Goal: Task Accomplishment & Management: Manage account settings

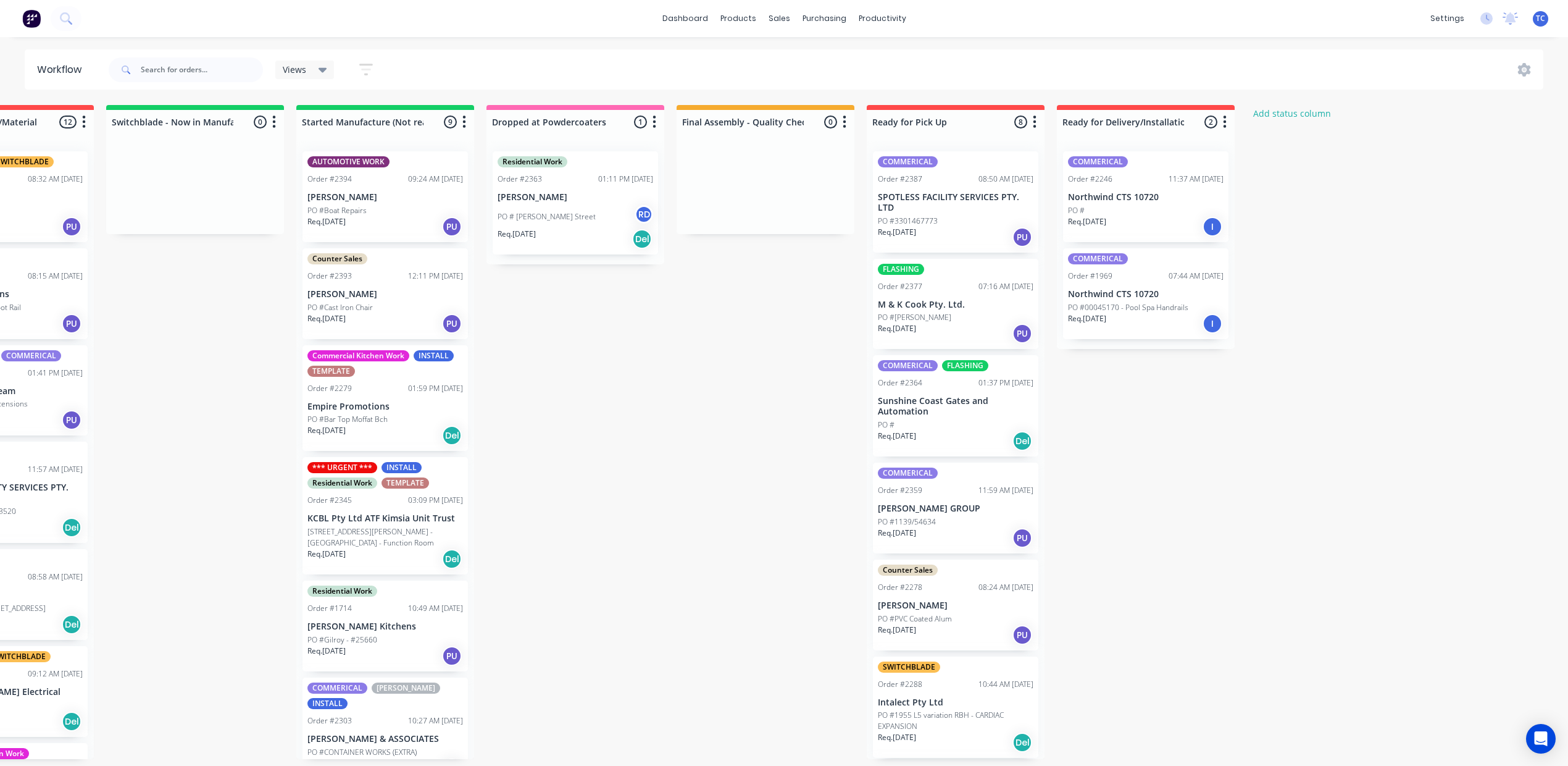
scroll to position [0, 708]
click at [1104, 466] on div "Mark as Picked Up" at bounding box center [1127, 454] width 124 height 25
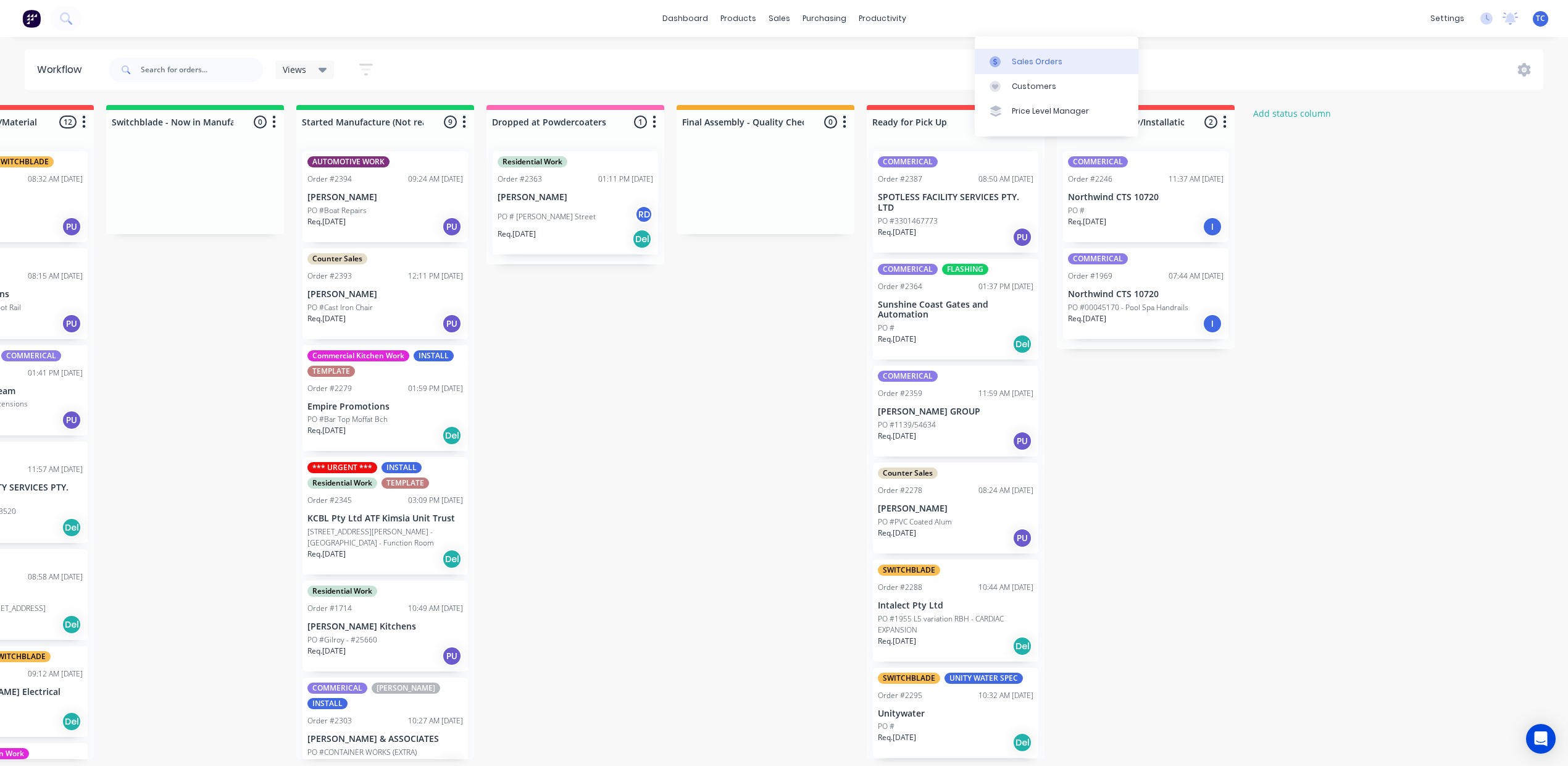
click at [1012, 67] on div "Sales Orders" at bounding box center [1037, 61] width 50 height 11
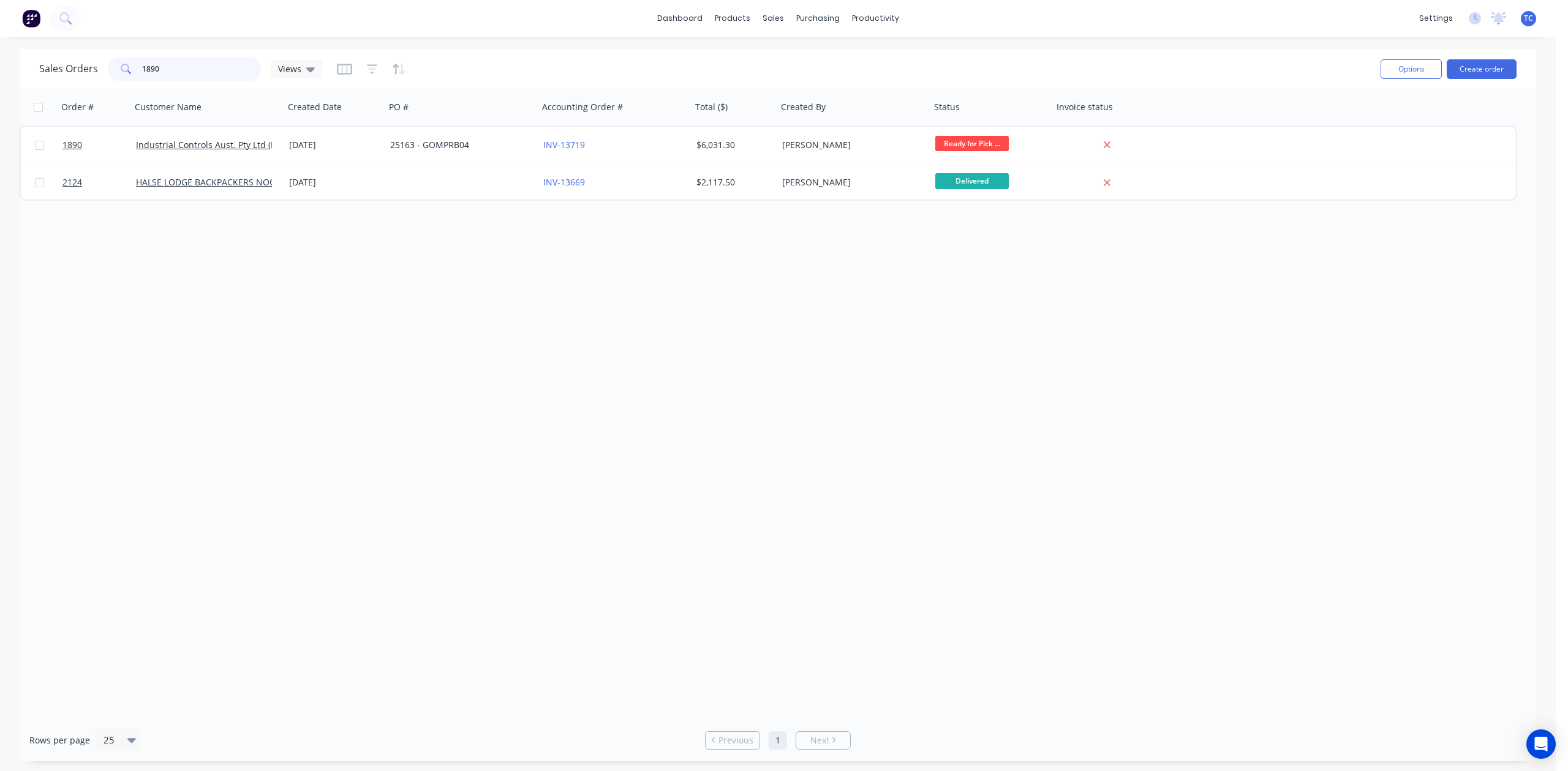
drag, startPoint x: 180, startPoint y: 65, endPoint x: 104, endPoint y: 59, distance: 76.2
click at [104, 59] on div "Sales Orders 1890 Views" at bounding box center [181, 69] width 283 height 24
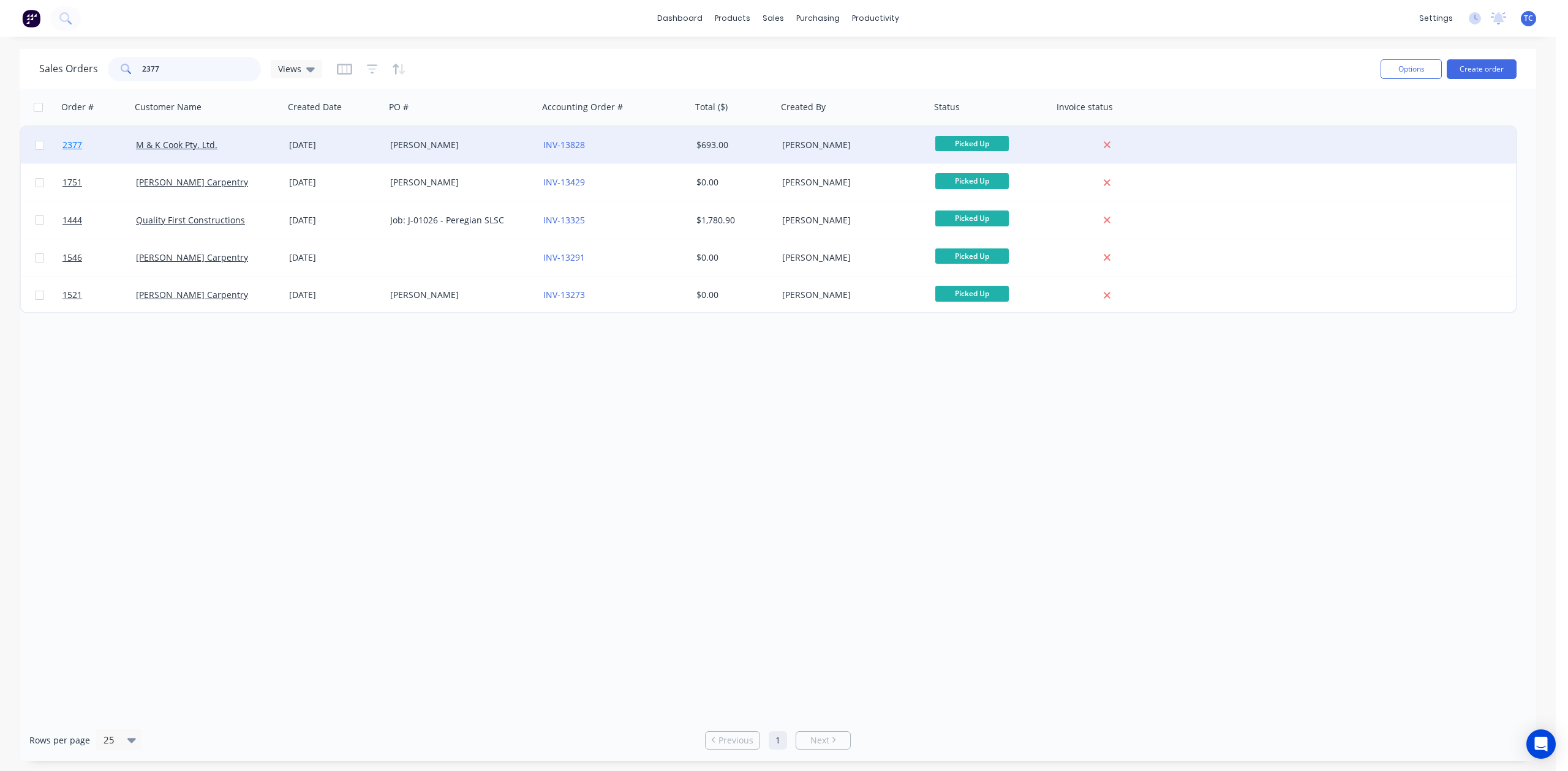
type input "2377"
click at [68, 142] on span "2377" at bounding box center [72, 145] width 20 height 12
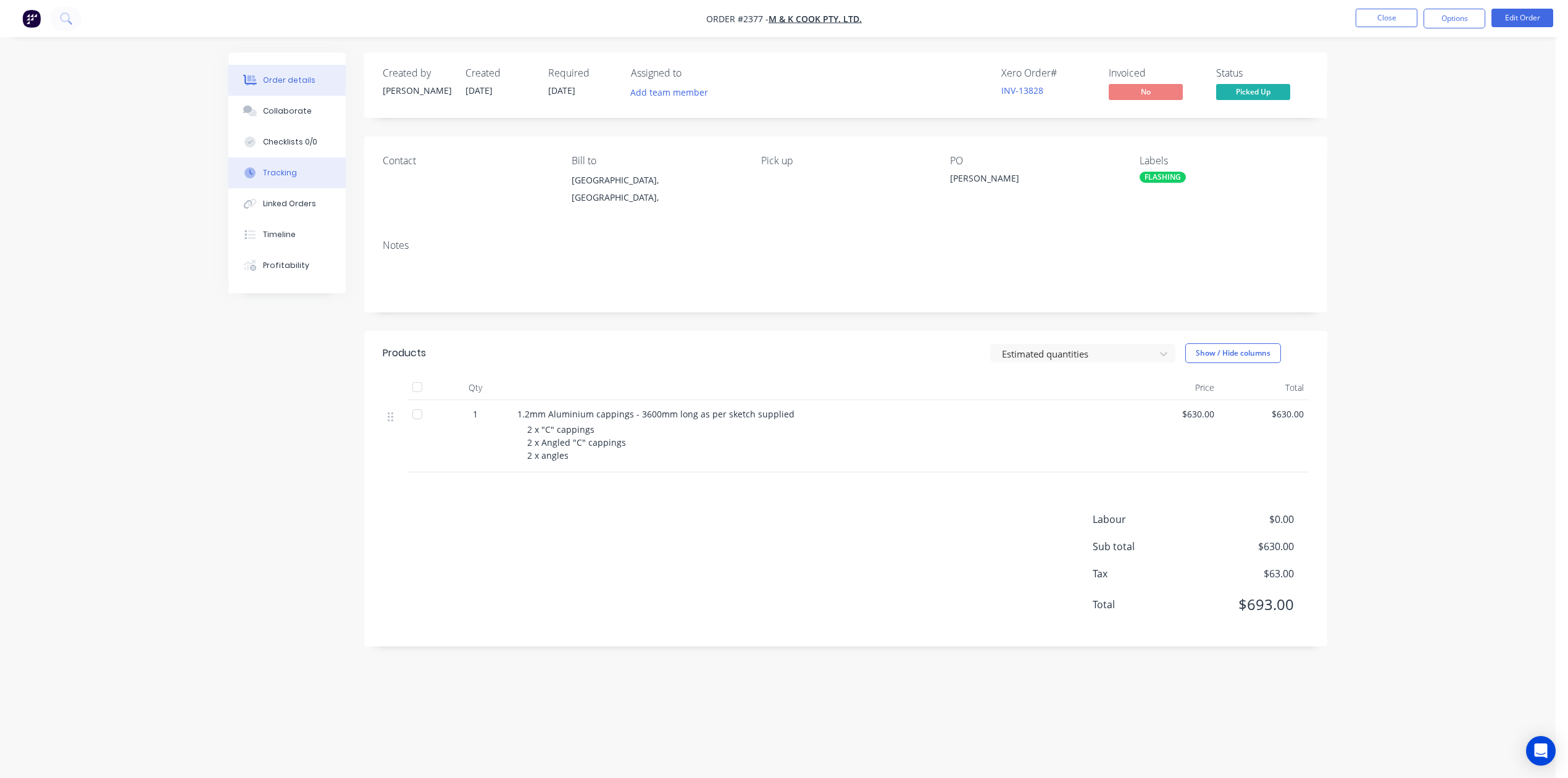
click at [284, 178] on div "Tracking" at bounding box center [280, 173] width 34 height 11
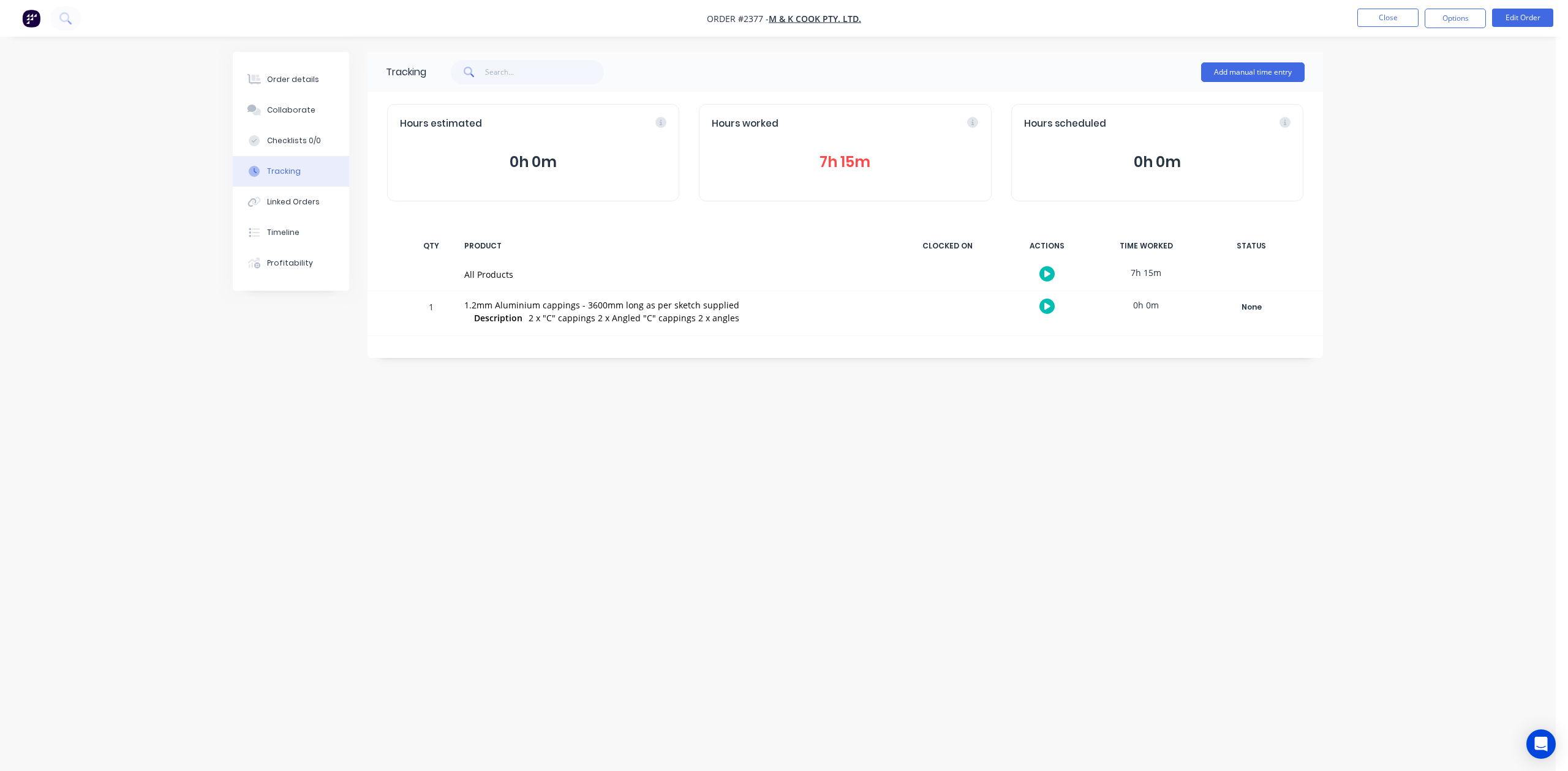
click at [860, 174] on button "7h 15m" at bounding box center [844, 162] width 266 height 24
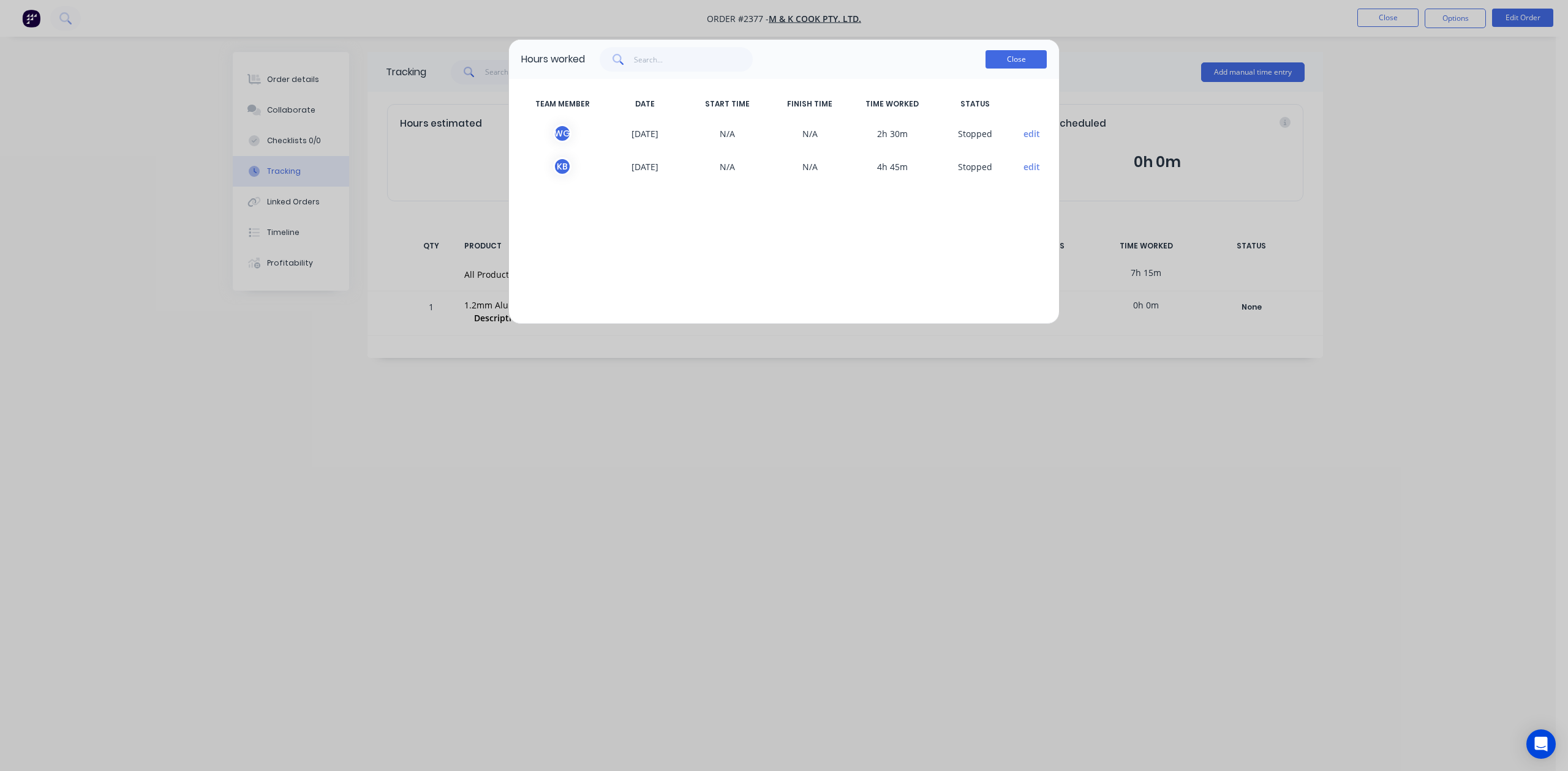
click at [1029, 66] on button "Close" at bounding box center [1016, 59] width 61 height 18
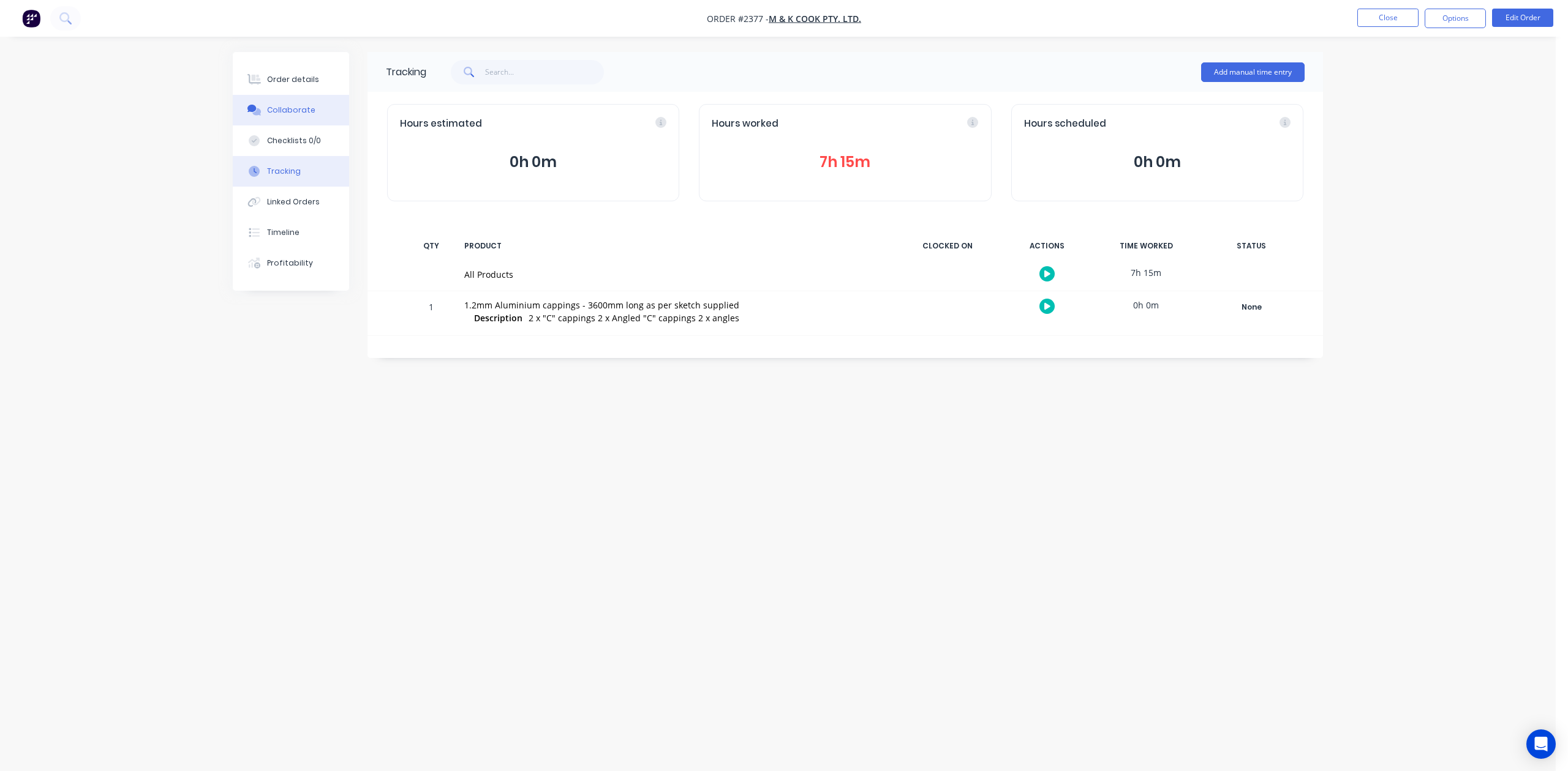
click at [300, 116] on div "Collaborate" at bounding box center [291, 110] width 49 height 11
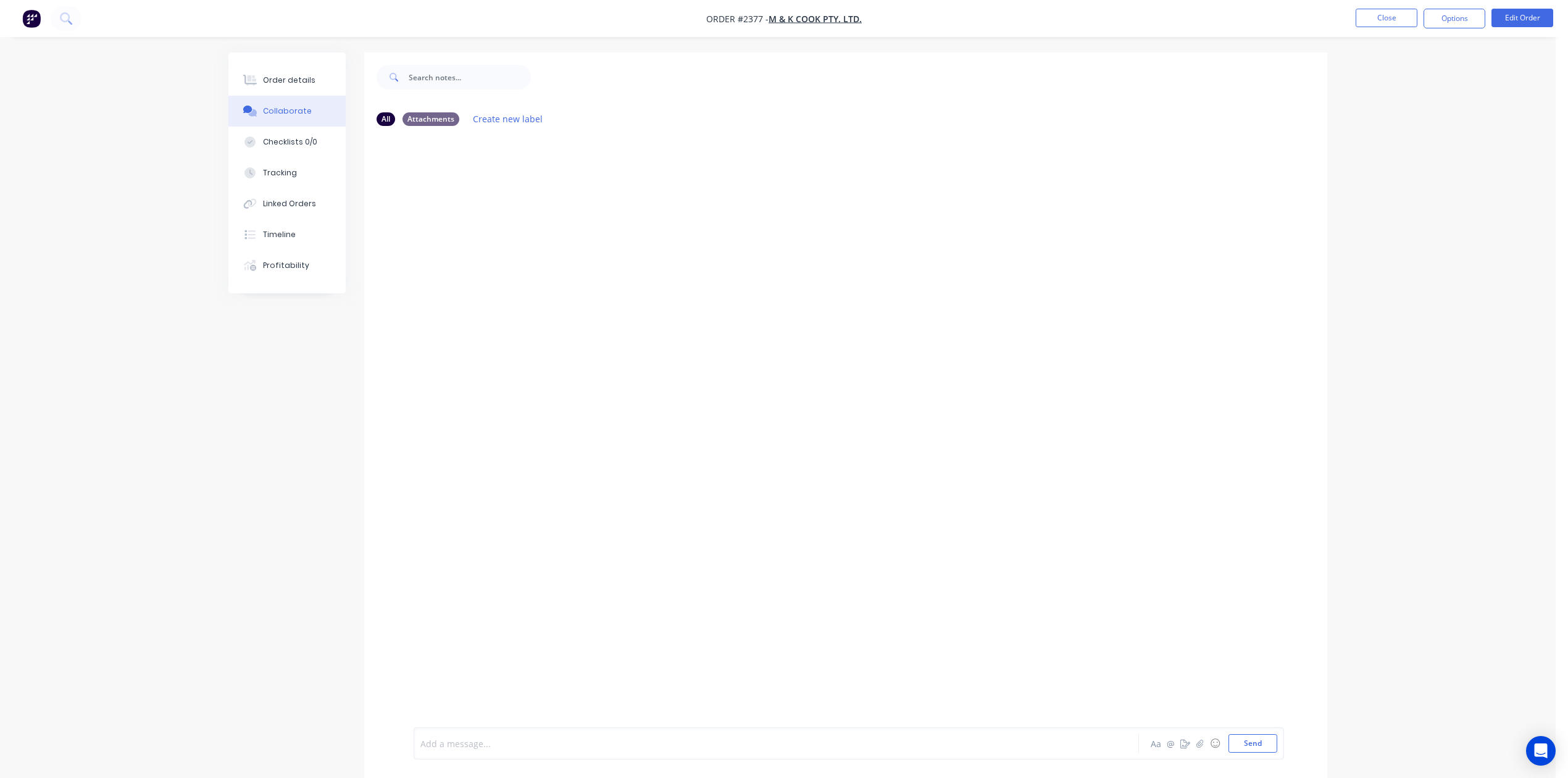
click at [492, 737] on div at bounding box center [743, 744] width 642 height 13
click at [691, 740] on div at bounding box center [743, 744] width 642 height 13
click at [1379, 16] on button "Close" at bounding box center [1387, 18] width 62 height 18
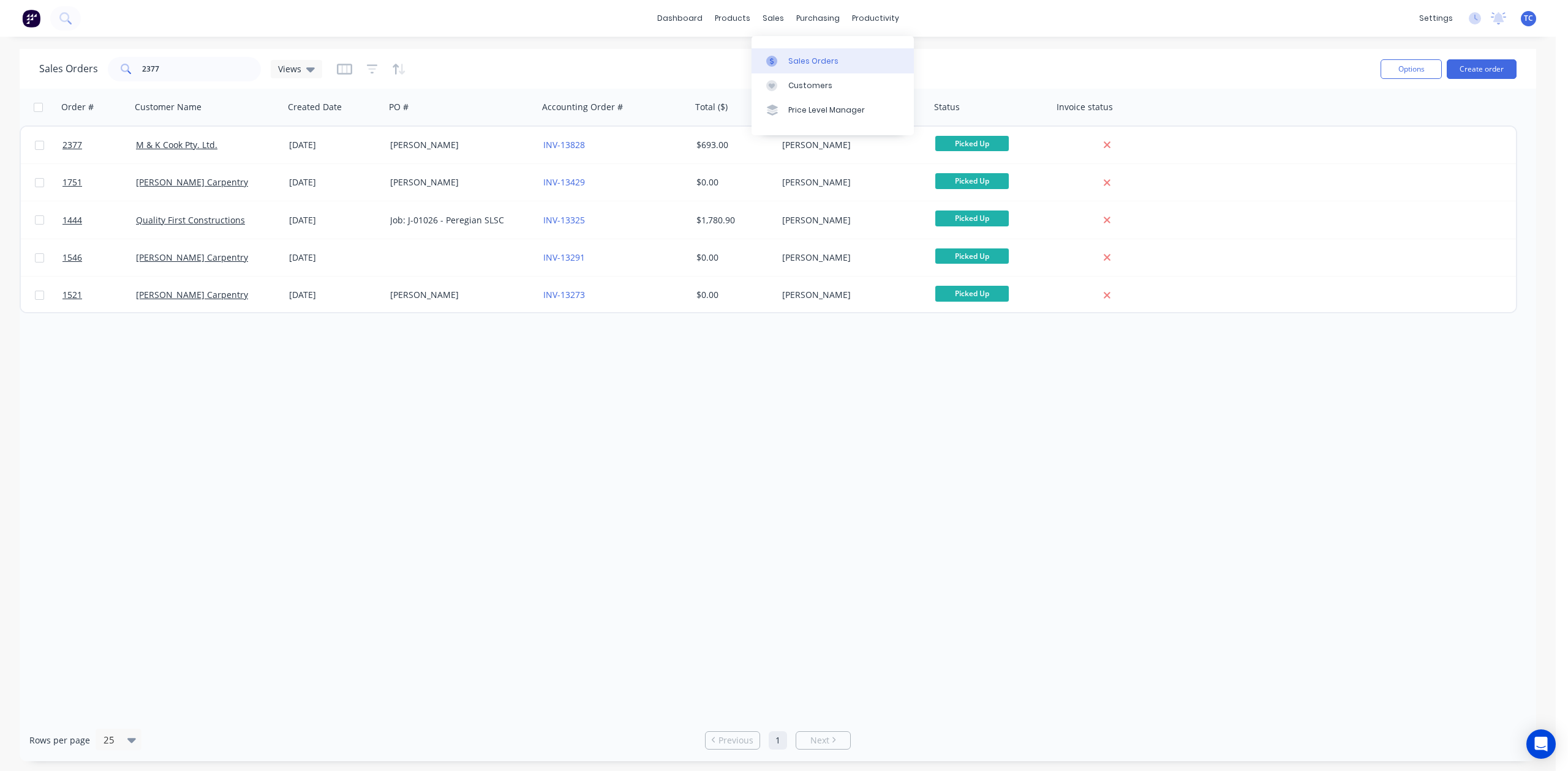
click at [818, 66] on div "Sales Orders" at bounding box center [813, 61] width 50 height 11
click at [817, 66] on div "Sales Orders" at bounding box center [813, 61] width 50 height 11
click at [815, 60] on link "Sales Orders" at bounding box center [832, 61] width 162 height 24
drag, startPoint x: 226, startPoint y: 64, endPoint x: 130, endPoint y: 67, distance: 96.0
click at [130, 67] on div "2377" at bounding box center [184, 69] width 153 height 24
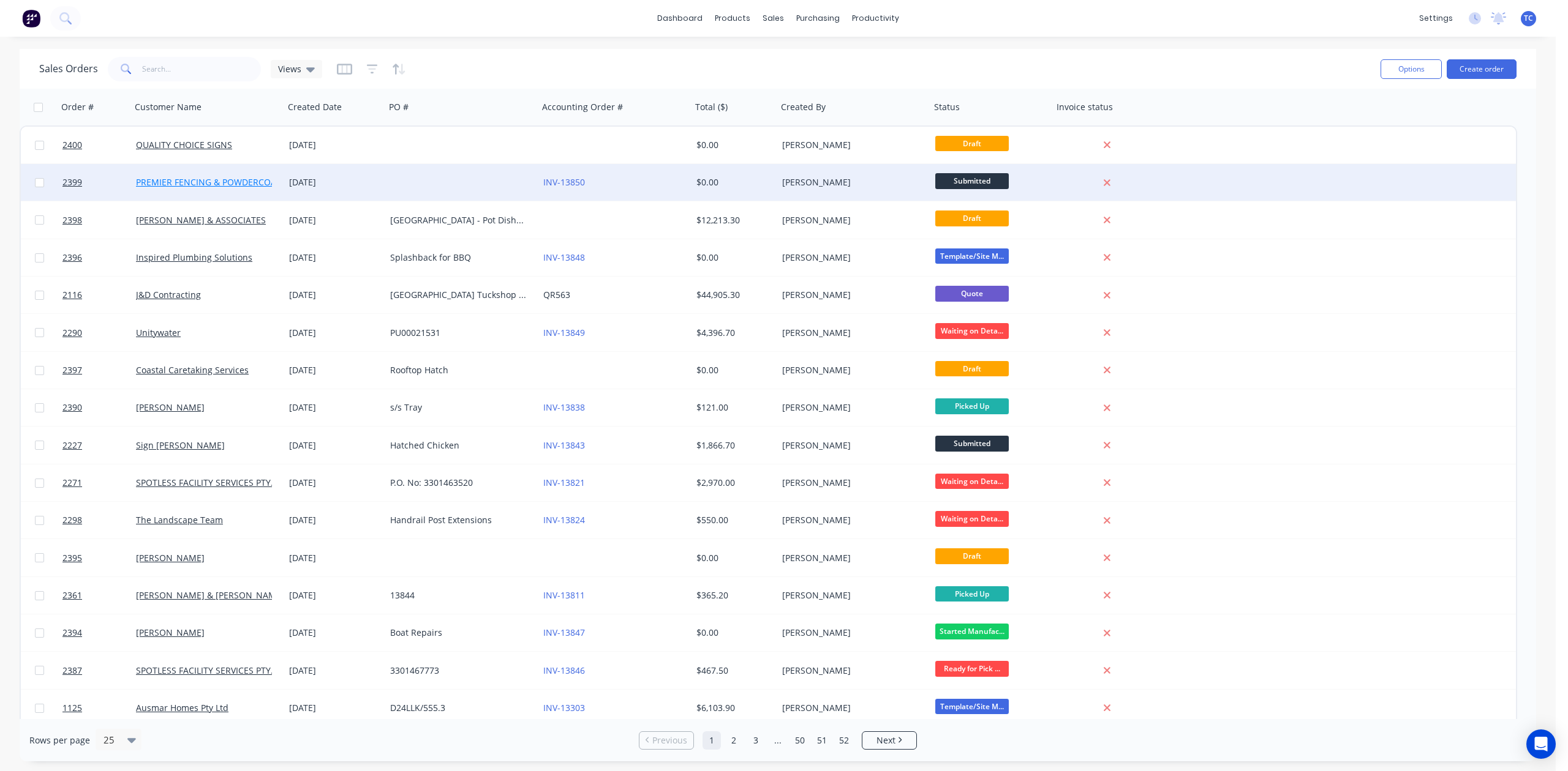
click at [247, 177] on link "PREMIER FENCING & POWDERCOATING" at bounding box center [215, 181] width 160 height 11
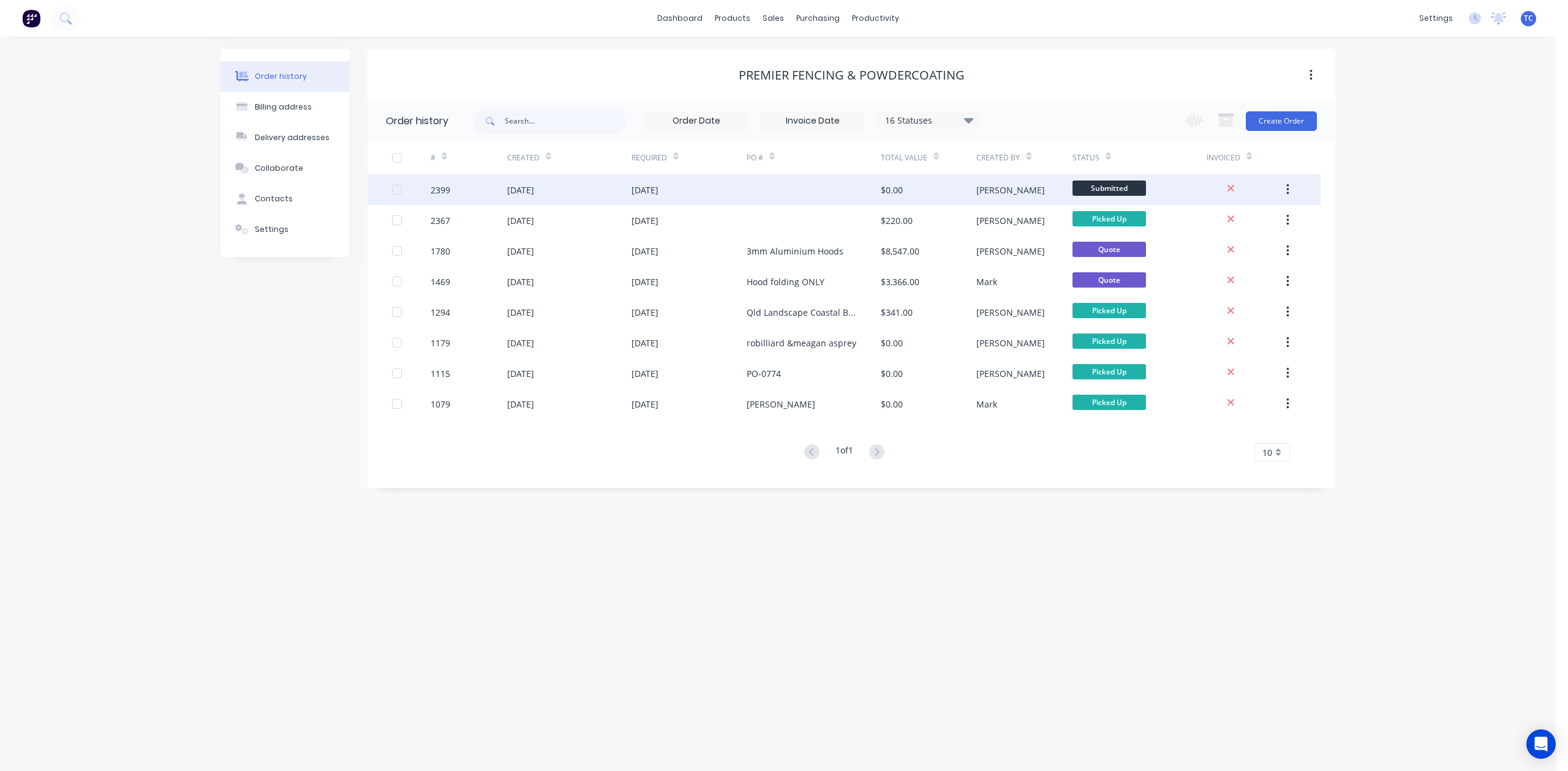
click at [436, 189] on div "2399" at bounding box center [440, 190] width 20 height 13
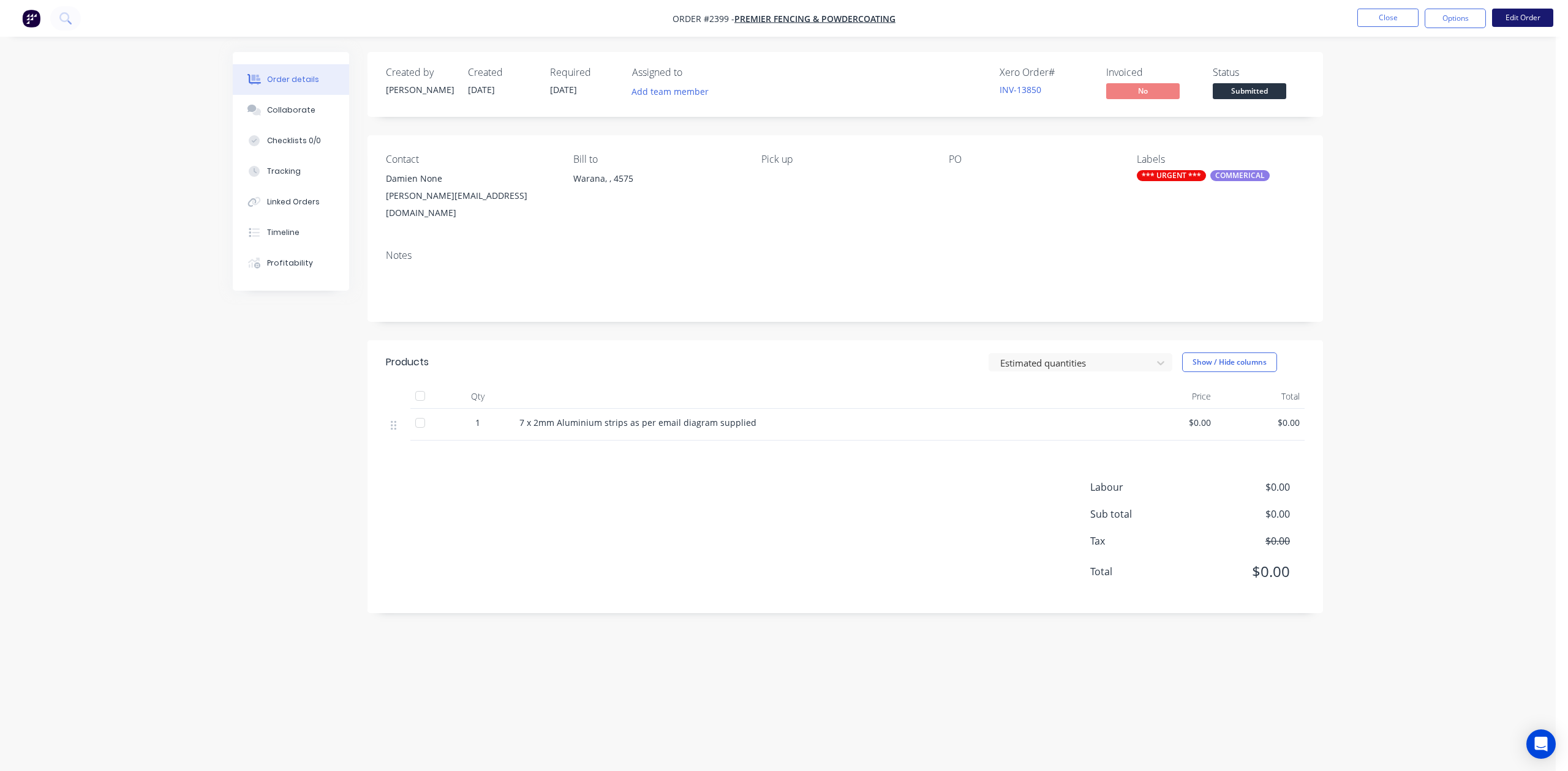
click at [1522, 17] on button "Edit Order" at bounding box center [1522, 17] width 61 height 18
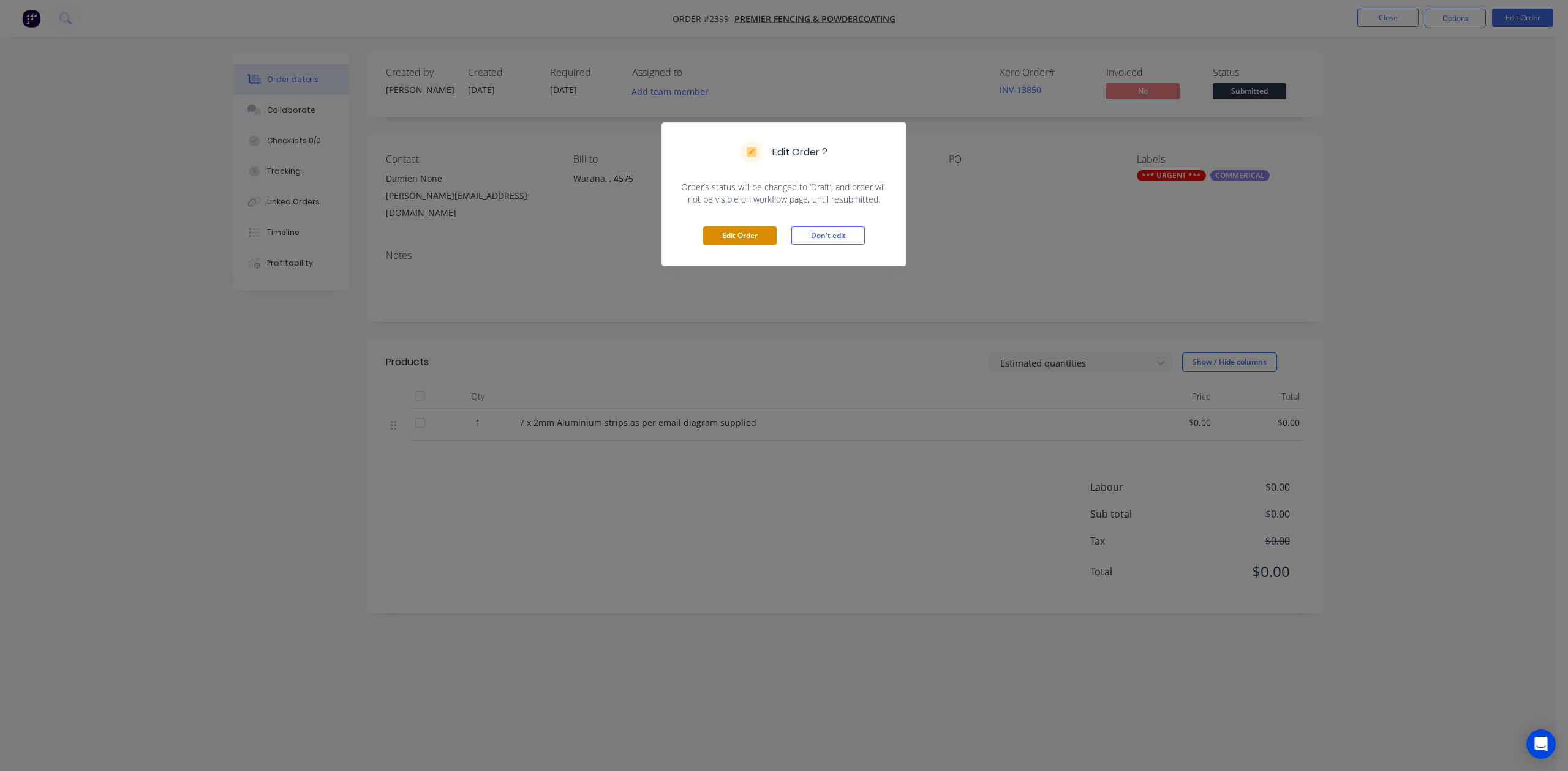
click at [732, 245] on button "Edit Order" at bounding box center [740, 236] width 74 height 18
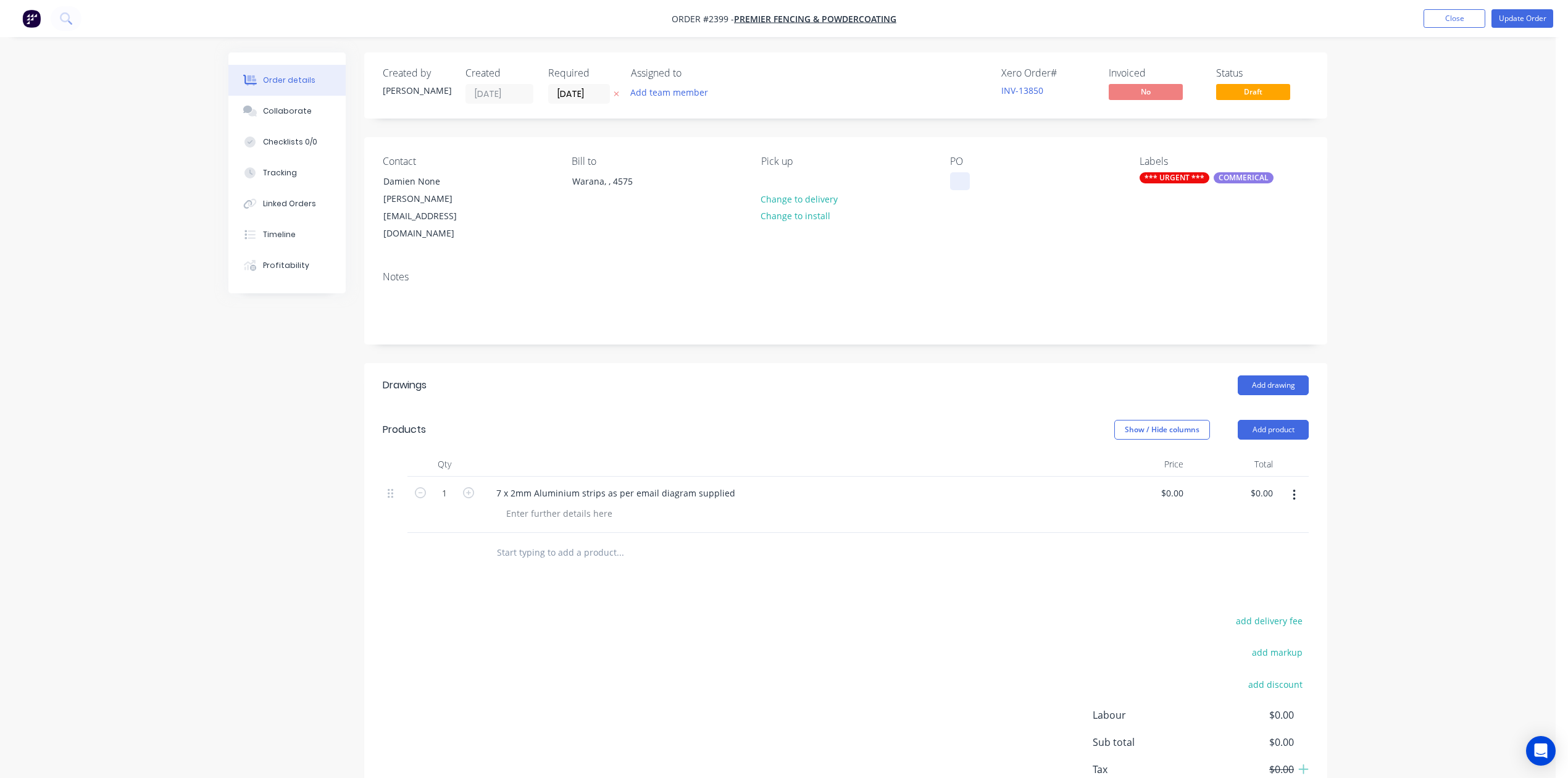
click at [952, 190] on div at bounding box center [960, 181] width 20 height 18
click at [1514, 21] on button "Update Order" at bounding box center [1522, 18] width 62 height 18
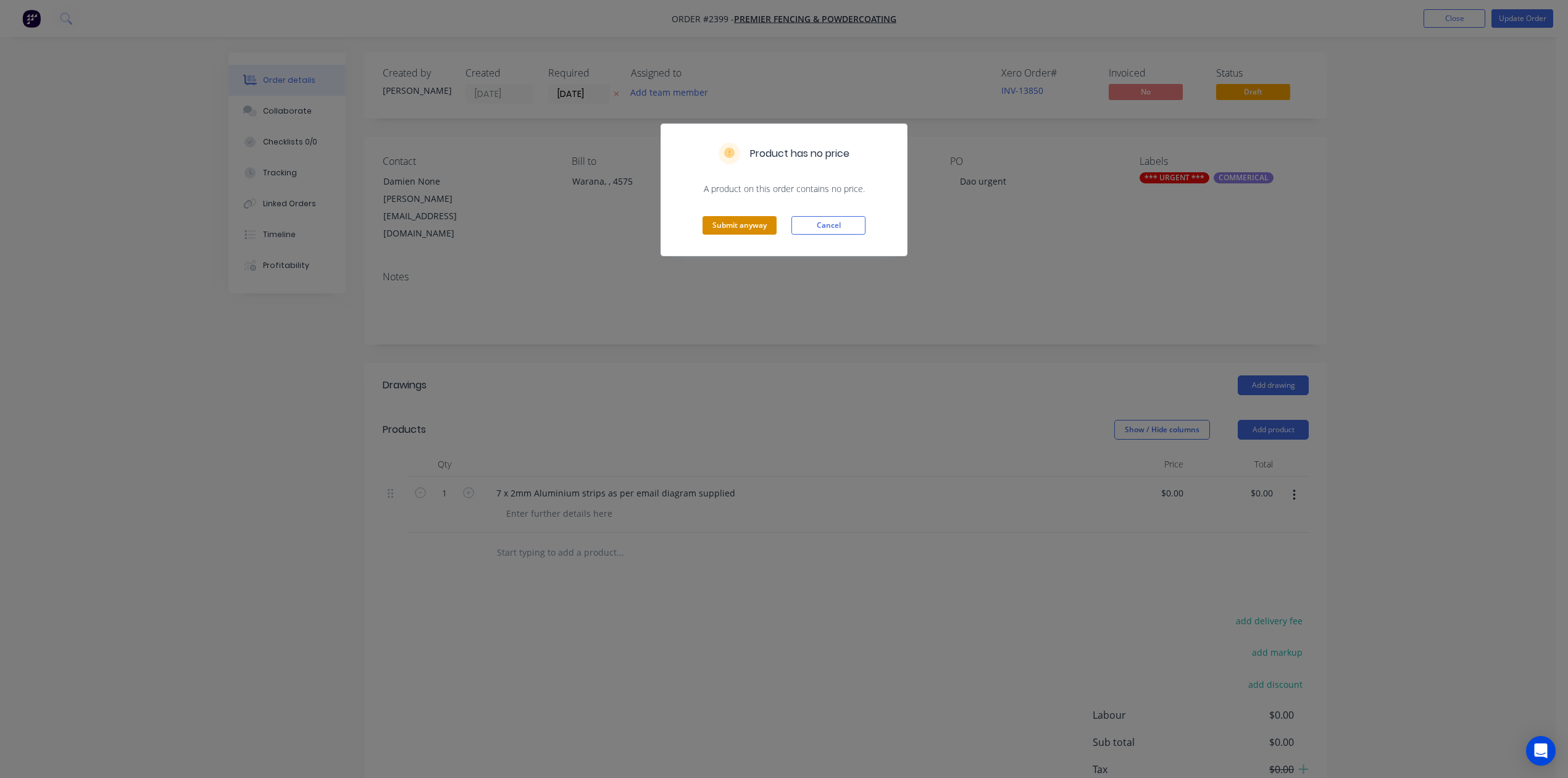
click at [735, 235] on button "Submit anyway" at bounding box center [740, 226] width 74 height 18
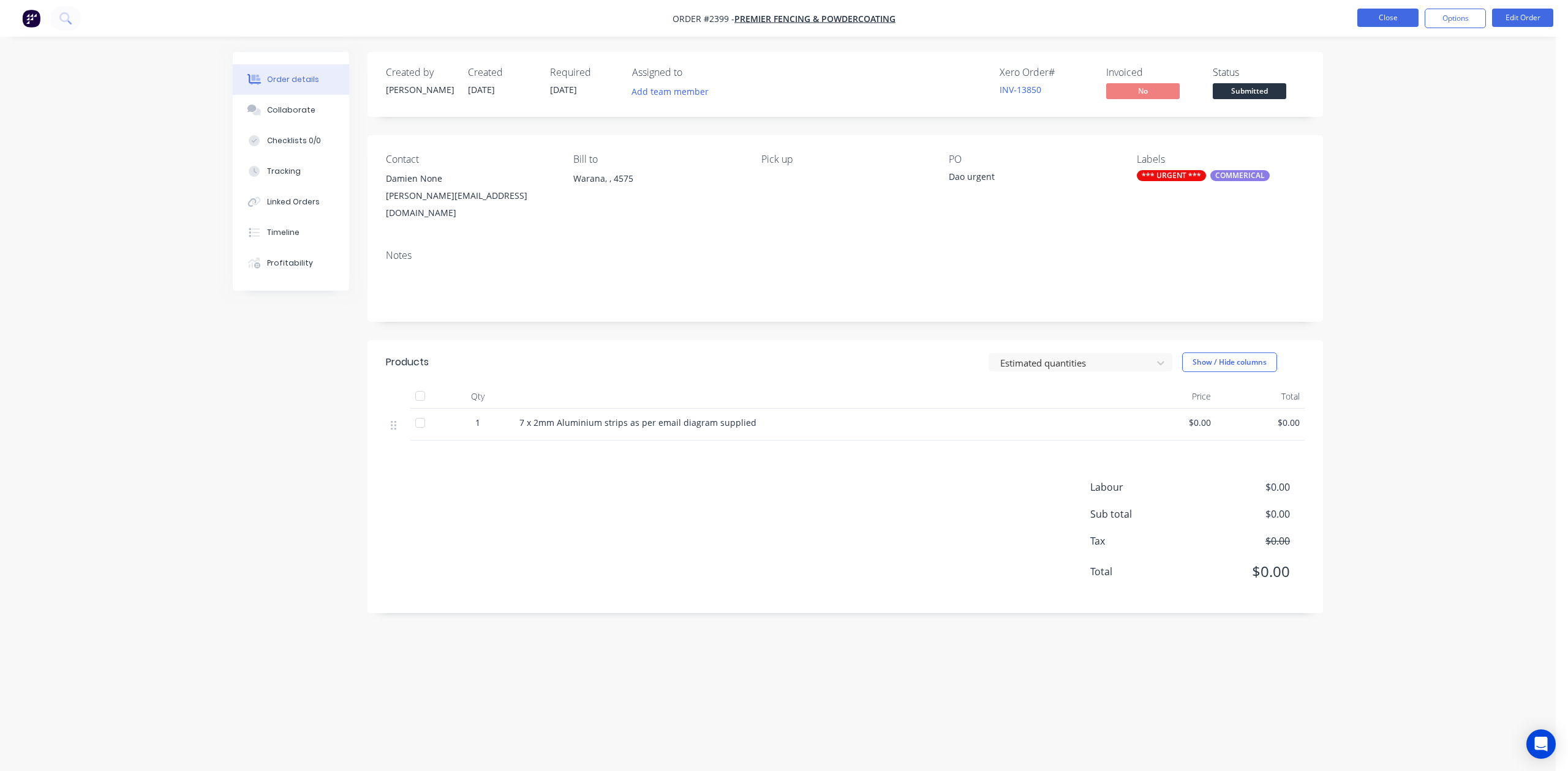
click at [1383, 20] on button "Close" at bounding box center [1387, 17] width 61 height 18
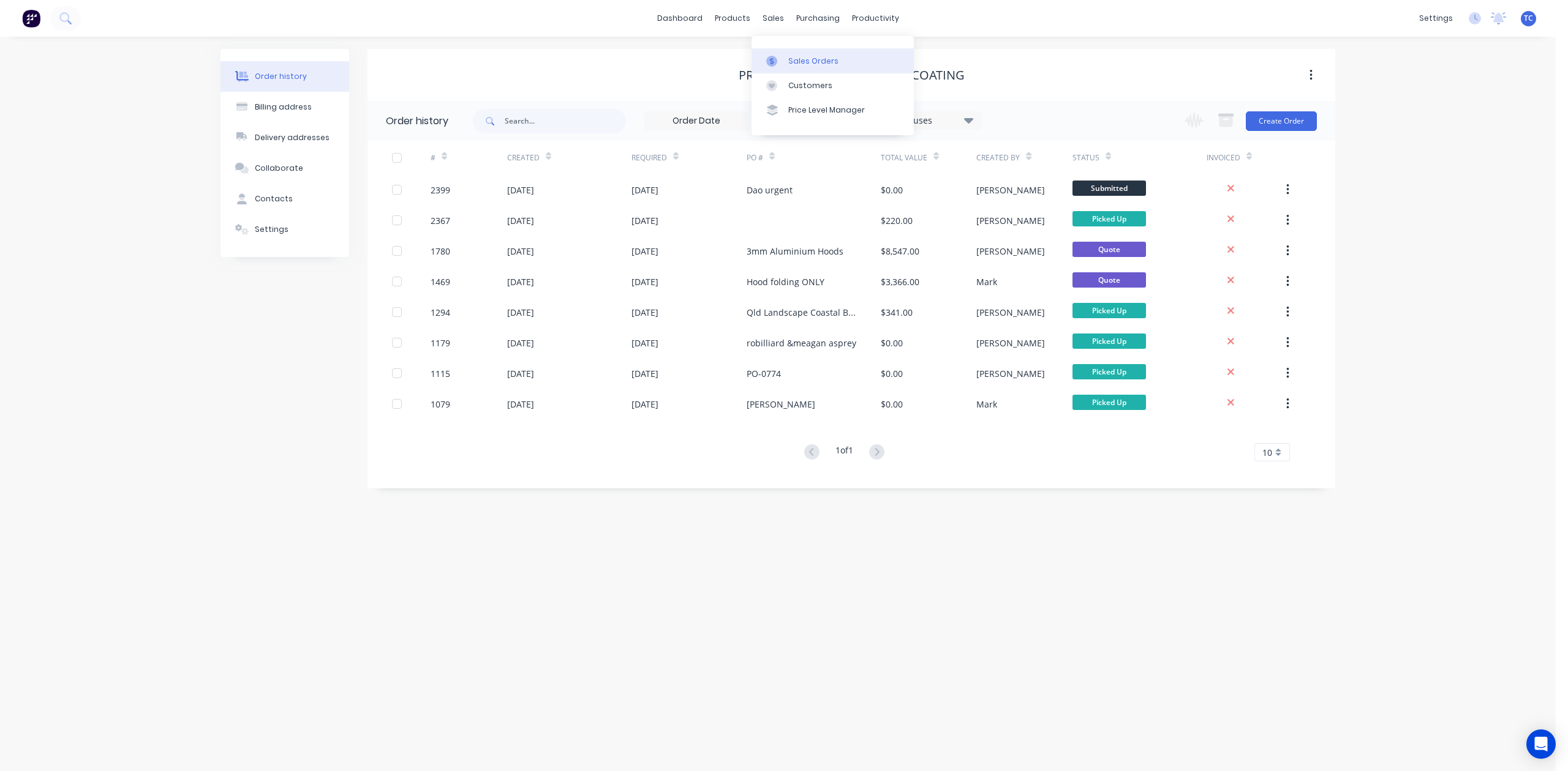
click at [803, 64] on div "Sales Orders" at bounding box center [813, 61] width 50 height 11
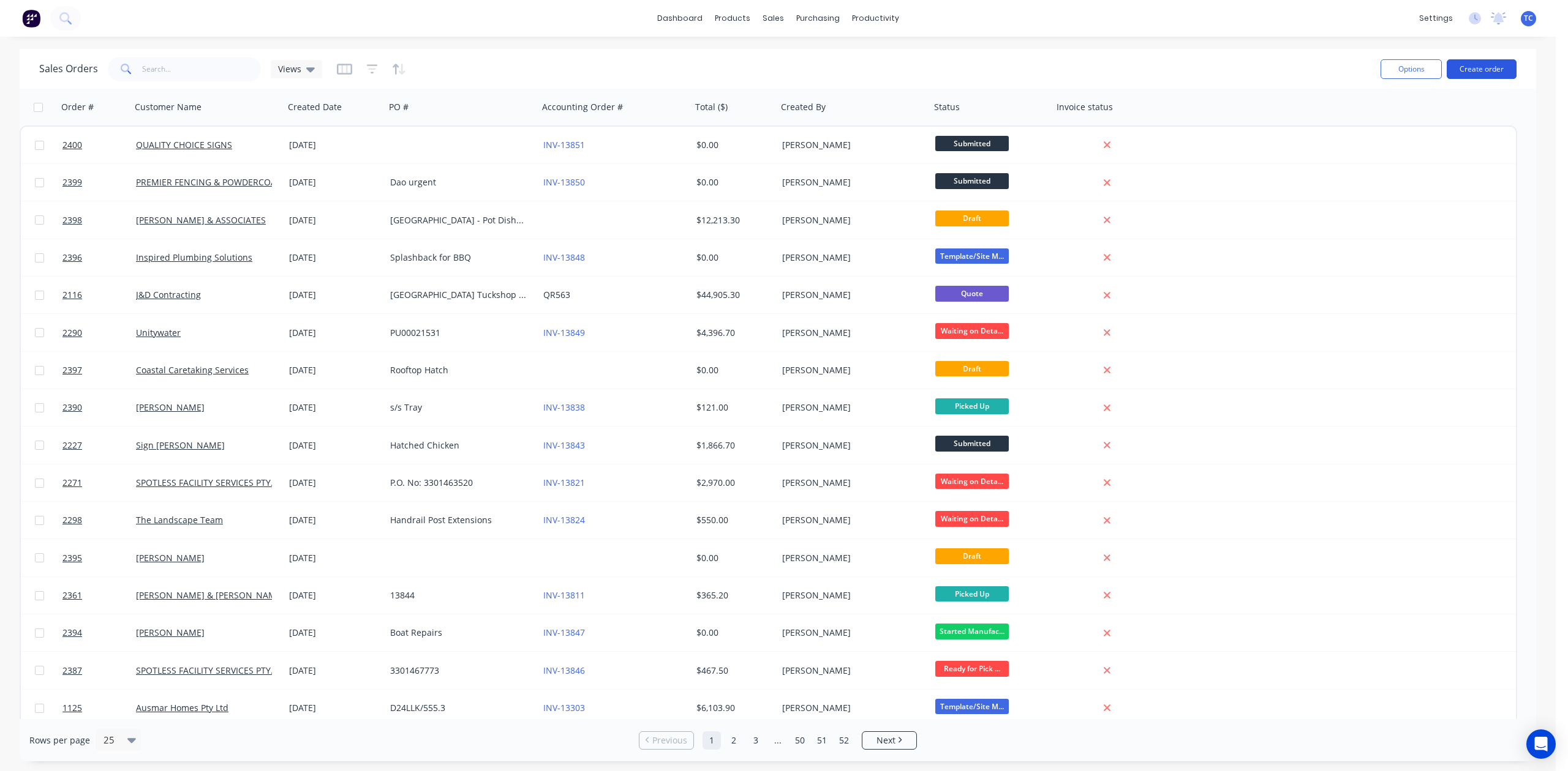
click at [1472, 70] on button "Create order" at bounding box center [1482, 69] width 70 height 20
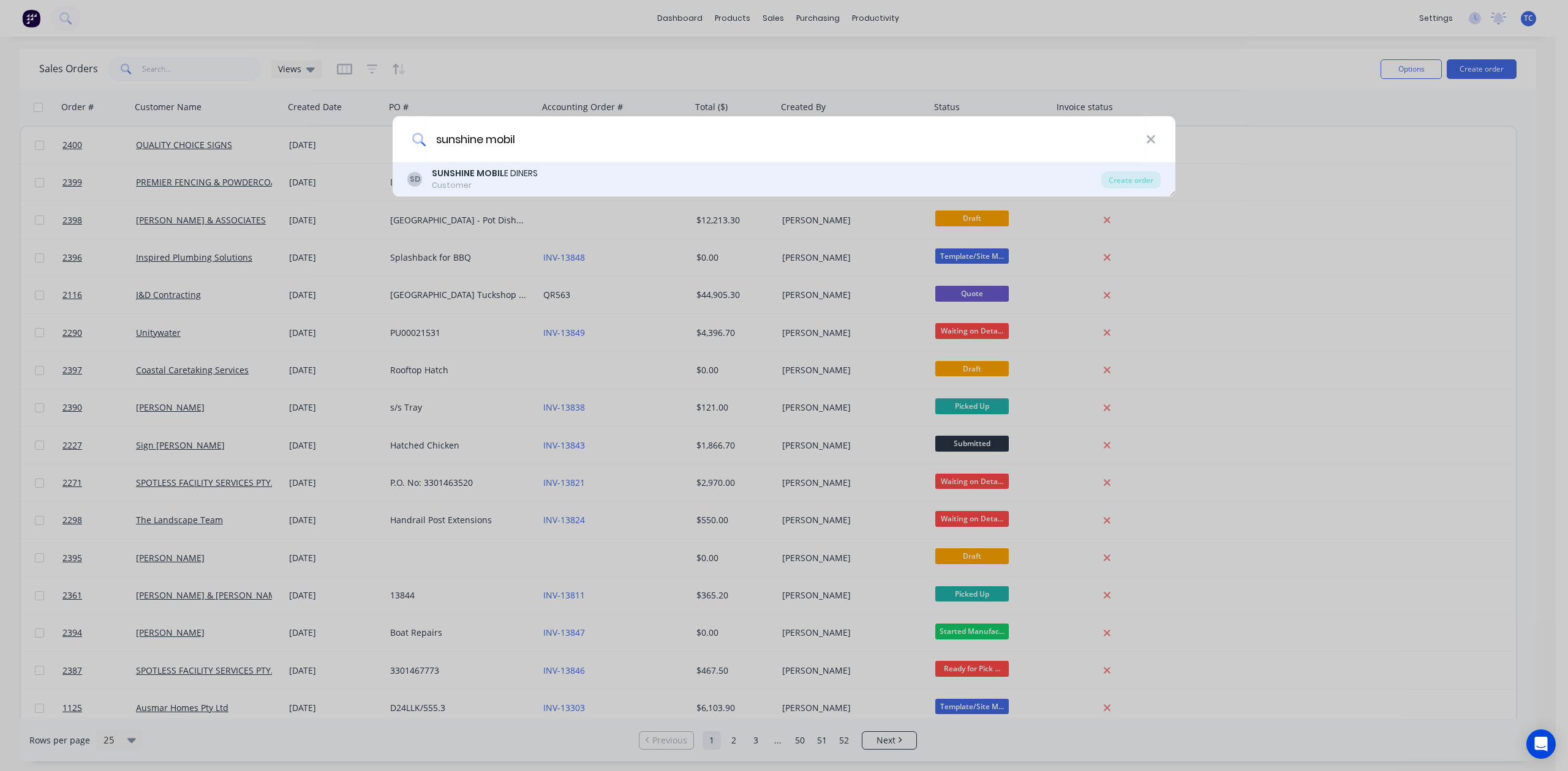
type input "sunshine mobil"
click at [518, 174] on div "SUNSHINE MOBIL E DINERS" at bounding box center [485, 173] width 106 height 13
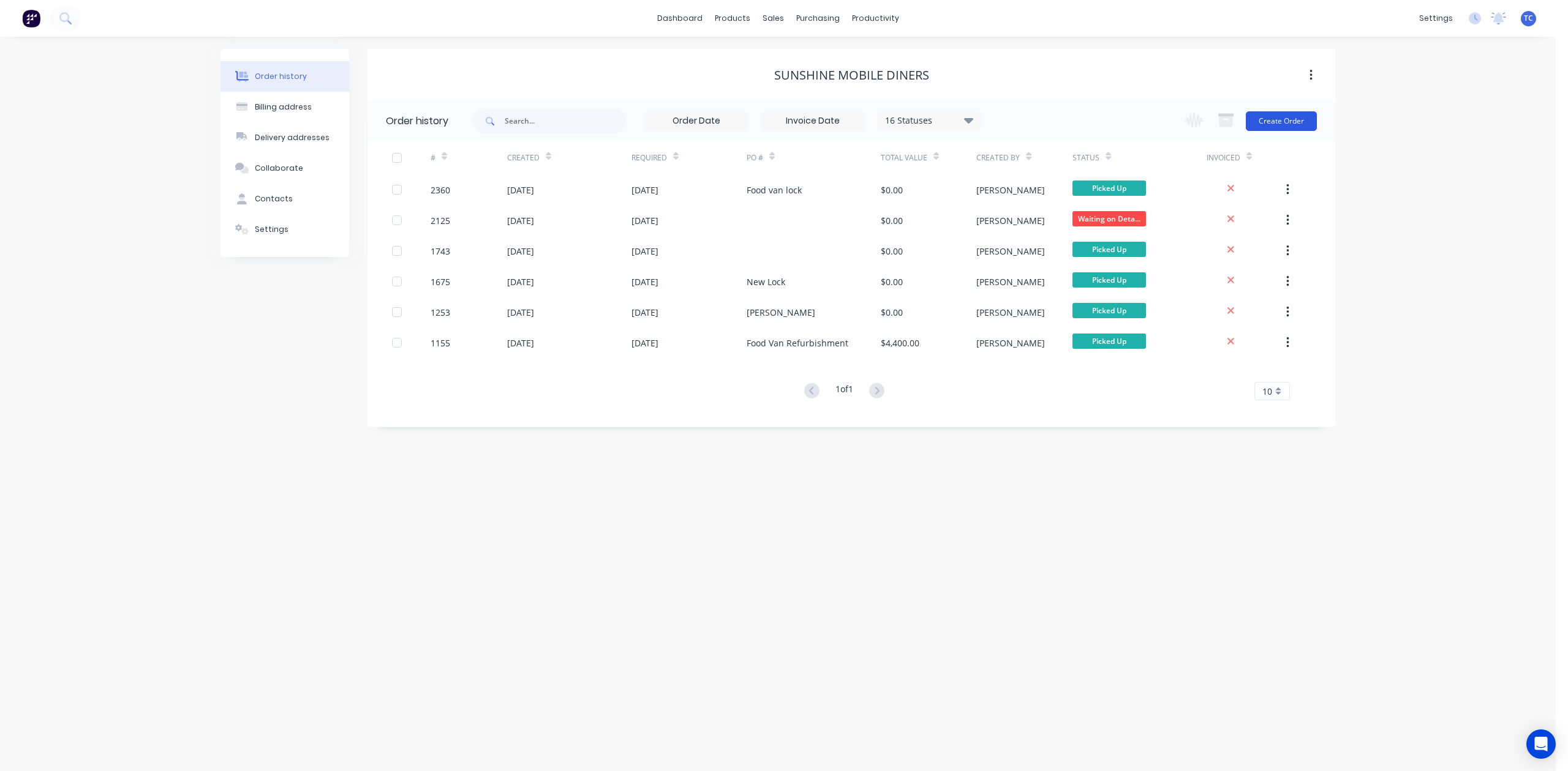
click at [1265, 114] on button "Create Order" at bounding box center [1281, 121] width 71 height 20
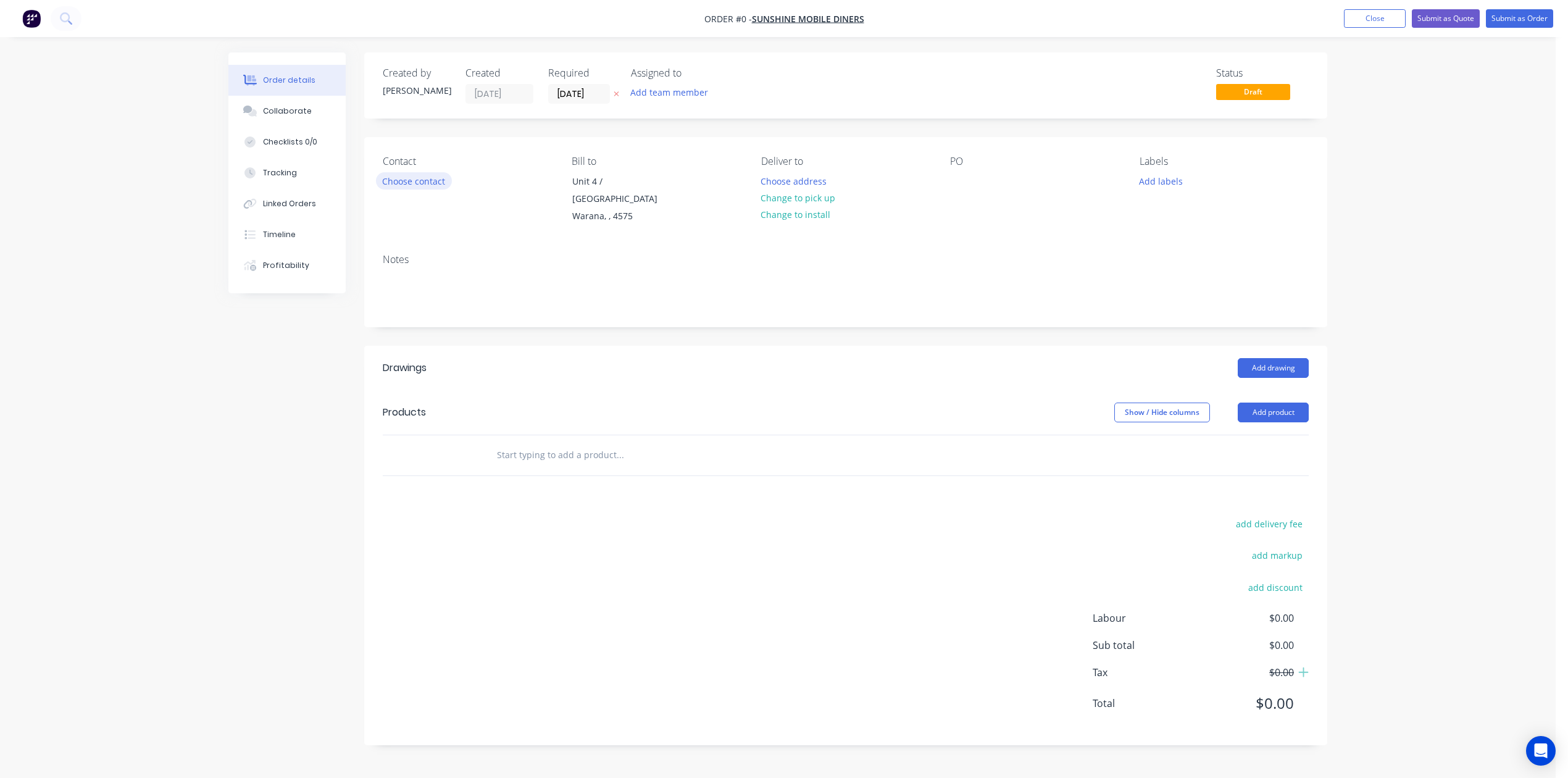
click at [406, 189] on button "Choose contact" at bounding box center [414, 181] width 76 height 17
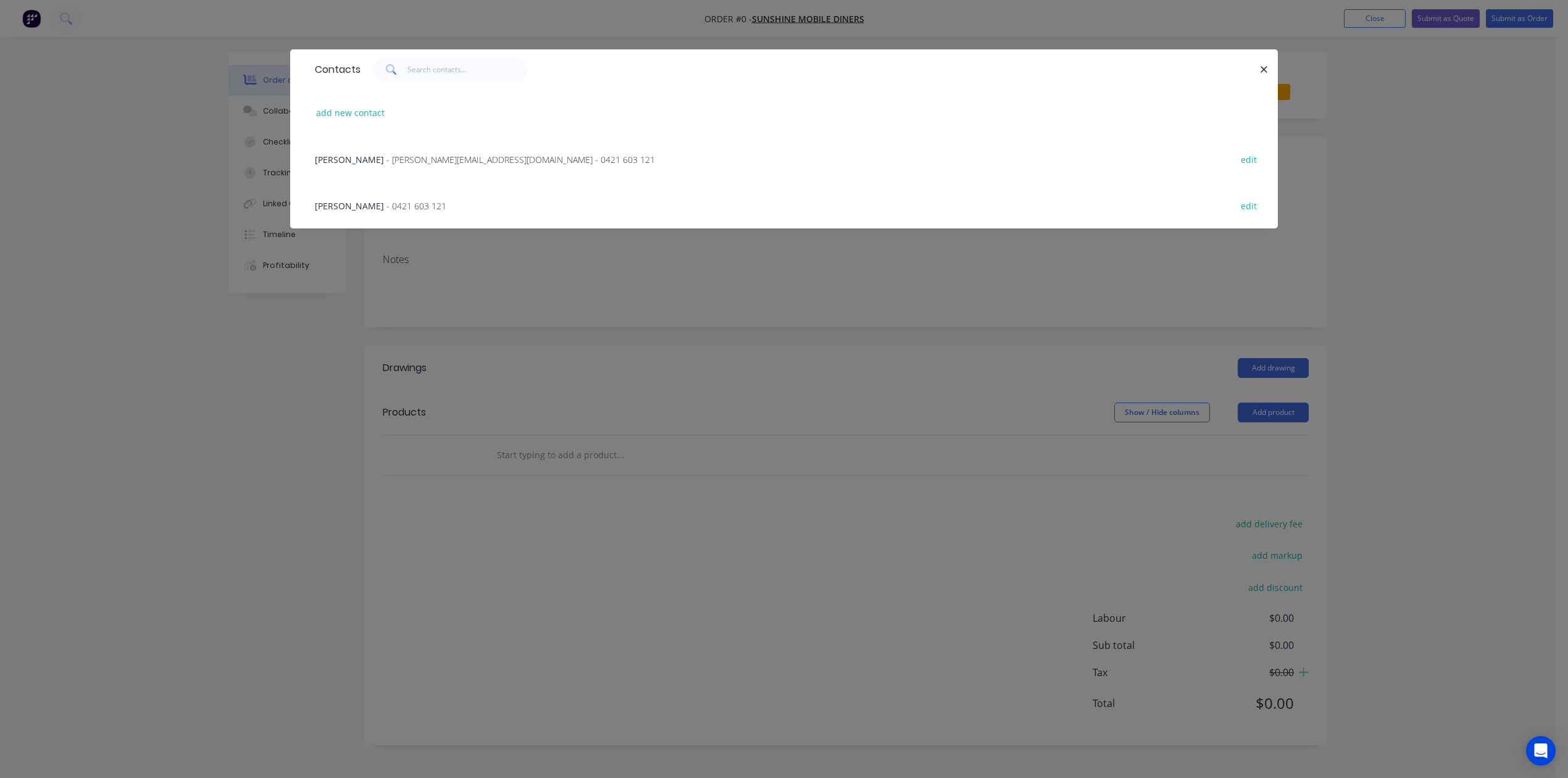
click at [388, 212] on span "- 0421 603 121" at bounding box center [416, 206] width 60 height 11
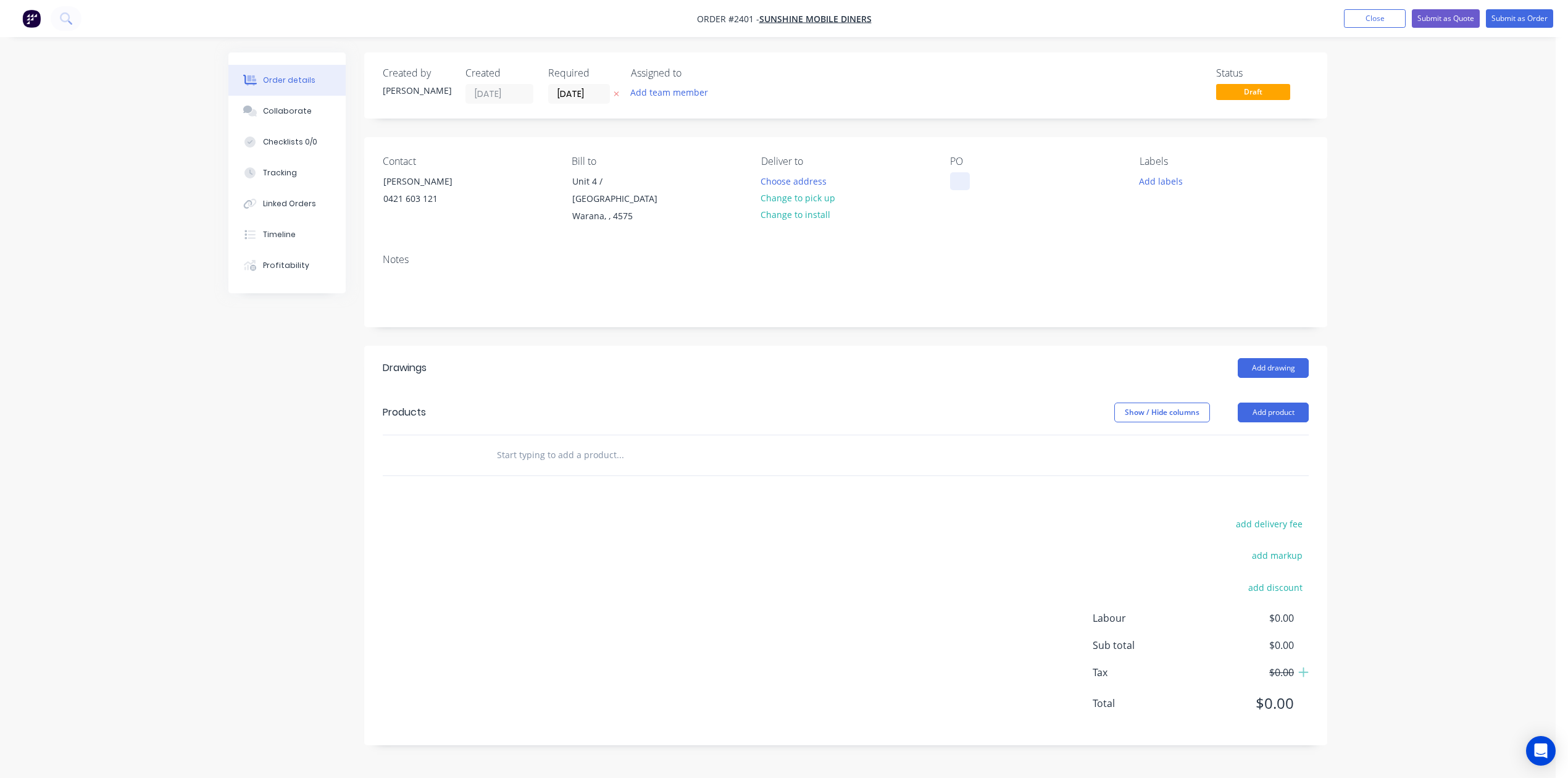
click at [962, 190] on div at bounding box center [960, 181] width 20 height 18
click at [498, 467] on div at bounding box center [672, 455] width 370 height 24
click at [517, 467] on input "text" at bounding box center [620, 455] width 247 height 24
type input "[PERSON_NAME] 958"
click at [574, 467] on input "[PERSON_NAME] 958" at bounding box center [620, 455] width 247 height 24
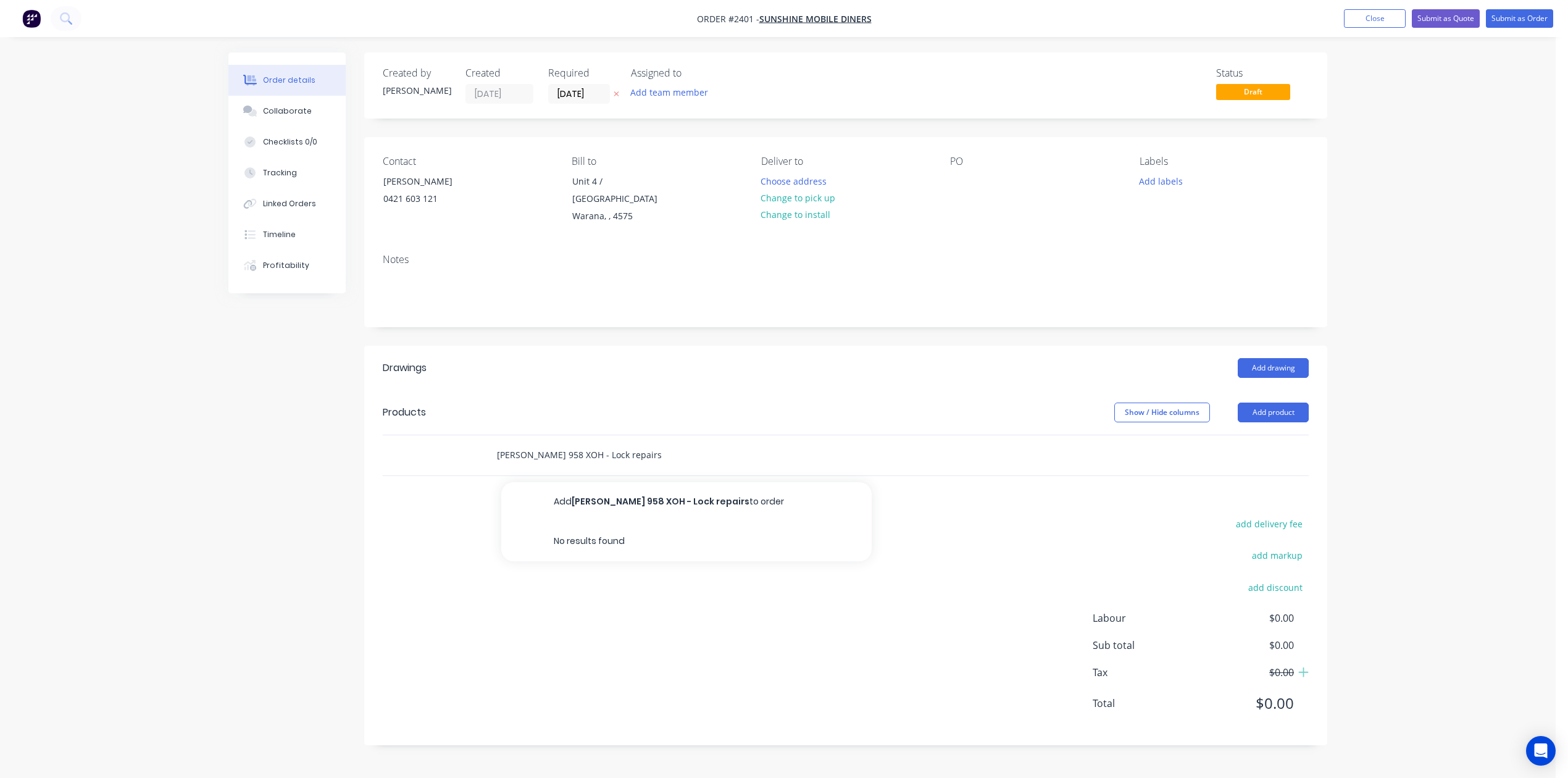
click at [610, 467] on input "[PERSON_NAME] 958 XOH - Lock repairs" at bounding box center [620, 455] width 247 height 24
click at [643, 467] on input "[PERSON_NAME] 958 XOH - Door Lock repairs" at bounding box center [620, 455] width 247 height 24
click at [734, 467] on input "[PERSON_NAME] 958 XOH - Door lock repairs" at bounding box center [620, 455] width 247 height 24
type input "[PERSON_NAME] 958 XOH - Door lock repairs"
click at [729, 522] on button "Add [PERSON_NAME] 958 XOH - Door lock repairs to order" at bounding box center [686, 502] width 370 height 40
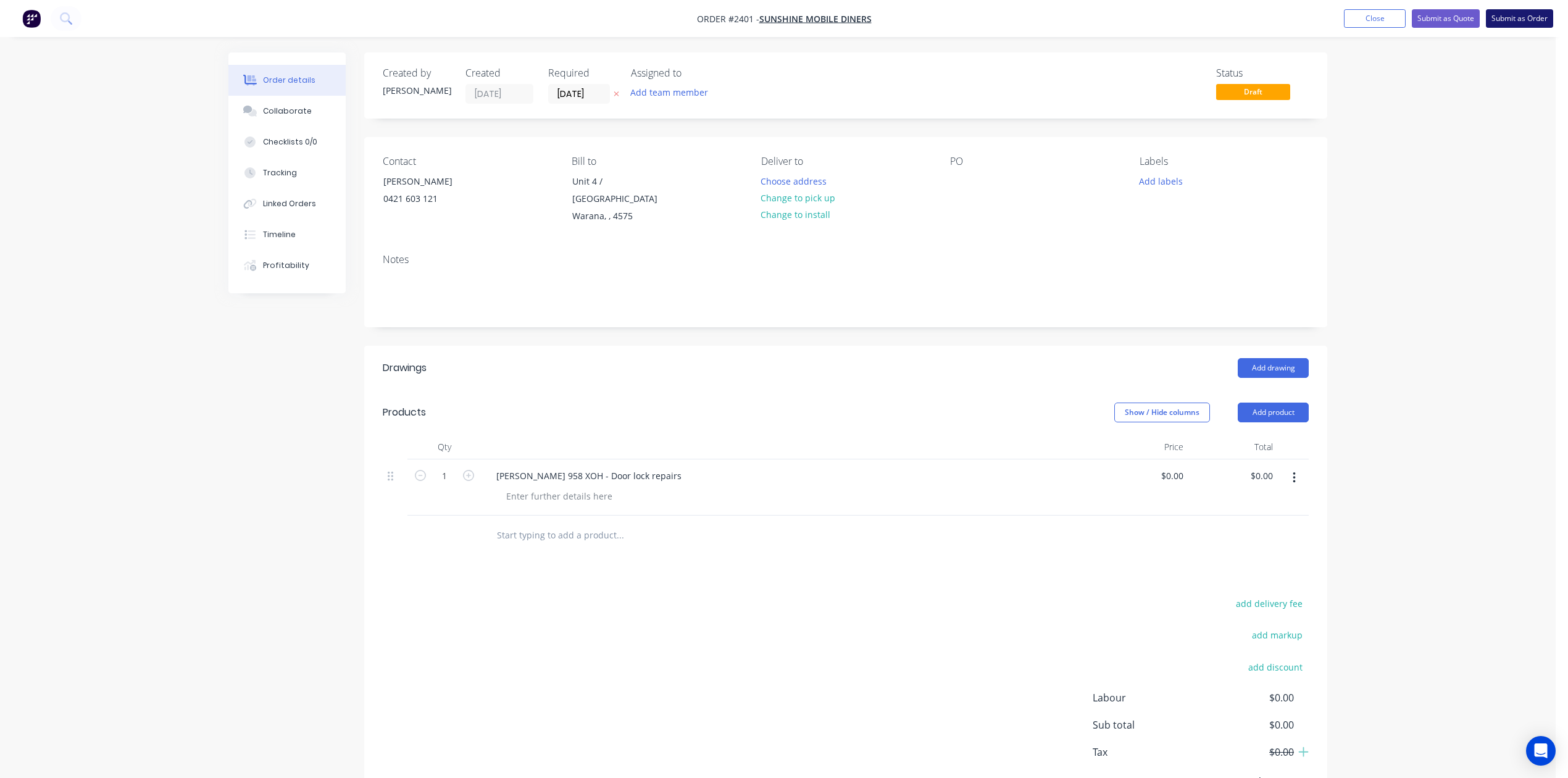
click at [1510, 18] on button "Submit as Order" at bounding box center [1520, 18] width 67 height 18
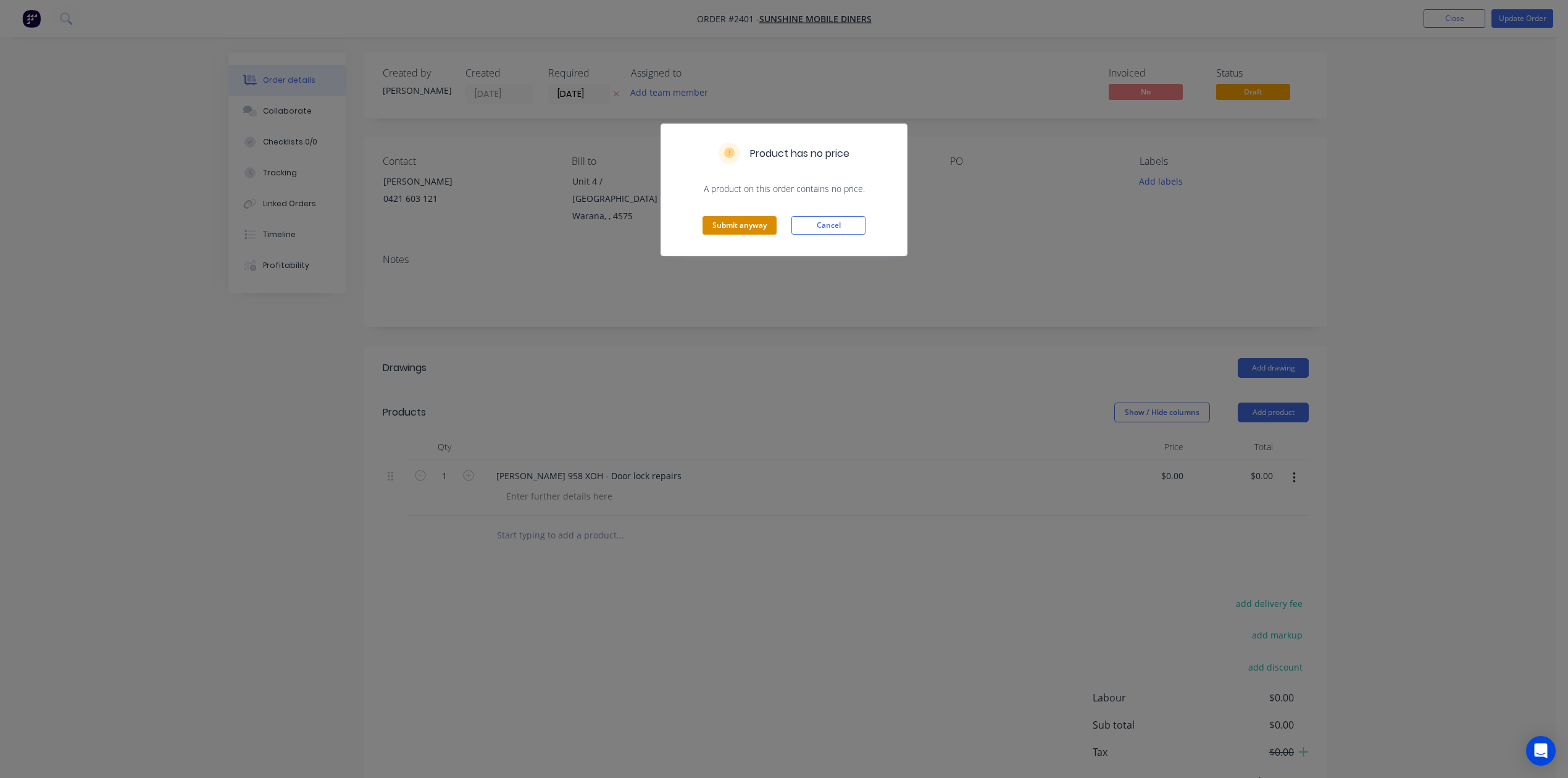
click at [739, 235] on button "Submit anyway" at bounding box center [740, 226] width 74 height 18
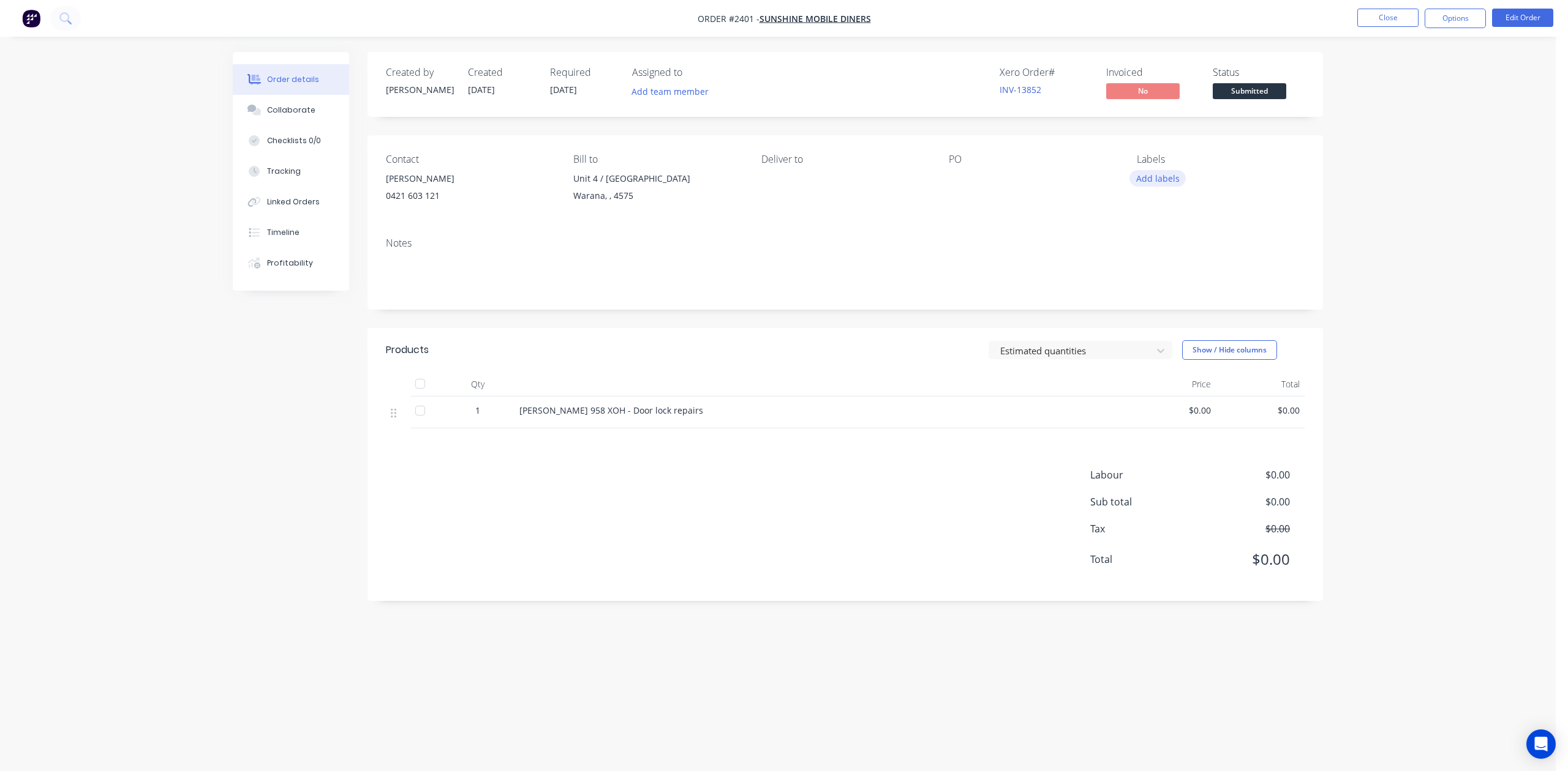
click at [1146, 186] on button "Add labels" at bounding box center [1158, 178] width 56 height 17
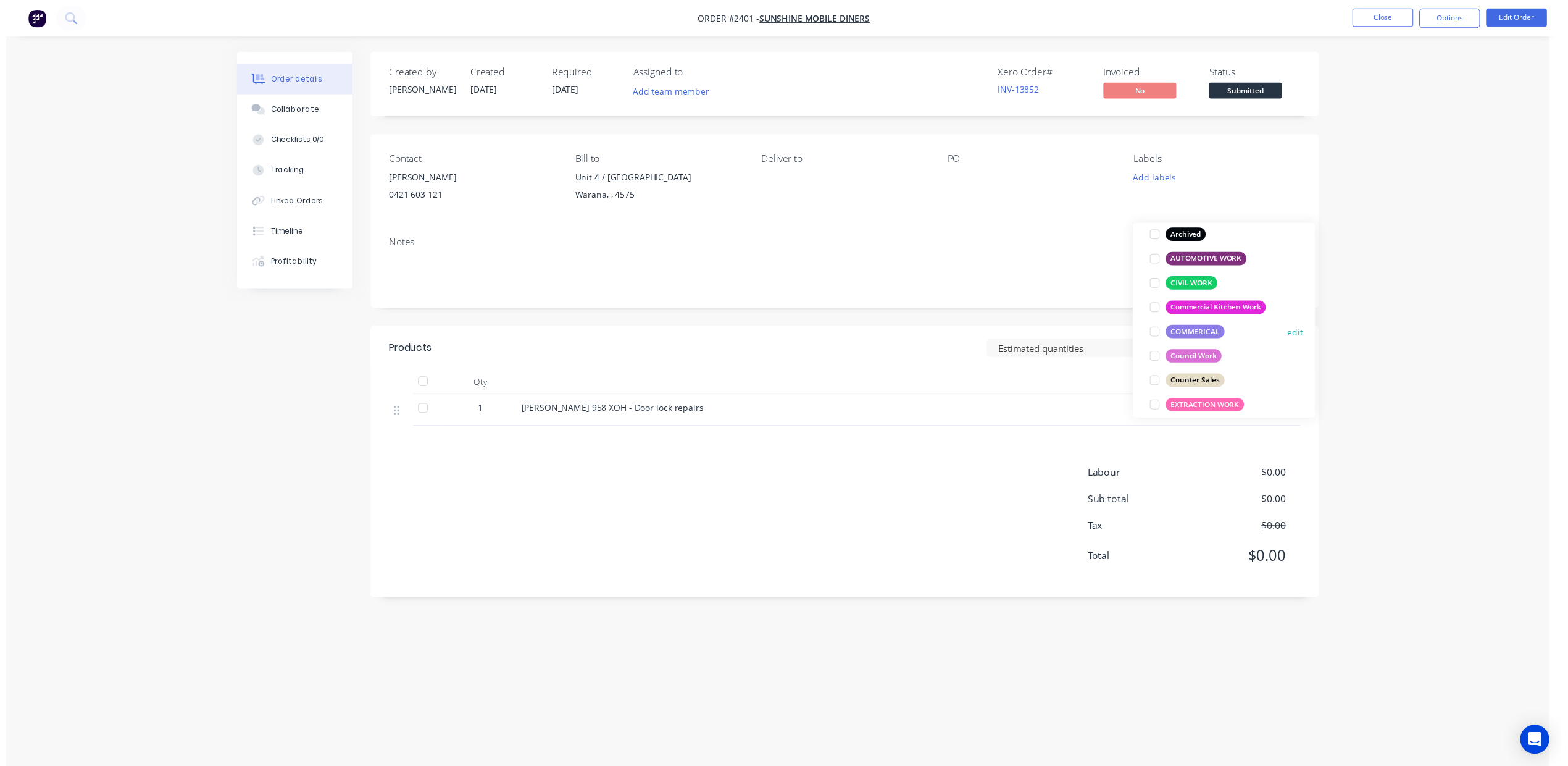
scroll to position [54, 0]
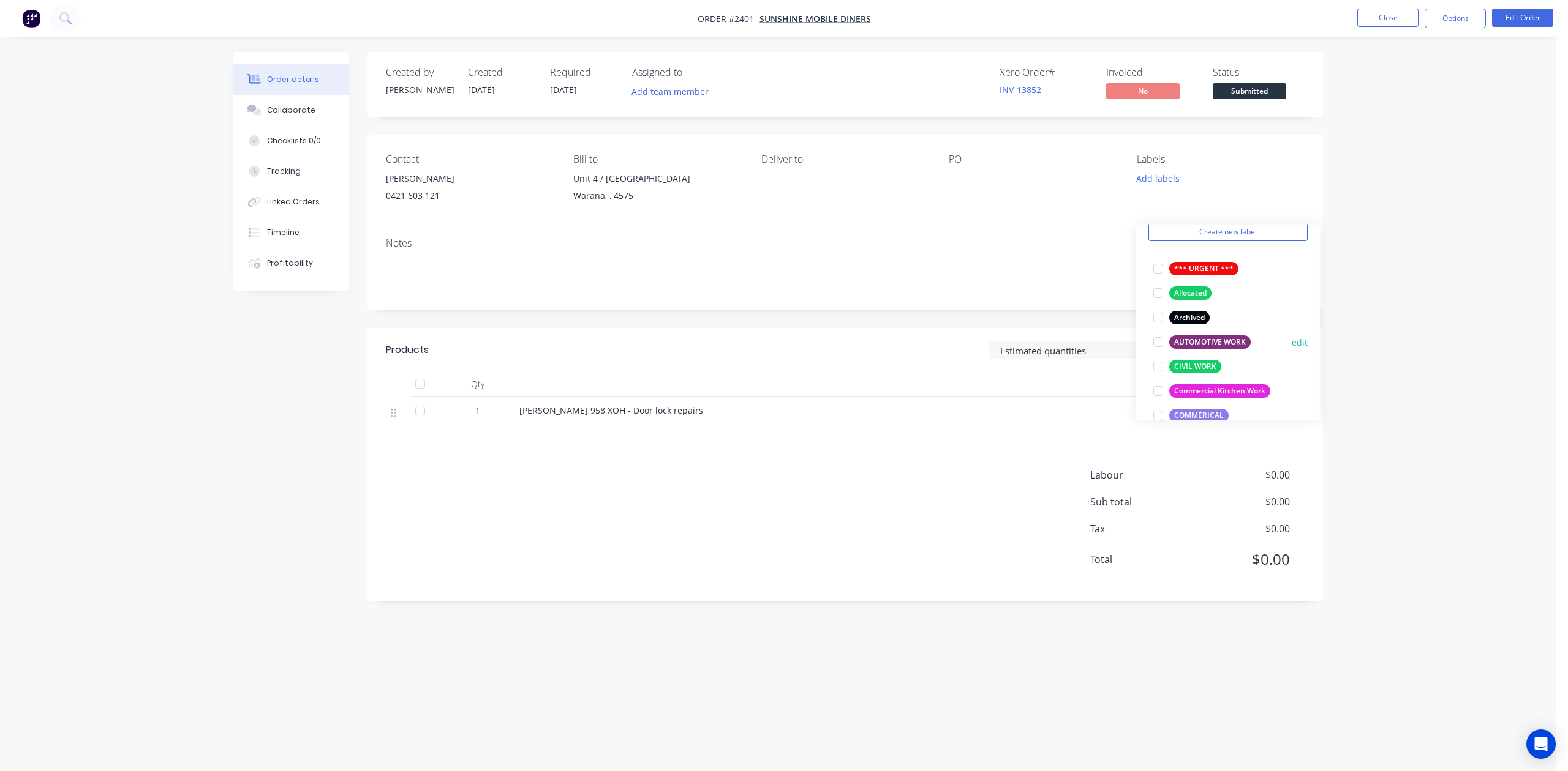
click at [1155, 345] on div at bounding box center [1158, 342] width 24 height 24
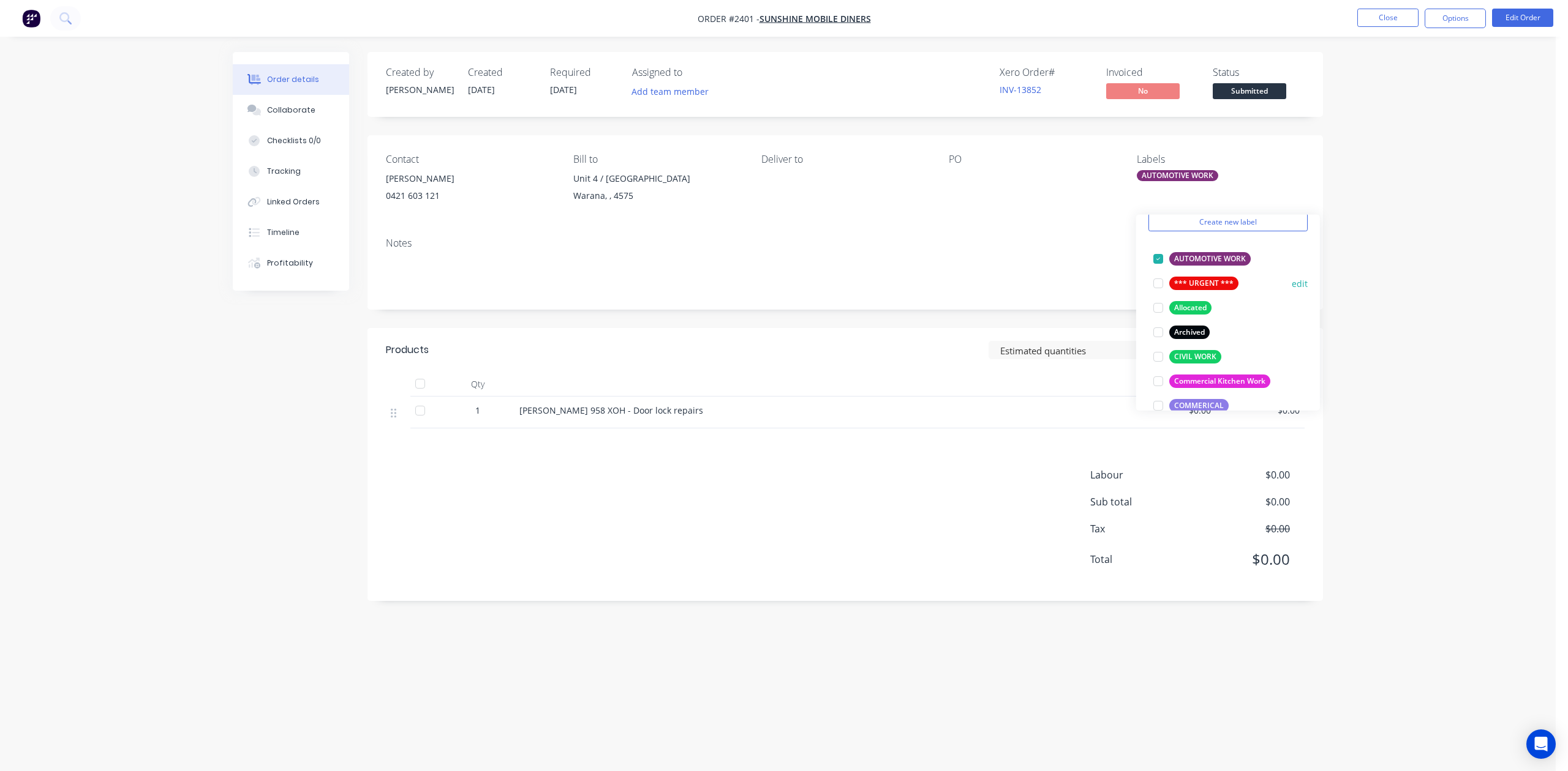
click at [1158, 287] on div at bounding box center [1158, 284] width 24 height 24
click at [1435, 233] on div "Order details Collaborate Checklists 0/0 Tracking Linked Orders Timeline Profit…" at bounding box center [778, 385] width 1555 height 771
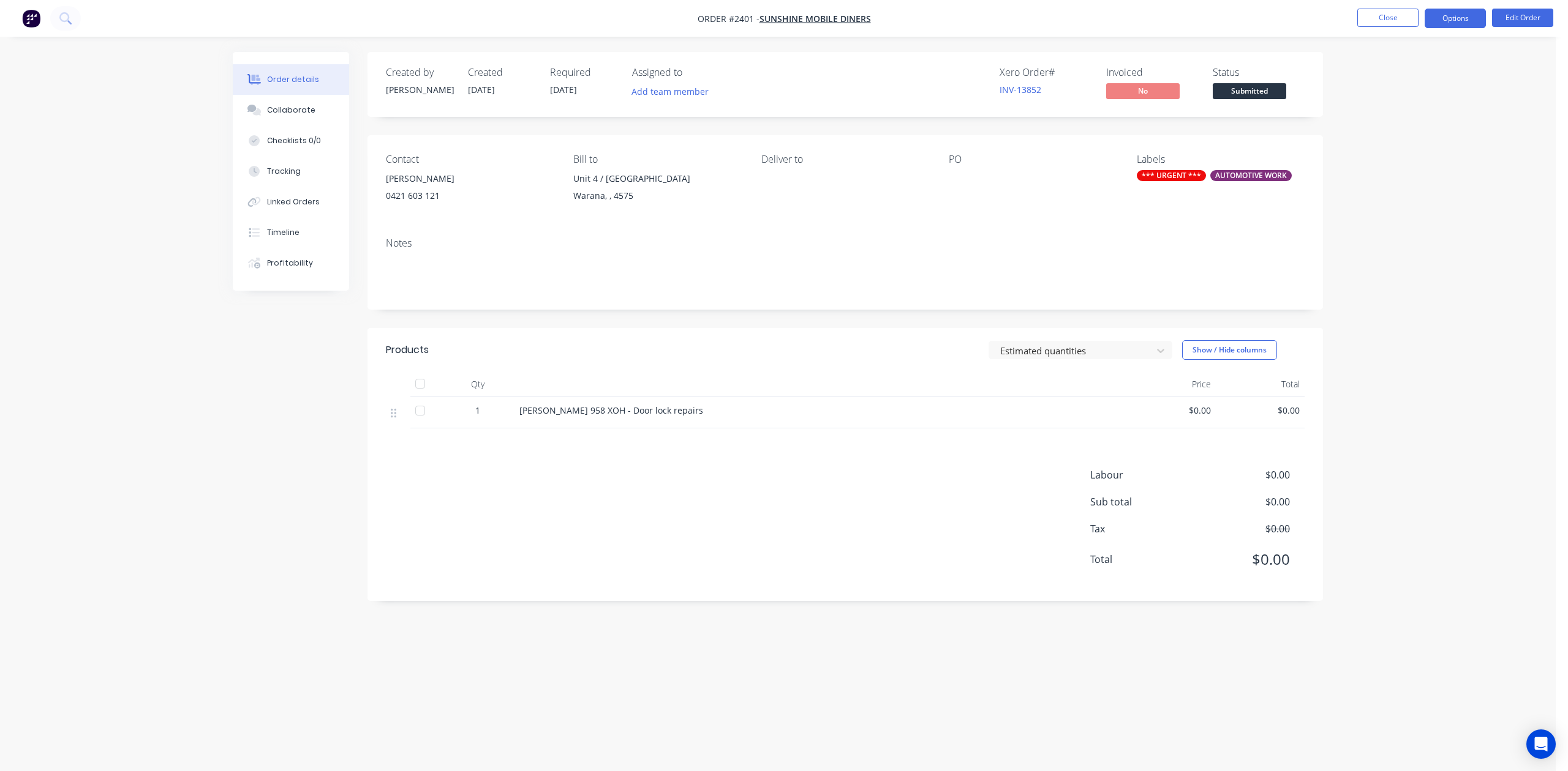
click at [1458, 15] on button "Options" at bounding box center [1455, 18] width 61 height 20
click at [1419, 152] on div "Work Order" at bounding box center [1418, 147] width 113 height 17
click at [1397, 127] on div "Without pricing" at bounding box center [1418, 123] width 113 height 17
click at [1481, 512] on div "Order details Collaborate Checklists 0/0 Tracking Linked Orders Timeline Profit…" at bounding box center [778, 385] width 1555 height 771
click at [1390, 20] on button "Close" at bounding box center [1387, 17] width 61 height 18
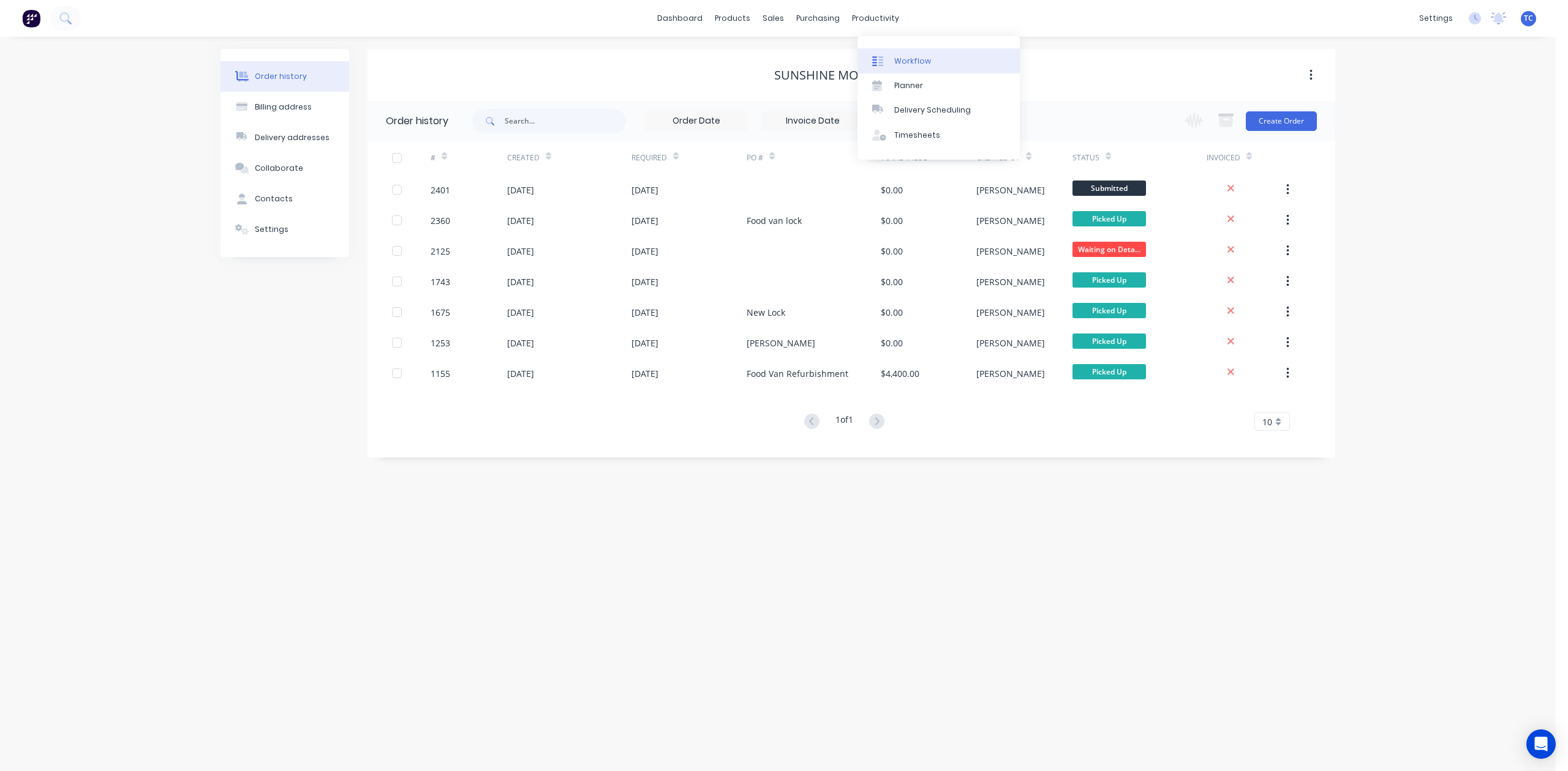
click at [910, 66] on div "Workflow" at bounding box center [913, 61] width 36 height 11
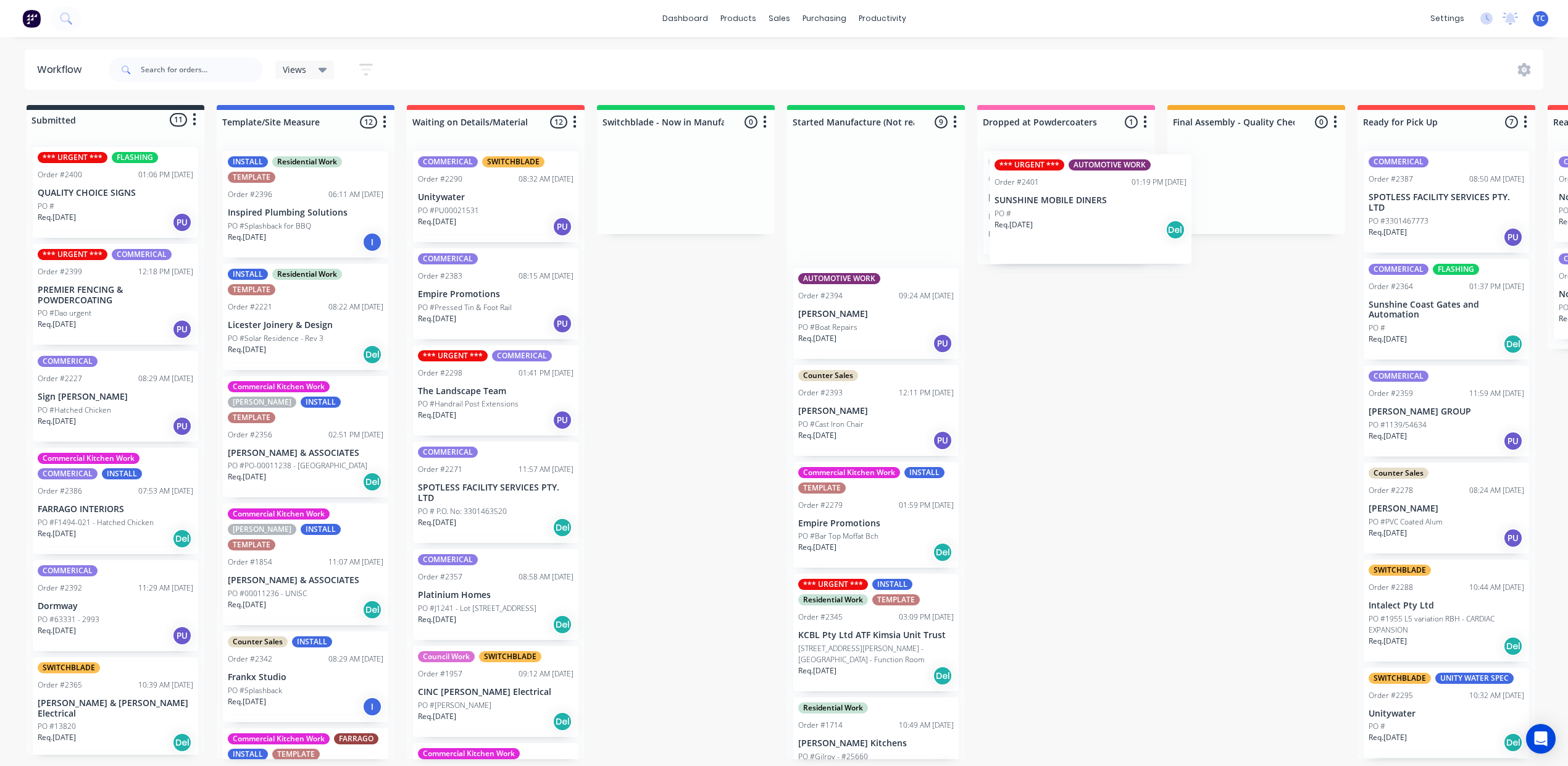
drag, startPoint x: 152, startPoint y: 200, endPoint x: 1107, endPoint y: 200, distance: 955.0
click at [1107, 200] on div "Submitted 11 Status colour #273444 hex #273444 Save Cancel Summaries Total orde…" at bounding box center [1020, 432] width 2059 height 654
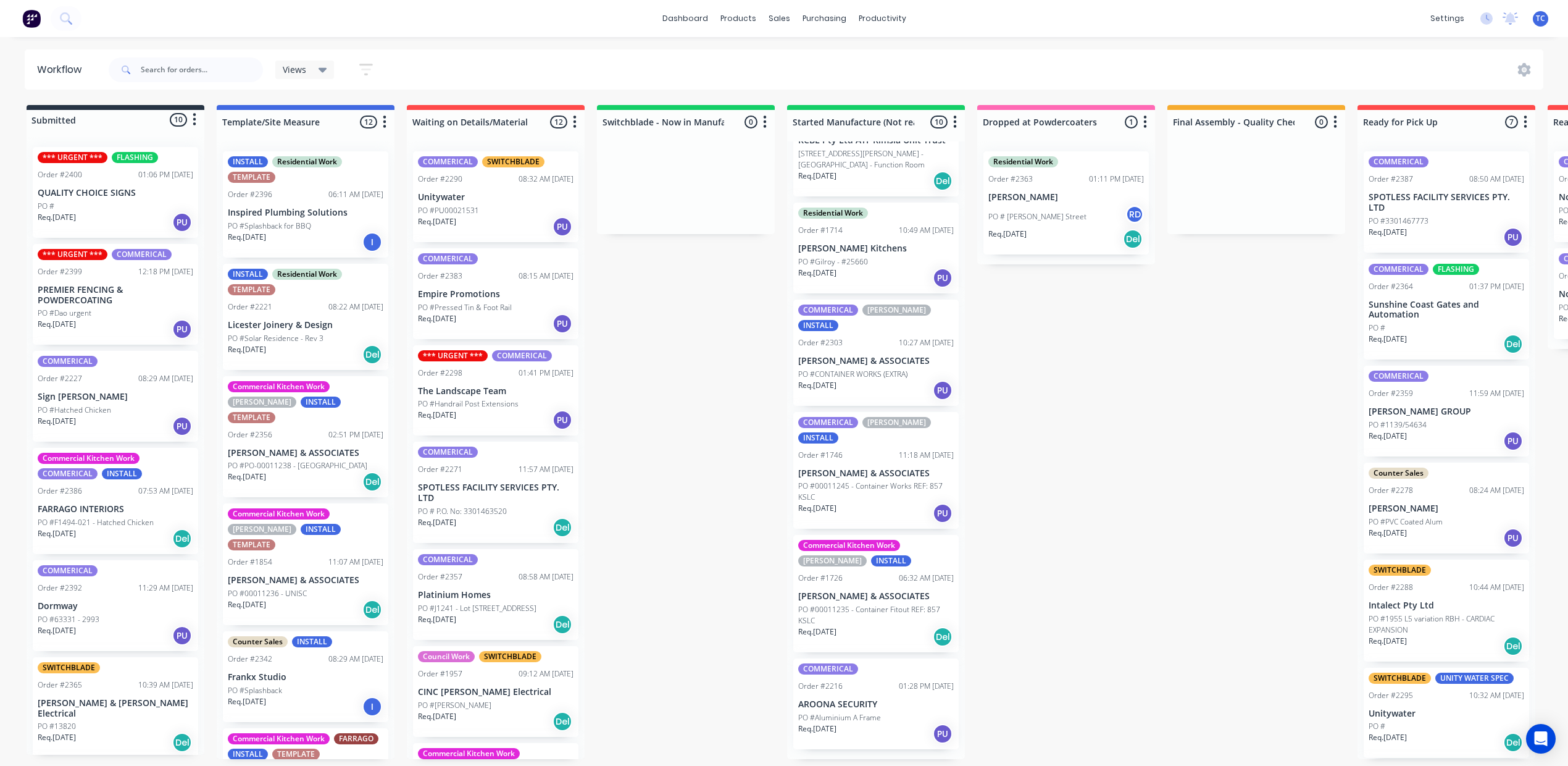
click at [85, 212] on div "PO #" at bounding box center [115, 206] width 155 height 11
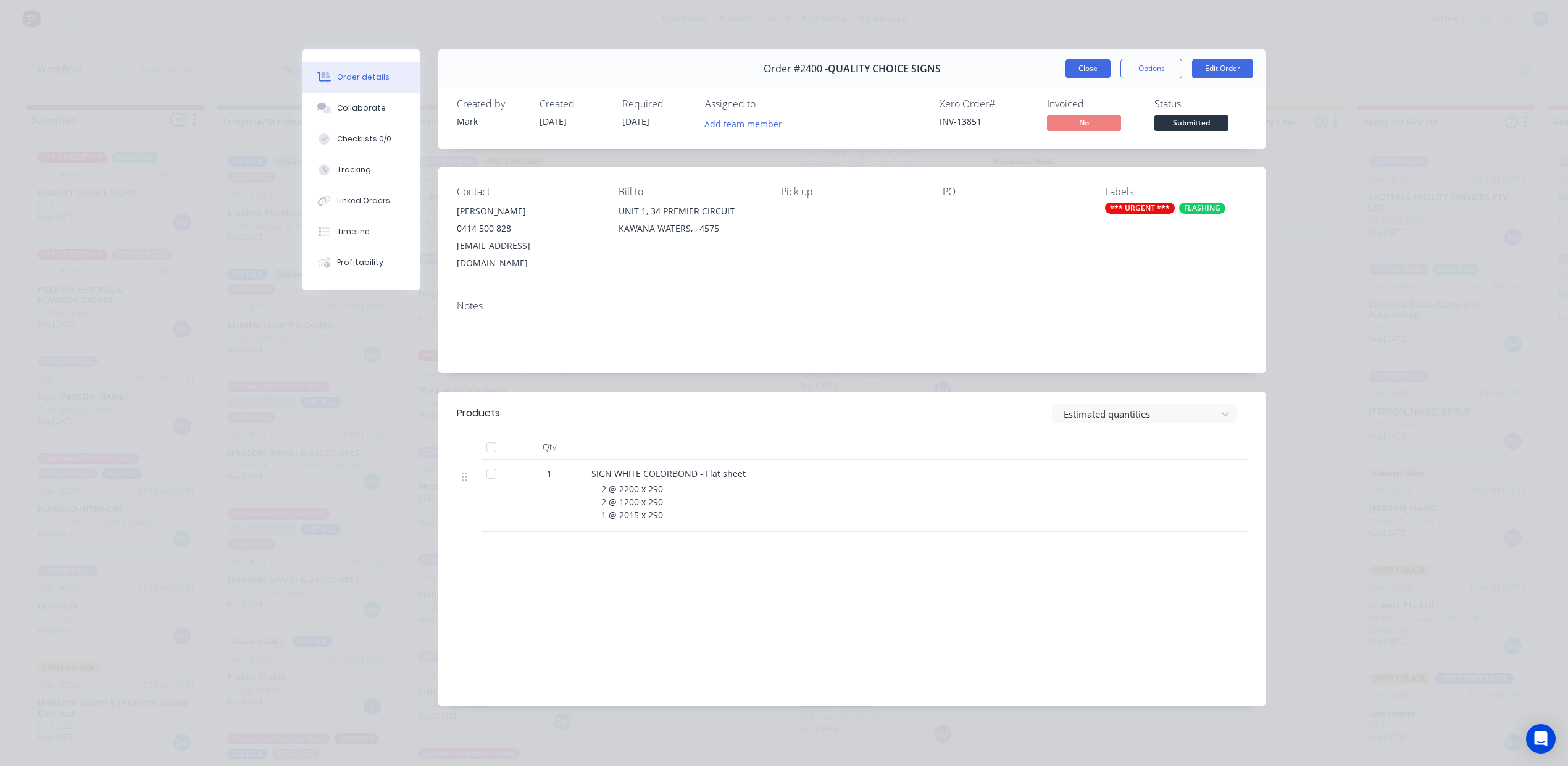
click at [1069, 78] on button "Close" at bounding box center [1088, 69] width 45 height 20
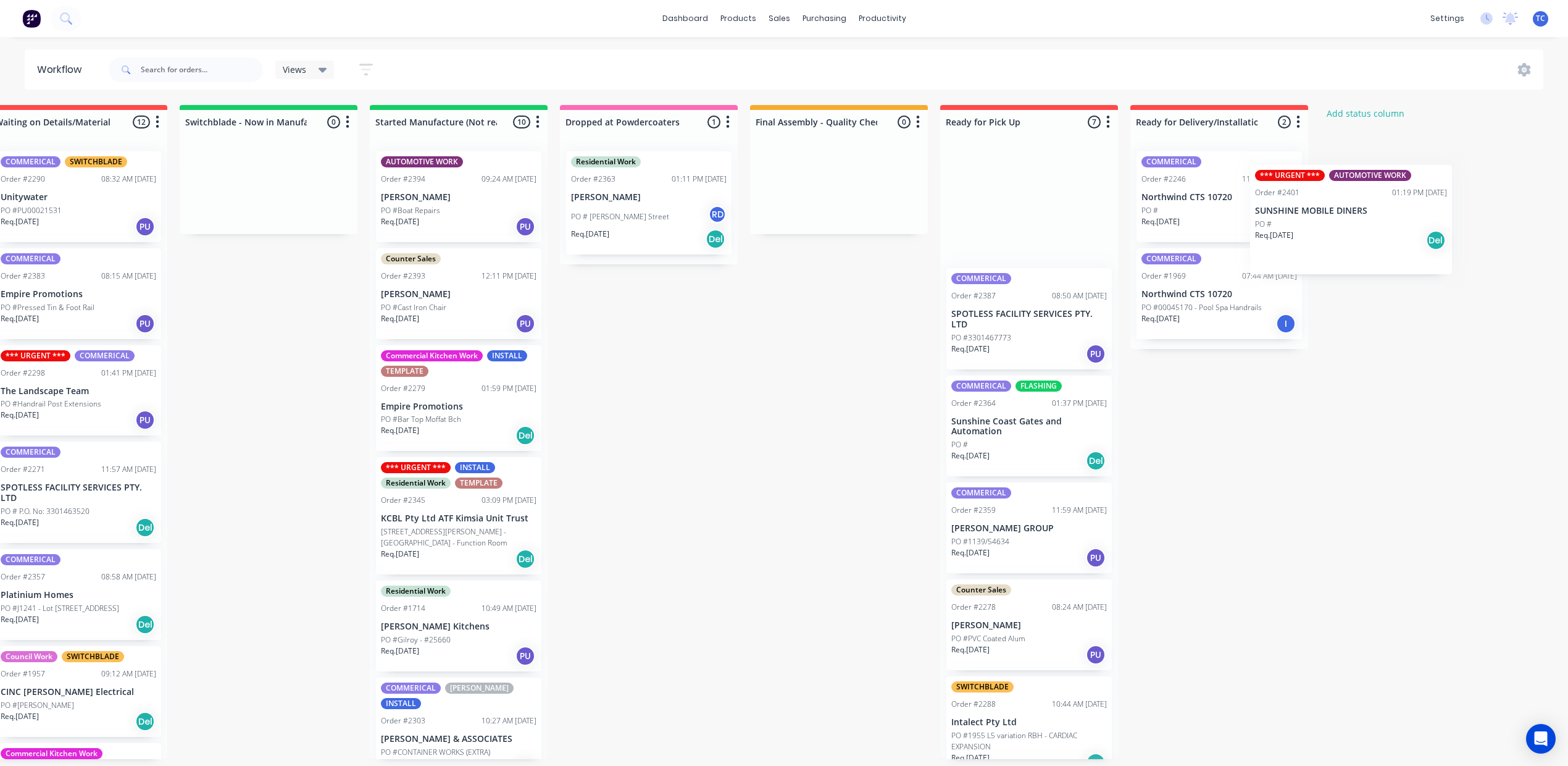
drag, startPoint x: 1097, startPoint y: 241, endPoint x: 1357, endPoint y: 245, distance: 260.0
click at [1357, 245] on div "Submitted 10 Status colour #273444 hex #273444 Save Cancel Summaries Total orde…" at bounding box center [603, 432] width 2059 height 654
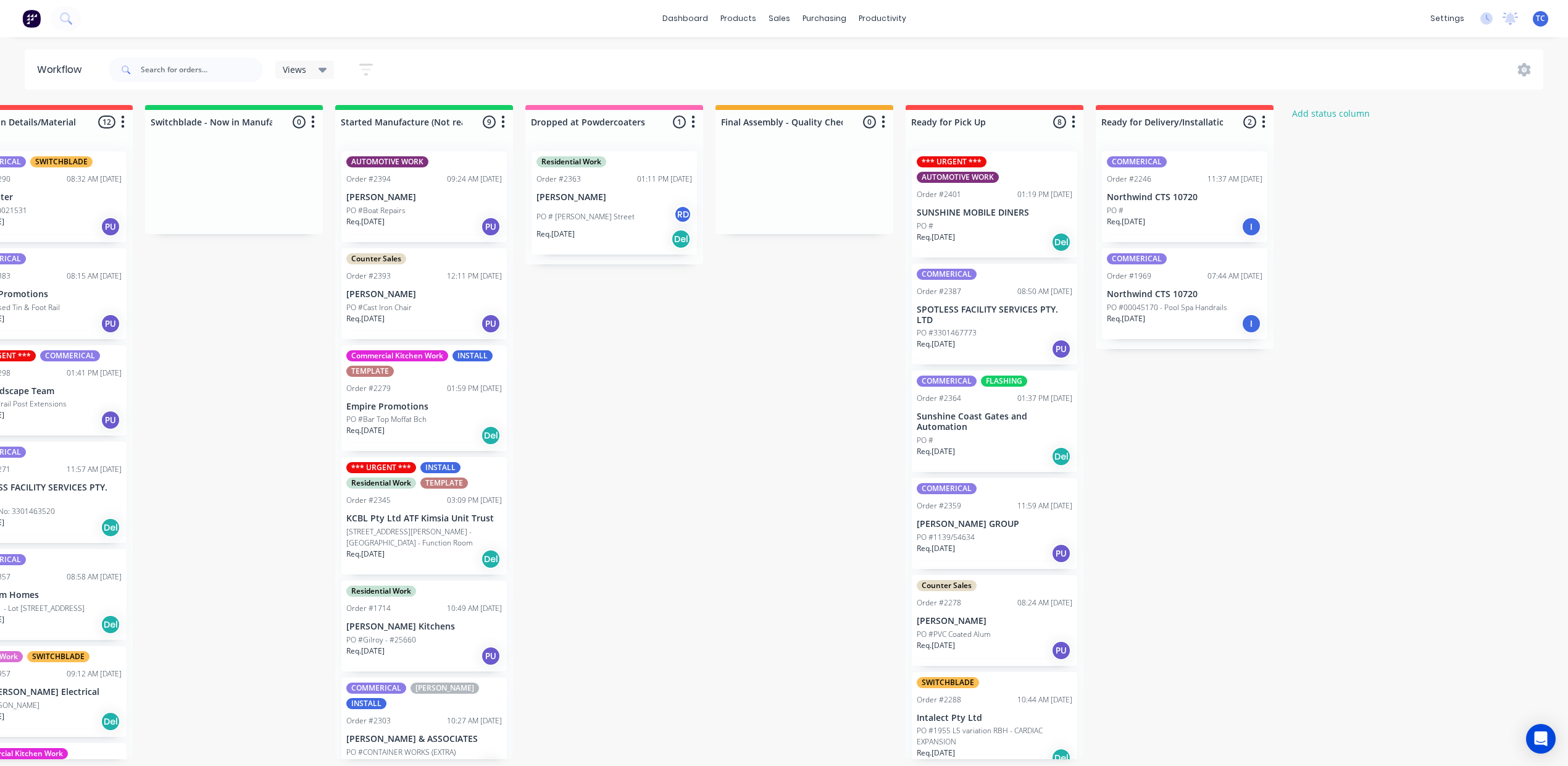
click at [1072, 214] on p "SUNSHINE MOBILE DINERS" at bounding box center [994, 213] width 155 height 11
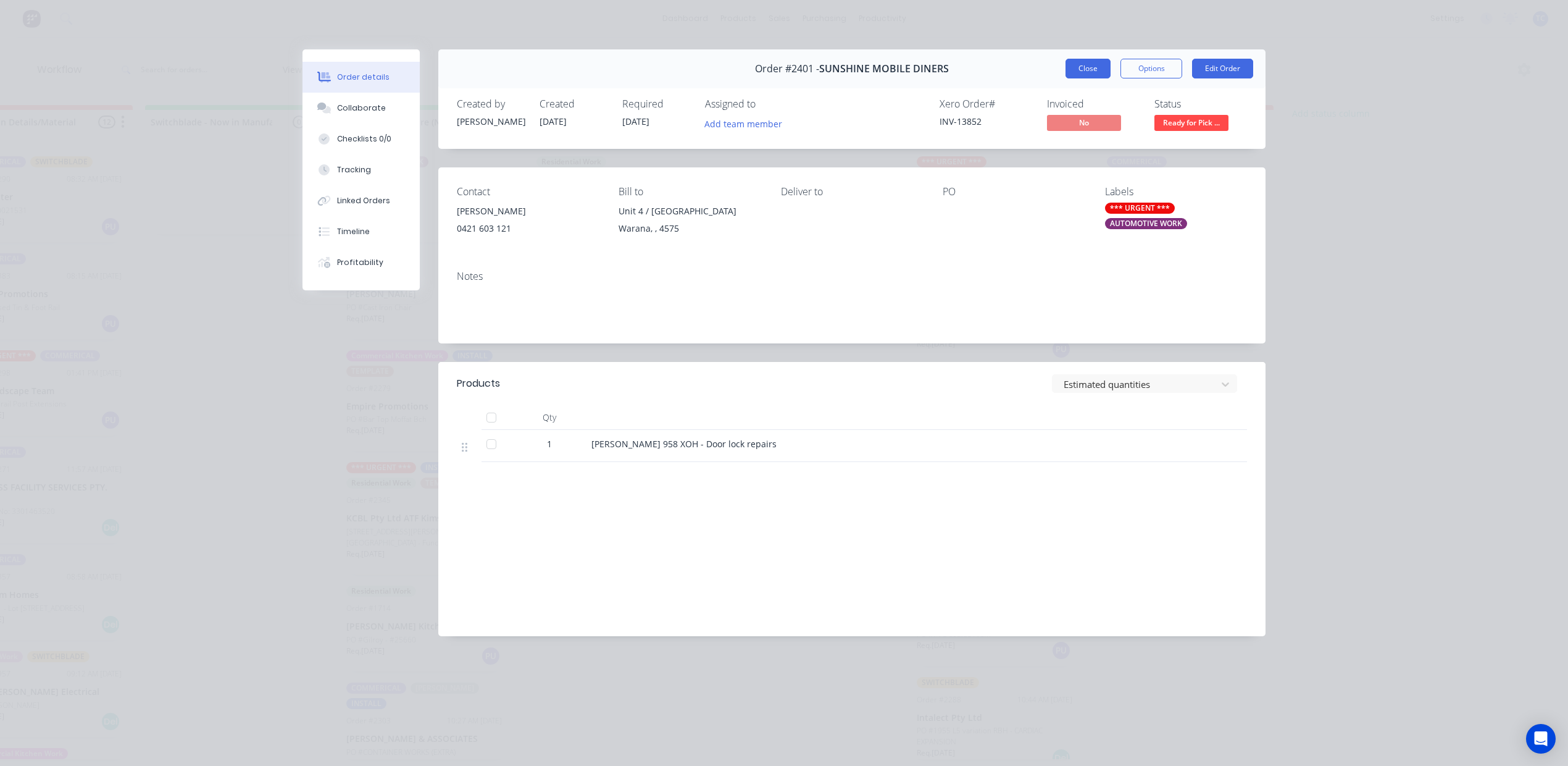
click at [1075, 79] on button "Close" at bounding box center [1088, 69] width 45 height 20
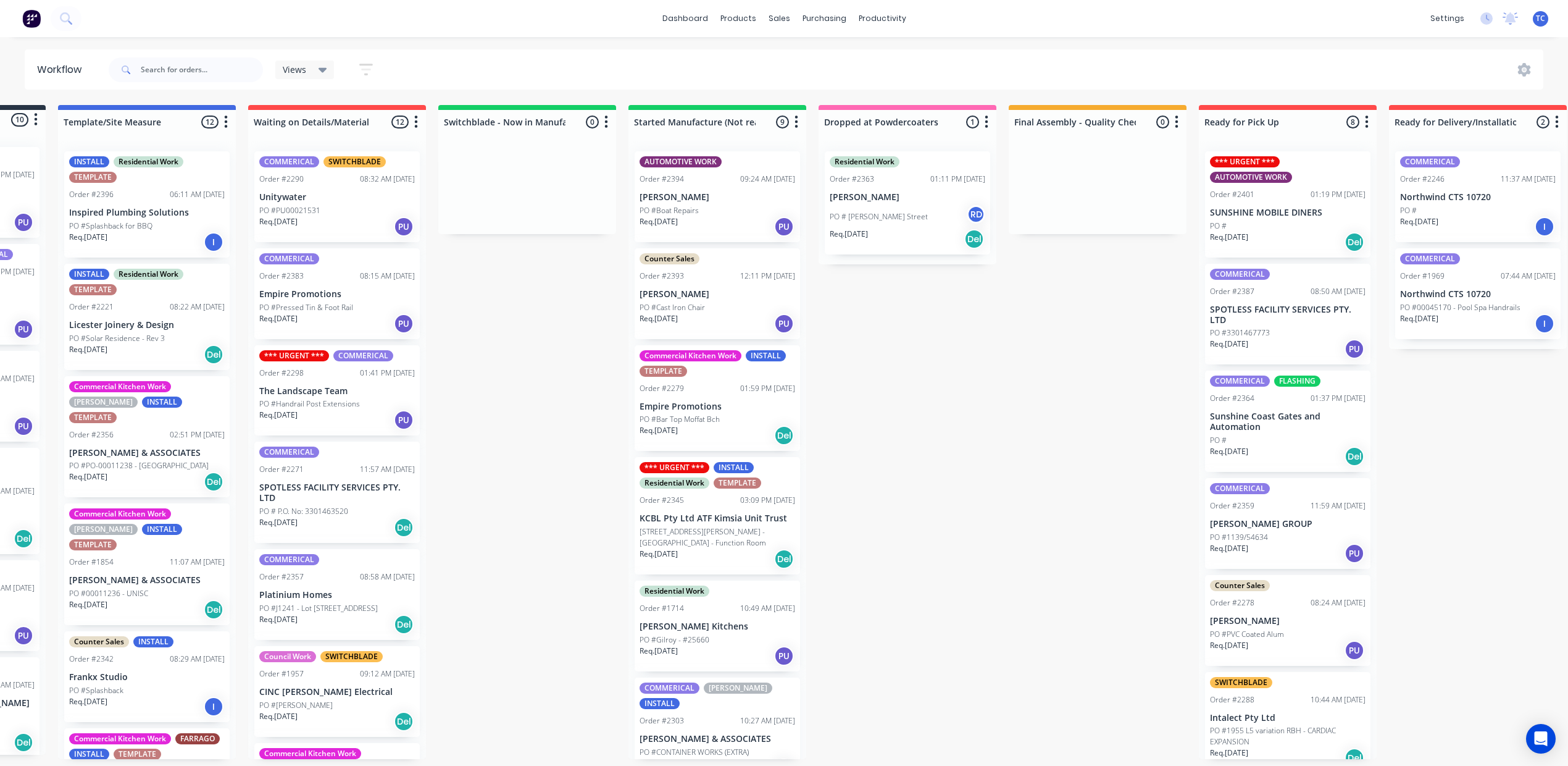
scroll to position [12, 0]
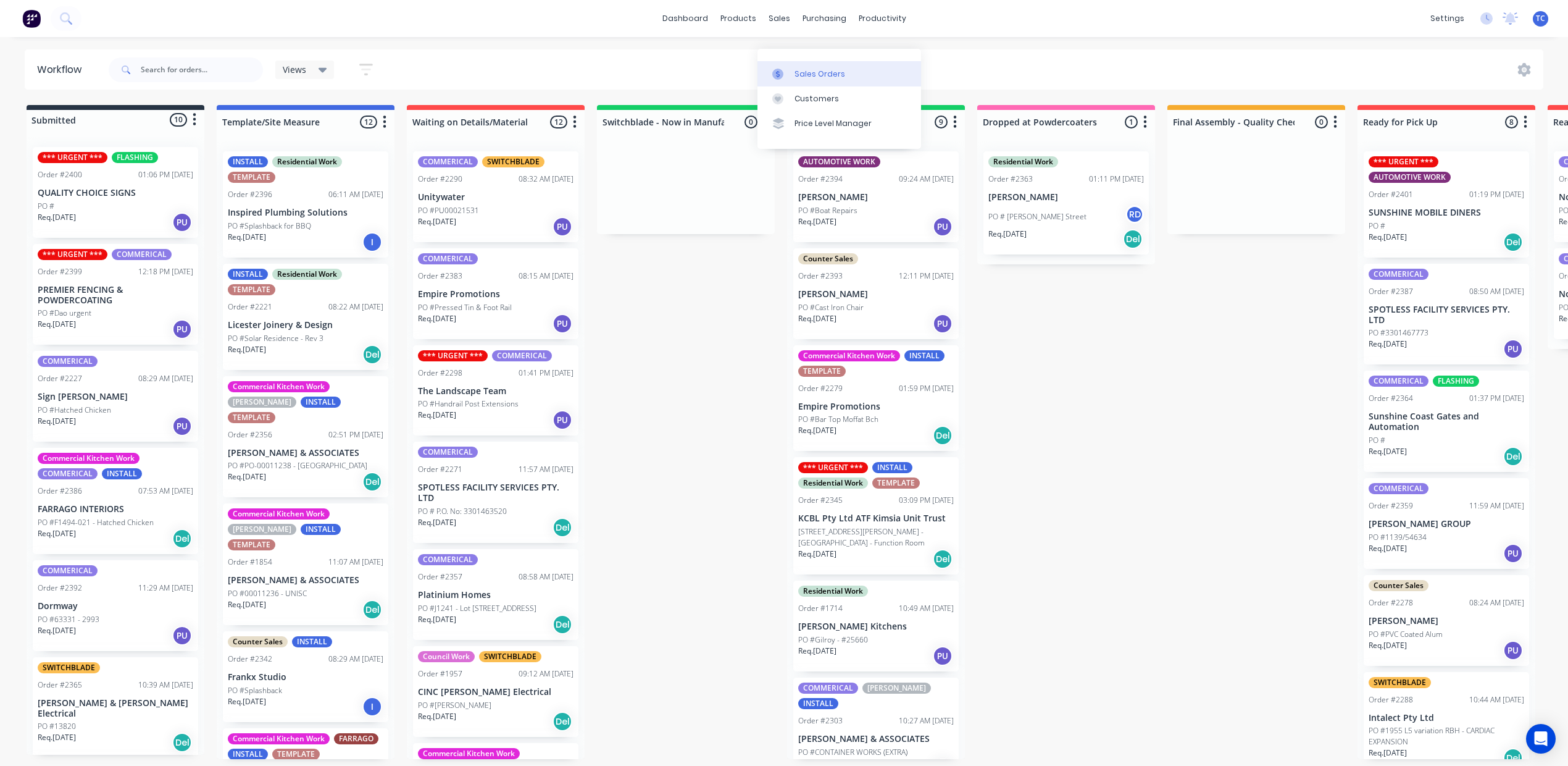
click at [821, 69] on div "Sales Orders" at bounding box center [820, 74] width 50 height 11
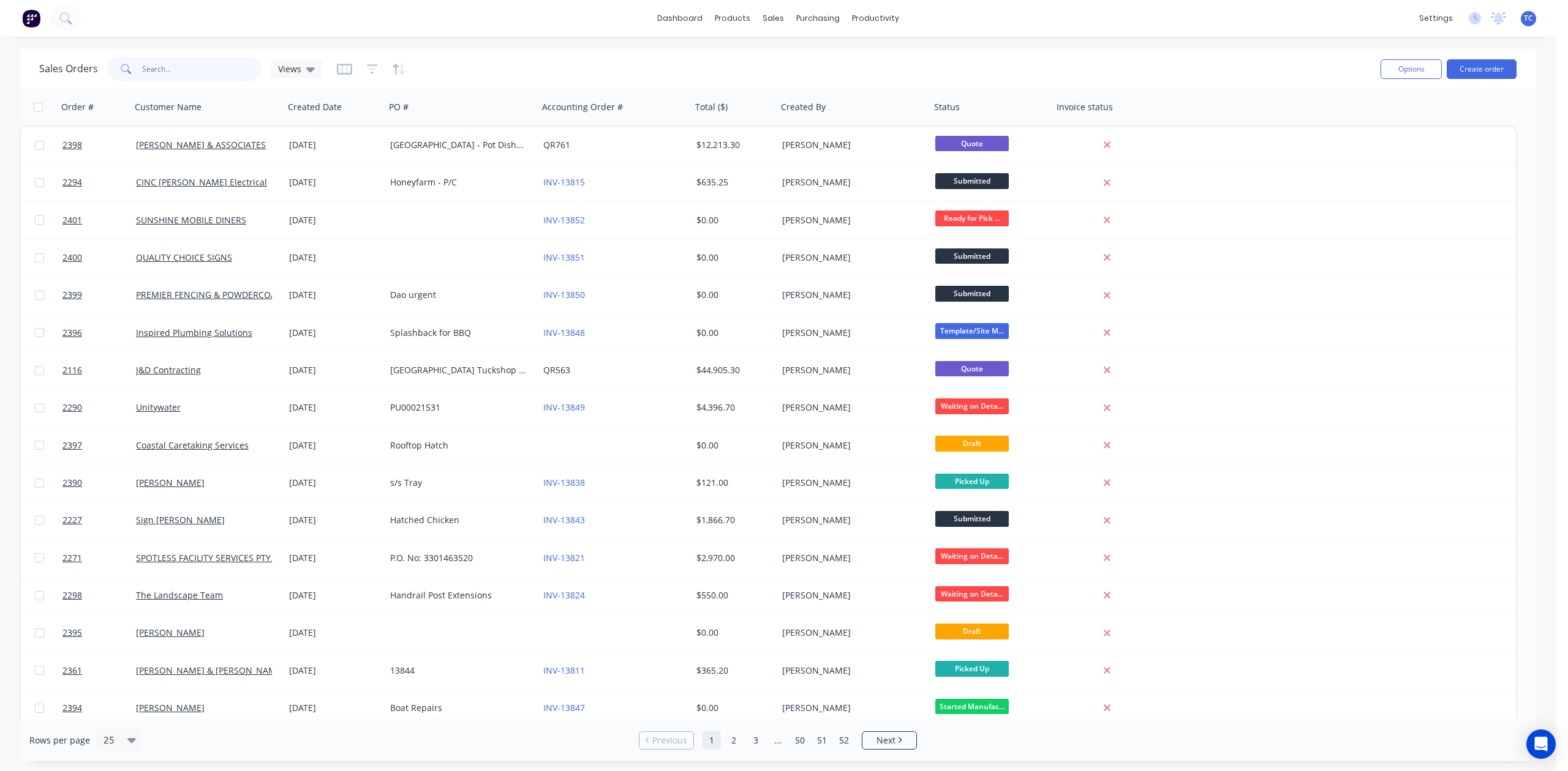
click at [222, 71] on input "text" at bounding box center [201, 69] width 119 height 24
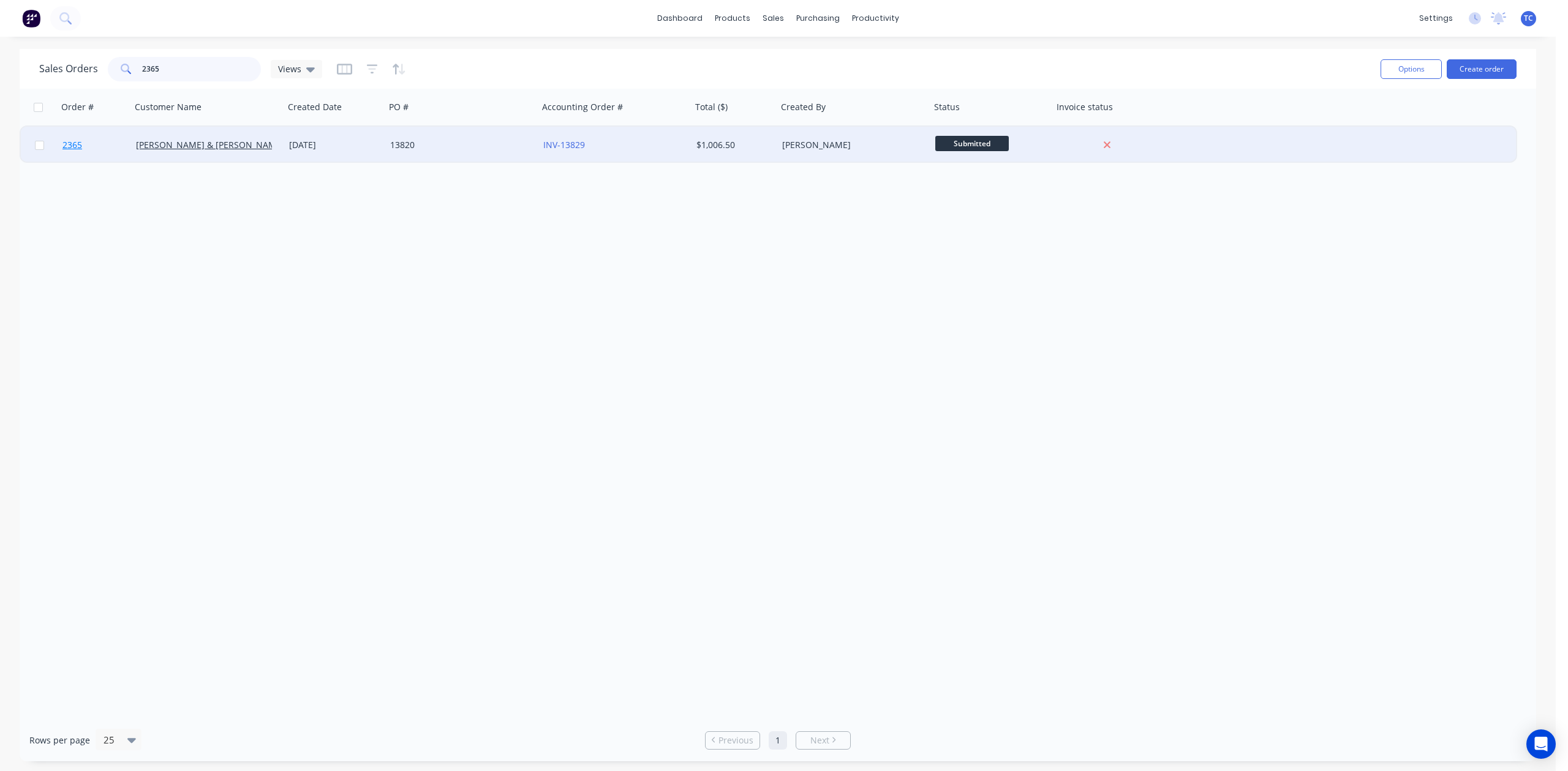
type input "2365"
click at [71, 142] on span "2365" at bounding box center [72, 145] width 20 height 12
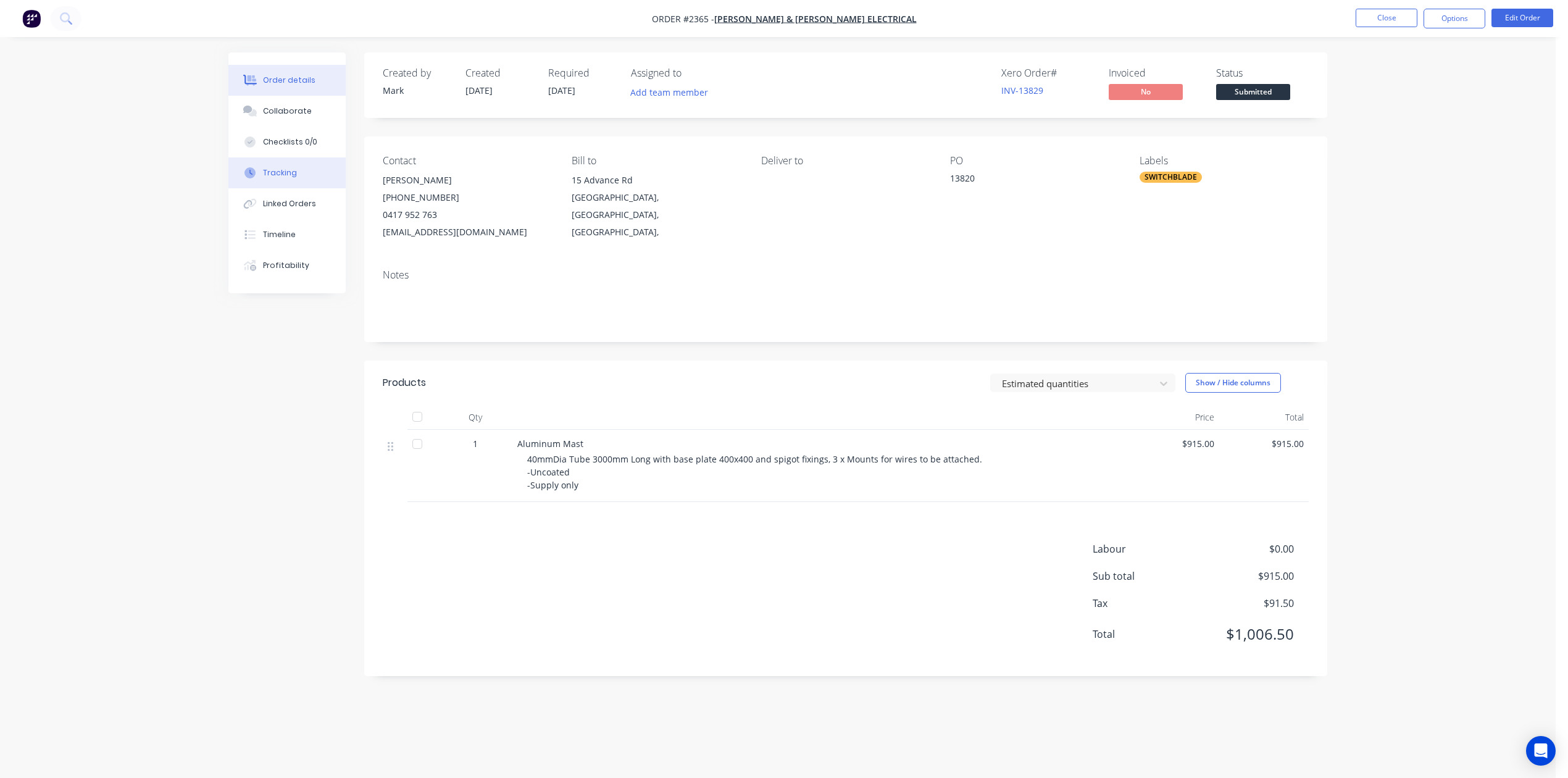
click at [297, 178] on div "Tracking" at bounding box center [280, 173] width 34 height 11
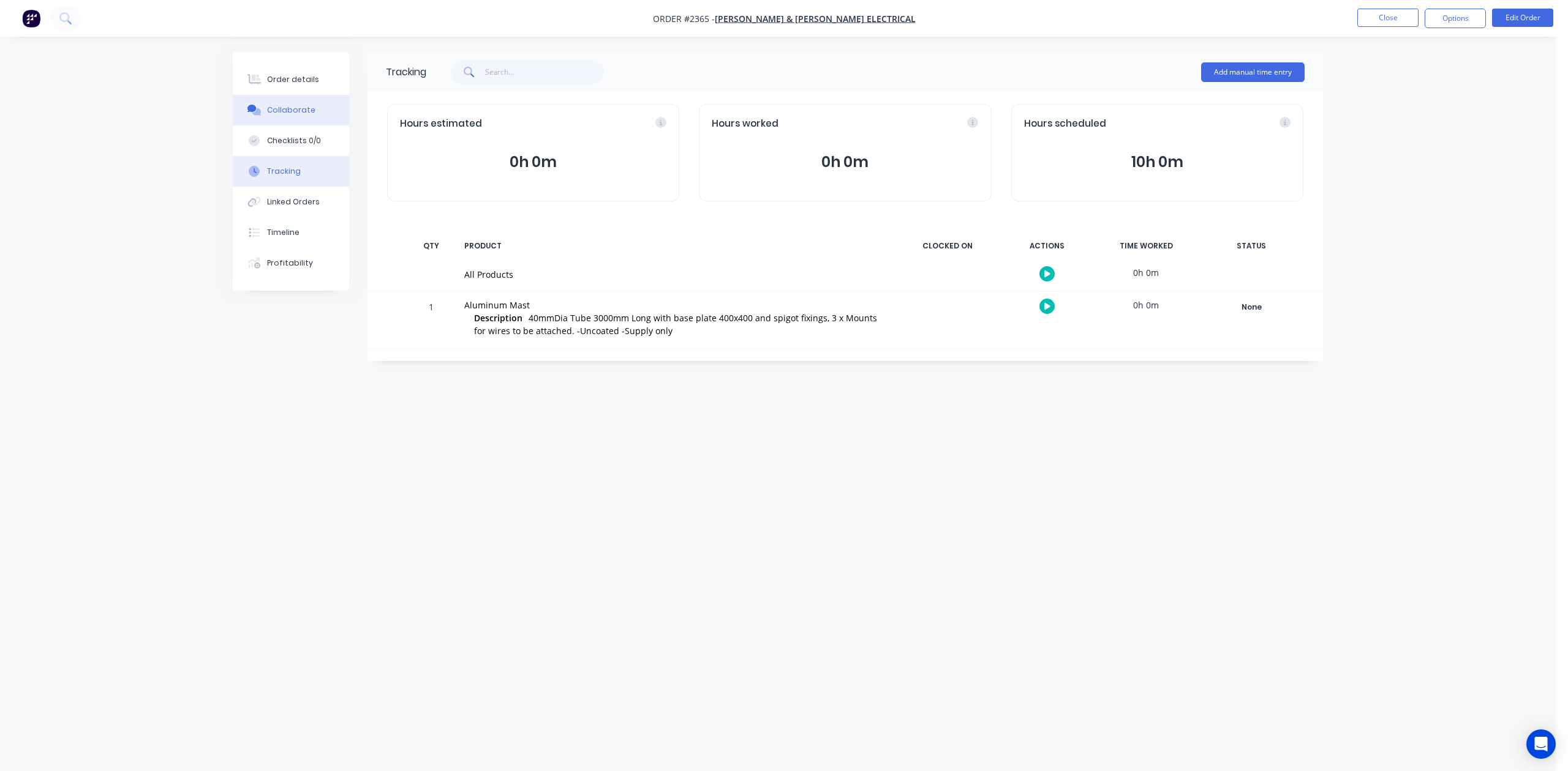
click at [289, 116] on div "Collaborate" at bounding box center [291, 110] width 49 height 11
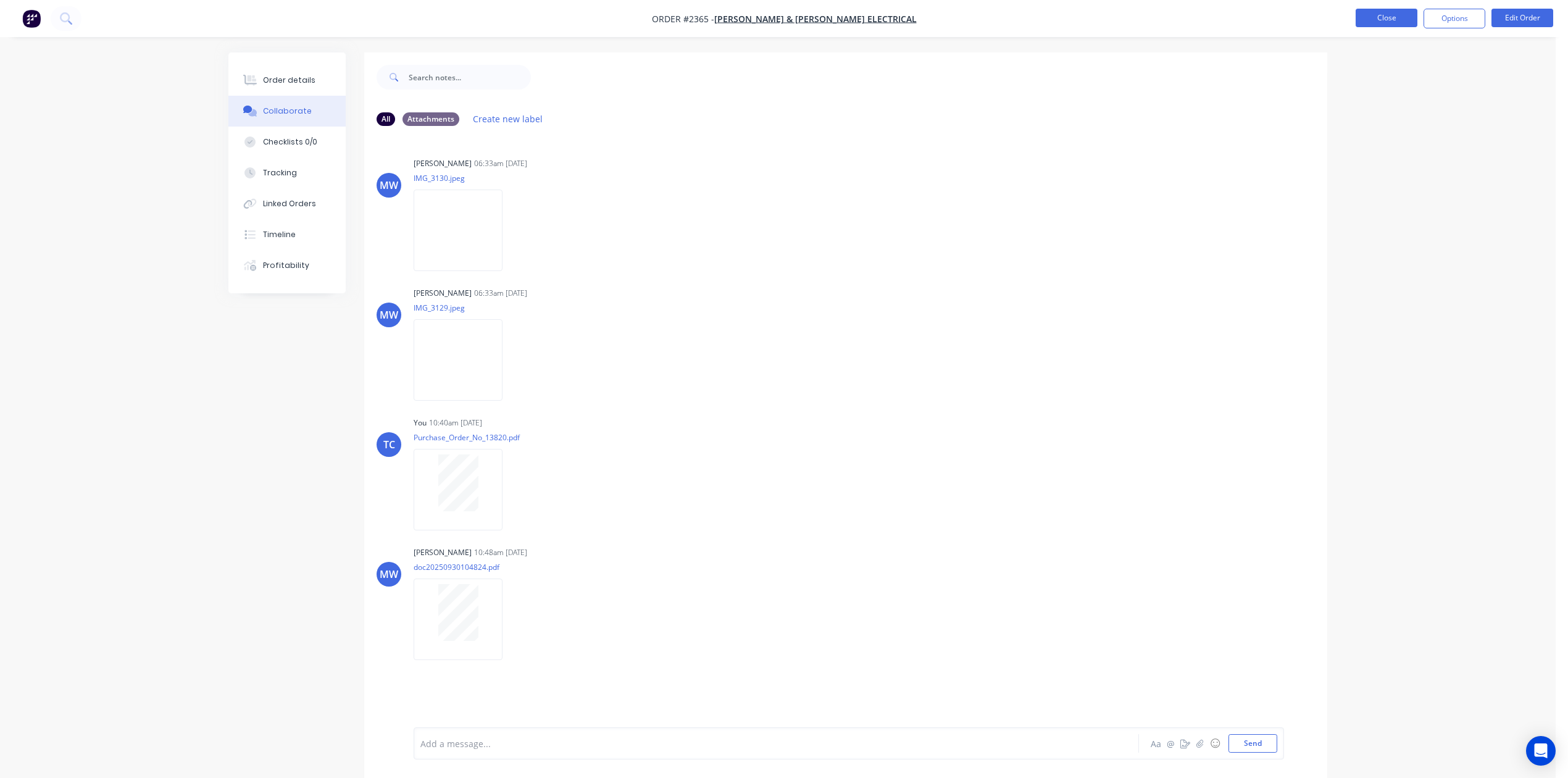
click at [1365, 21] on button "Close" at bounding box center [1387, 18] width 62 height 18
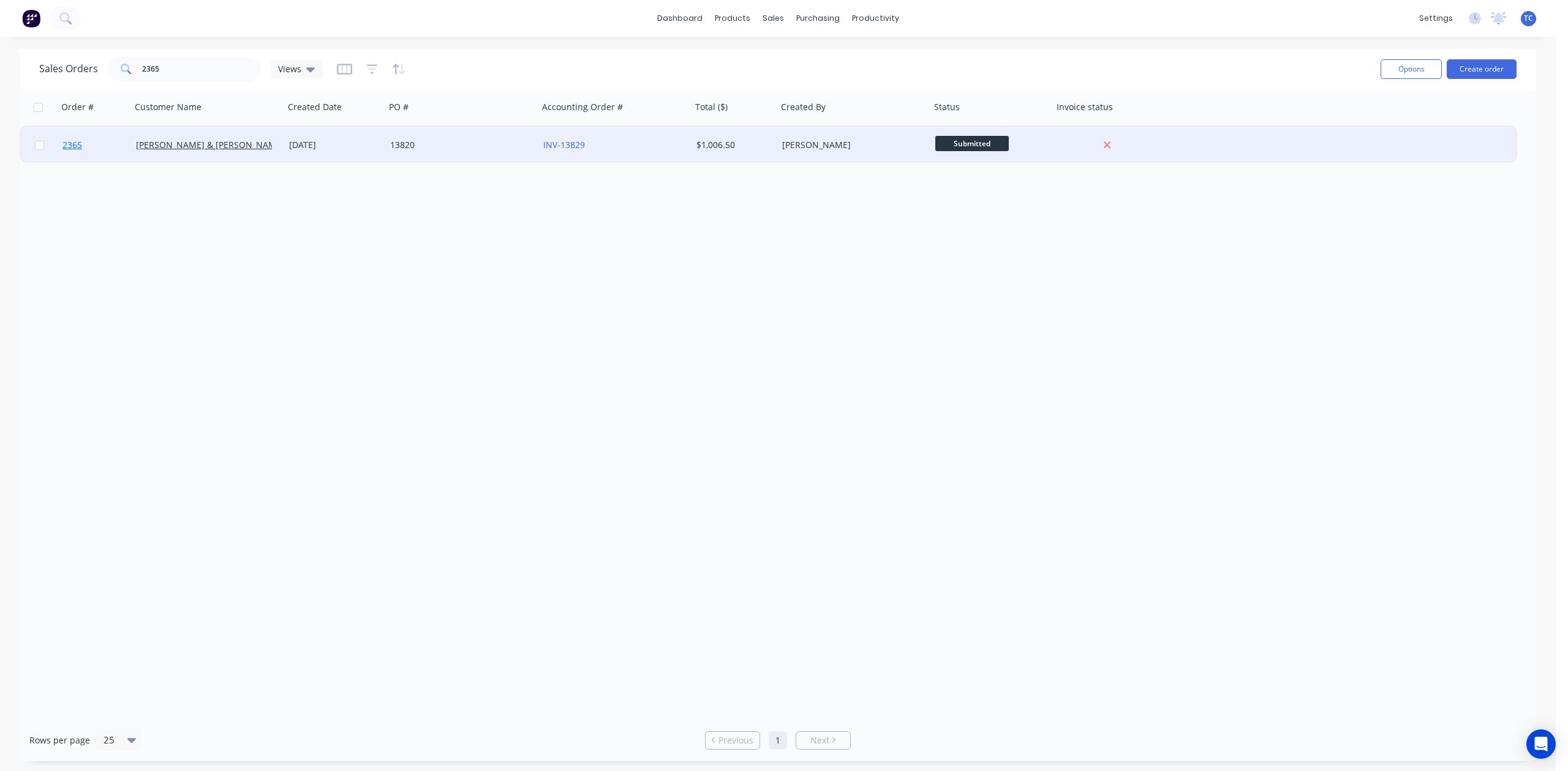
click at [74, 143] on span "2365" at bounding box center [72, 145] width 20 height 12
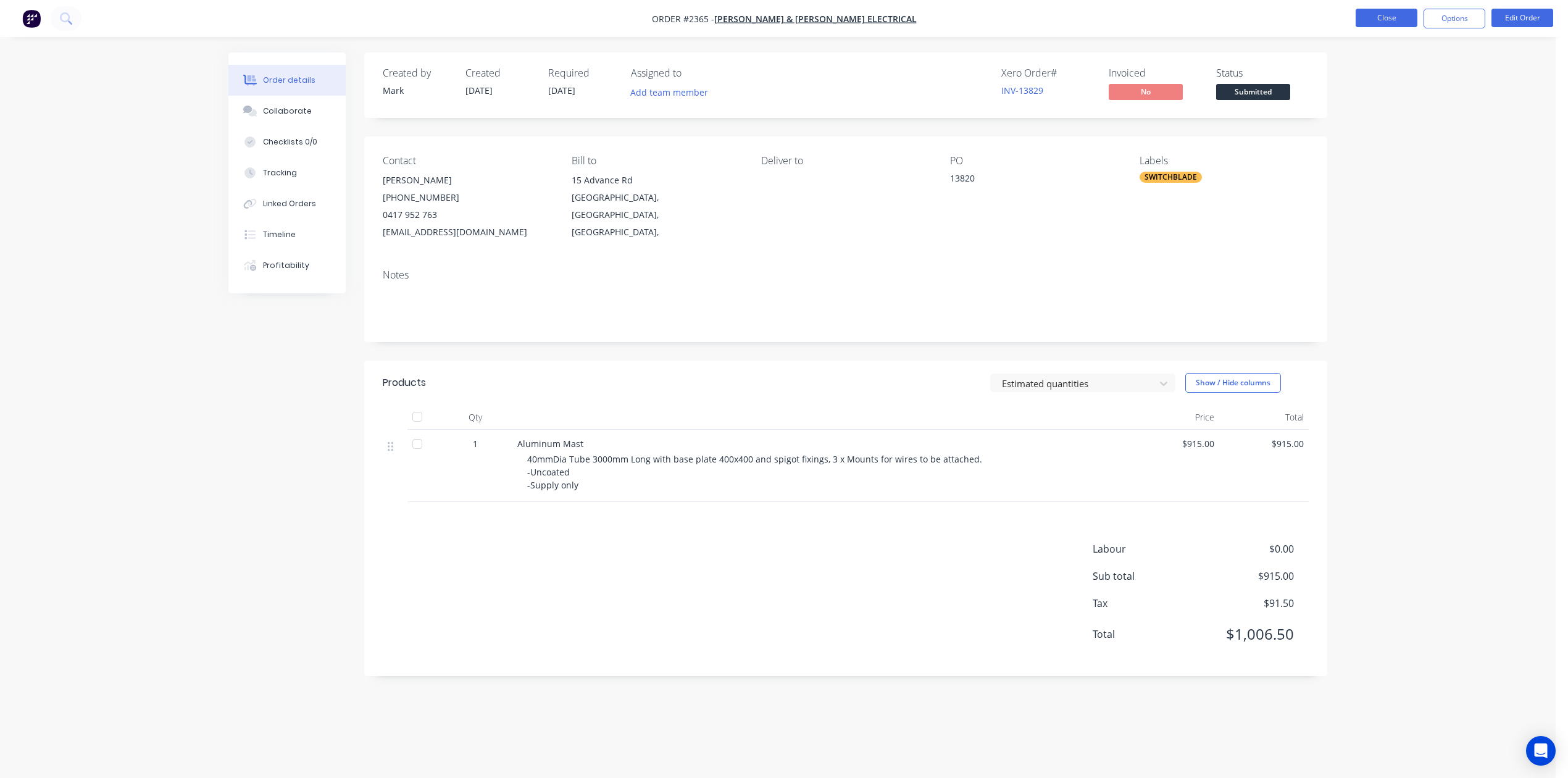
click at [1376, 18] on button "Close" at bounding box center [1387, 18] width 62 height 18
drag, startPoint x: 1387, startPoint y: 14, endPoint x: 1387, endPoint y: 30, distance: 16.0
click at [1387, 28] on button "Close" at bounding box center [1387, 18] width 62 height 18
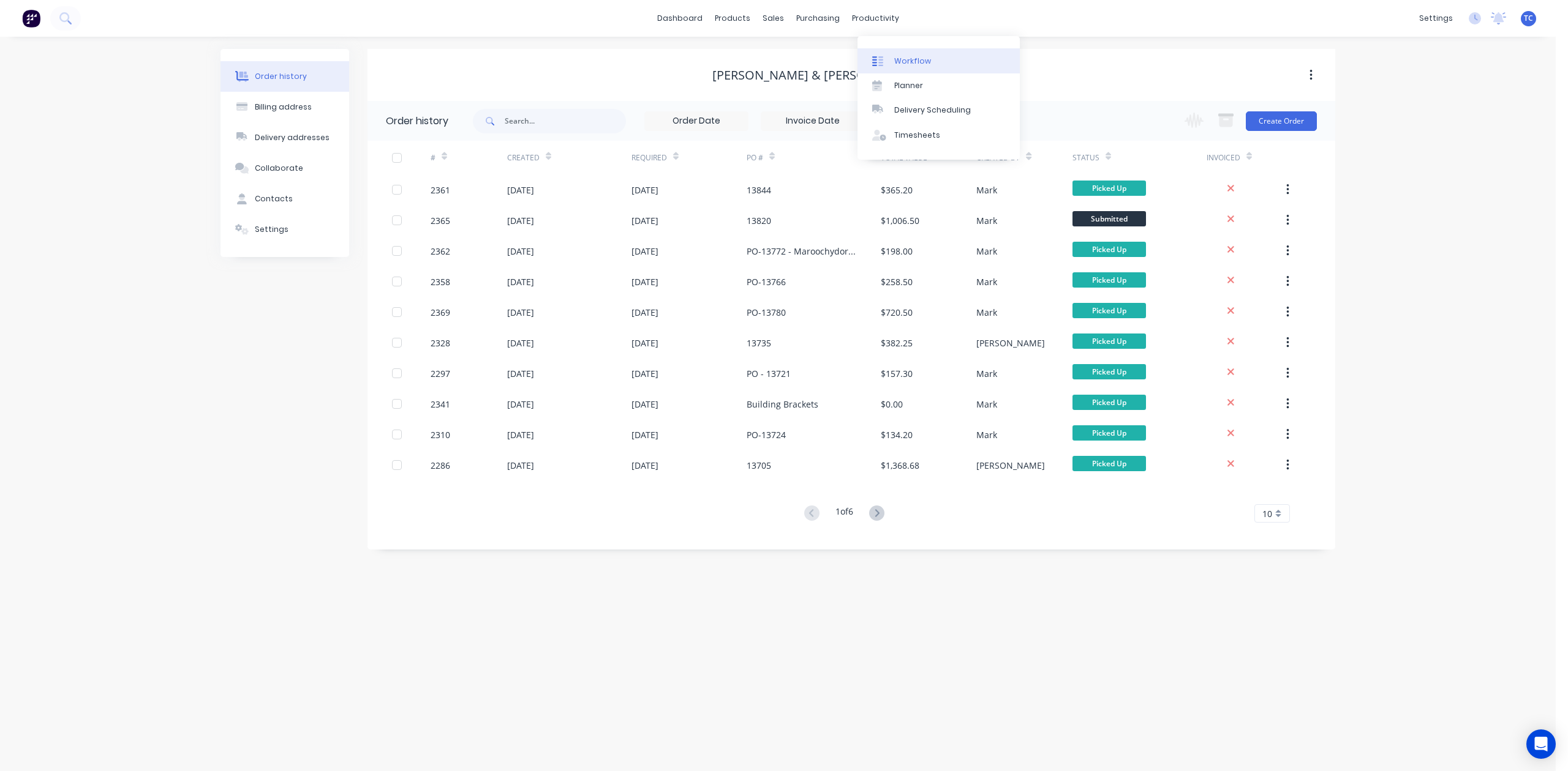
click at [913, 65] on div "Workflow" at bounding box center [913, 61] width 36 height 11
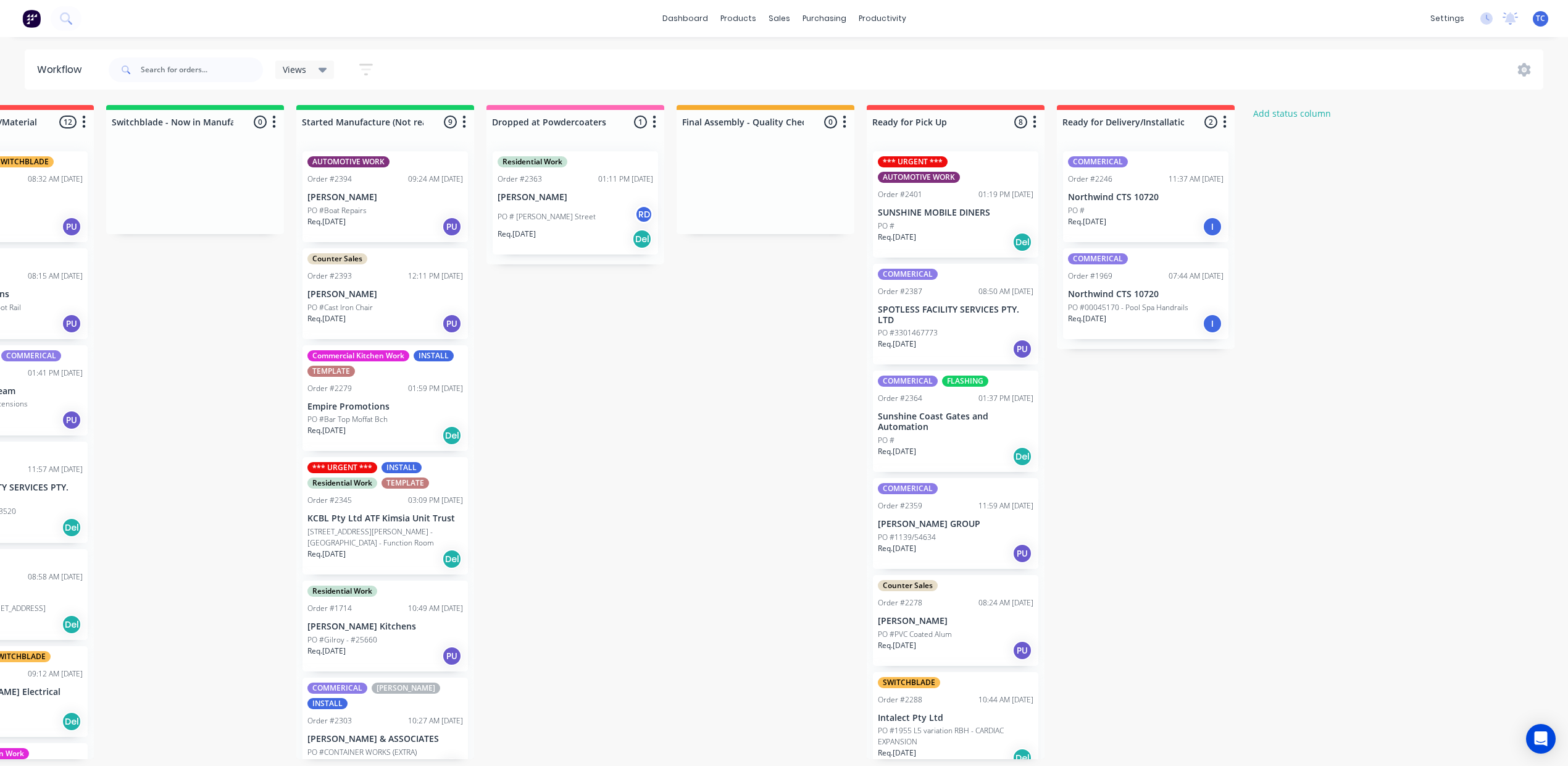
scroll to position [0, 812]
click at [1218, 217] on div "PO #" at bounding box center [1146, 210] width 155 height 11
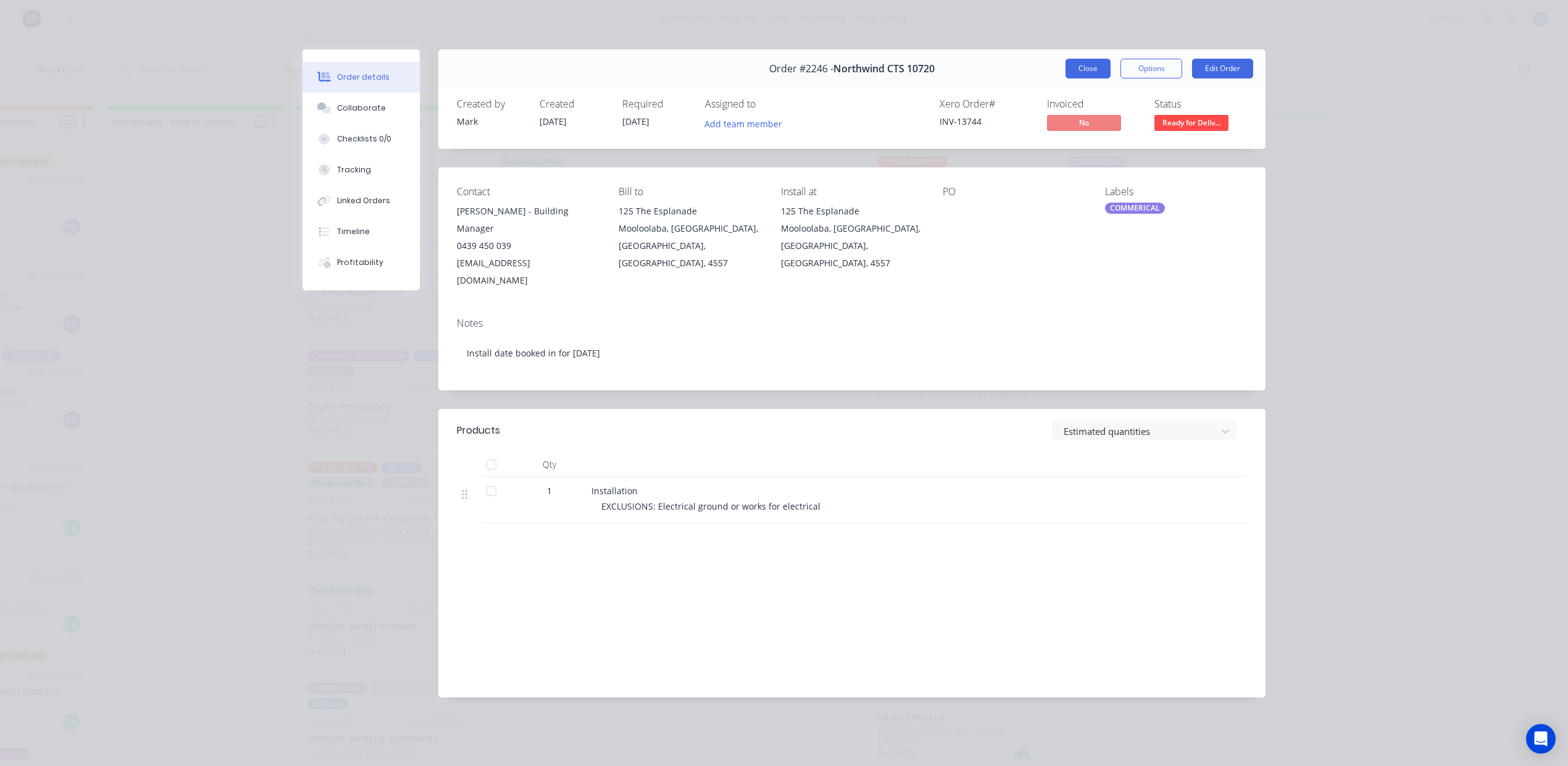
click at [1065, 79] on button "Close" at bounding box center [1088, 69] width 45 height 20
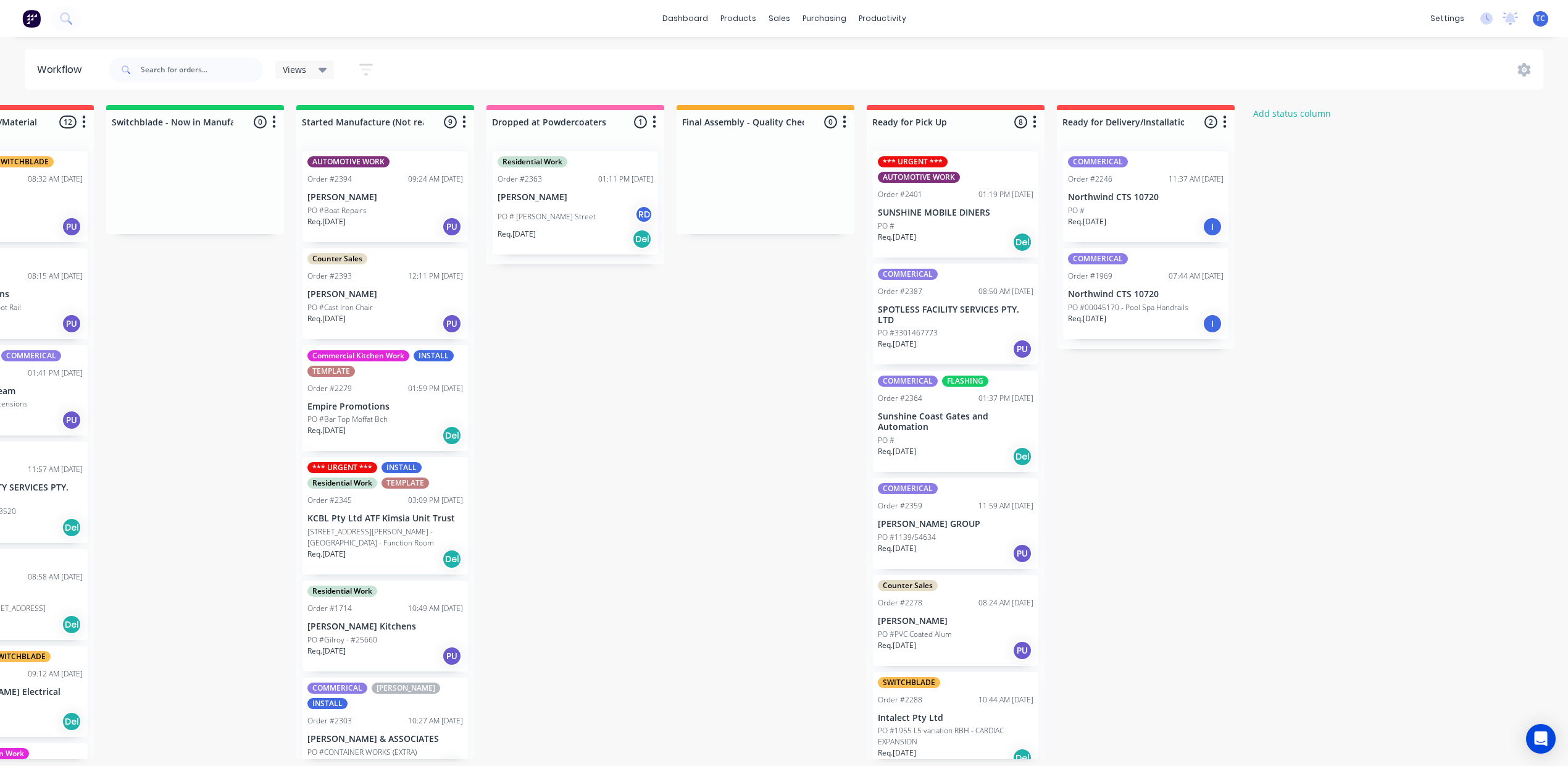
click at [1216, 203] on p "Northwind CTS 10720" at bounding box center [1146, 197] width 155 height 11
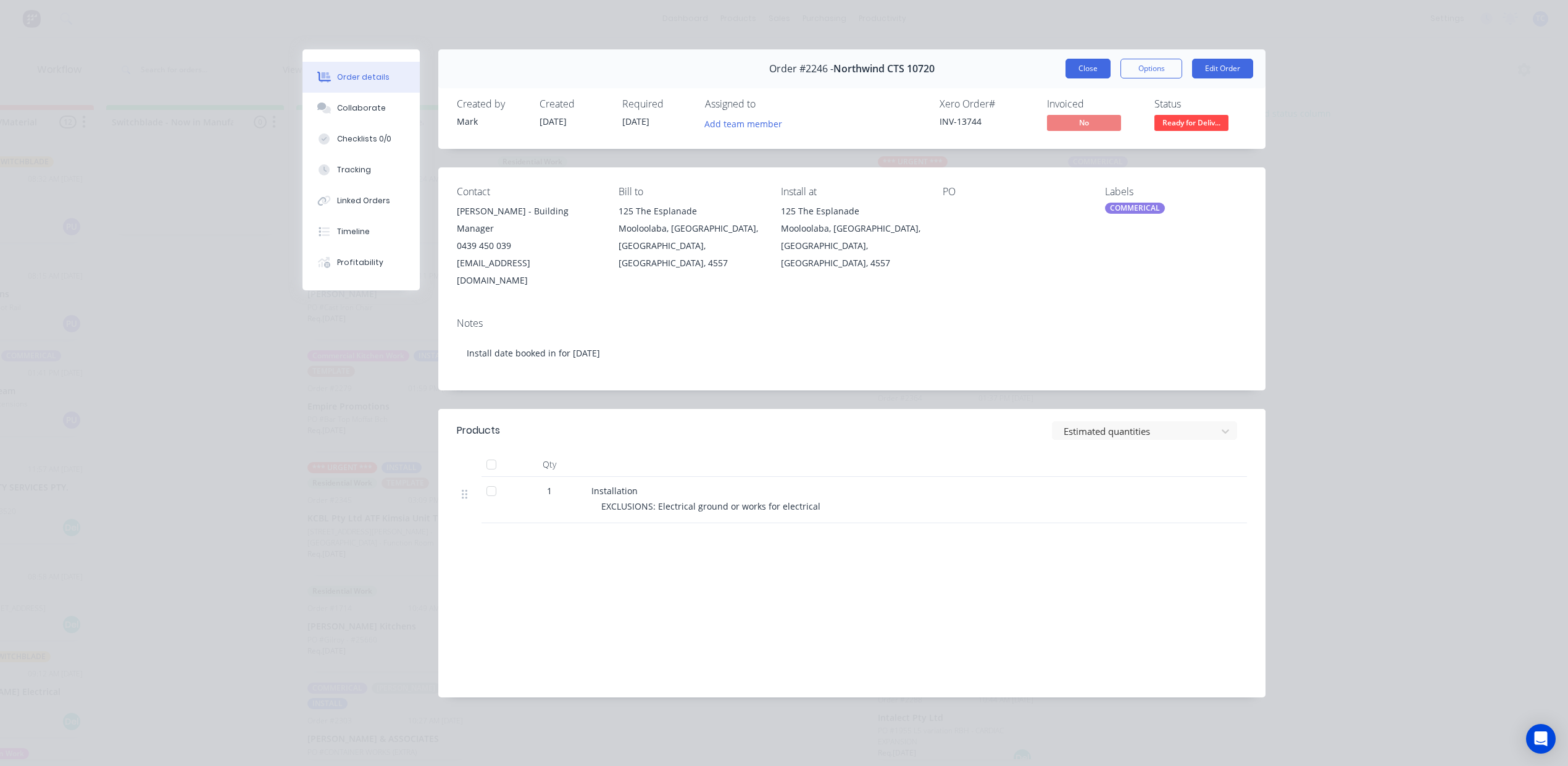
click at [1065, 79] on button "Close" at bounding box center [1088, 69] width 45 height 20
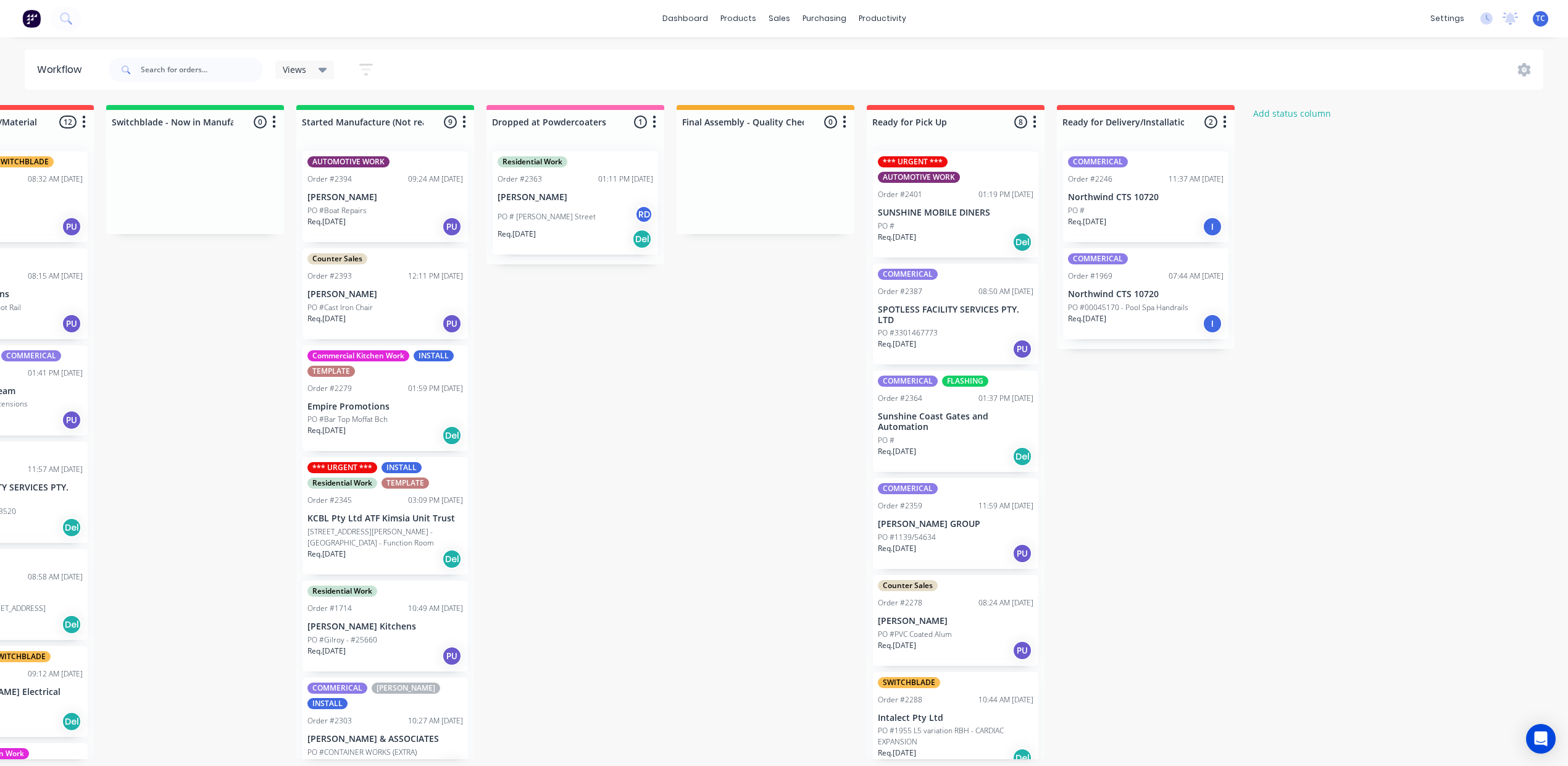
click at [1224, 334] on div "Req. [DATE] I" at bounding box center [1146, 323] width 155 height 21
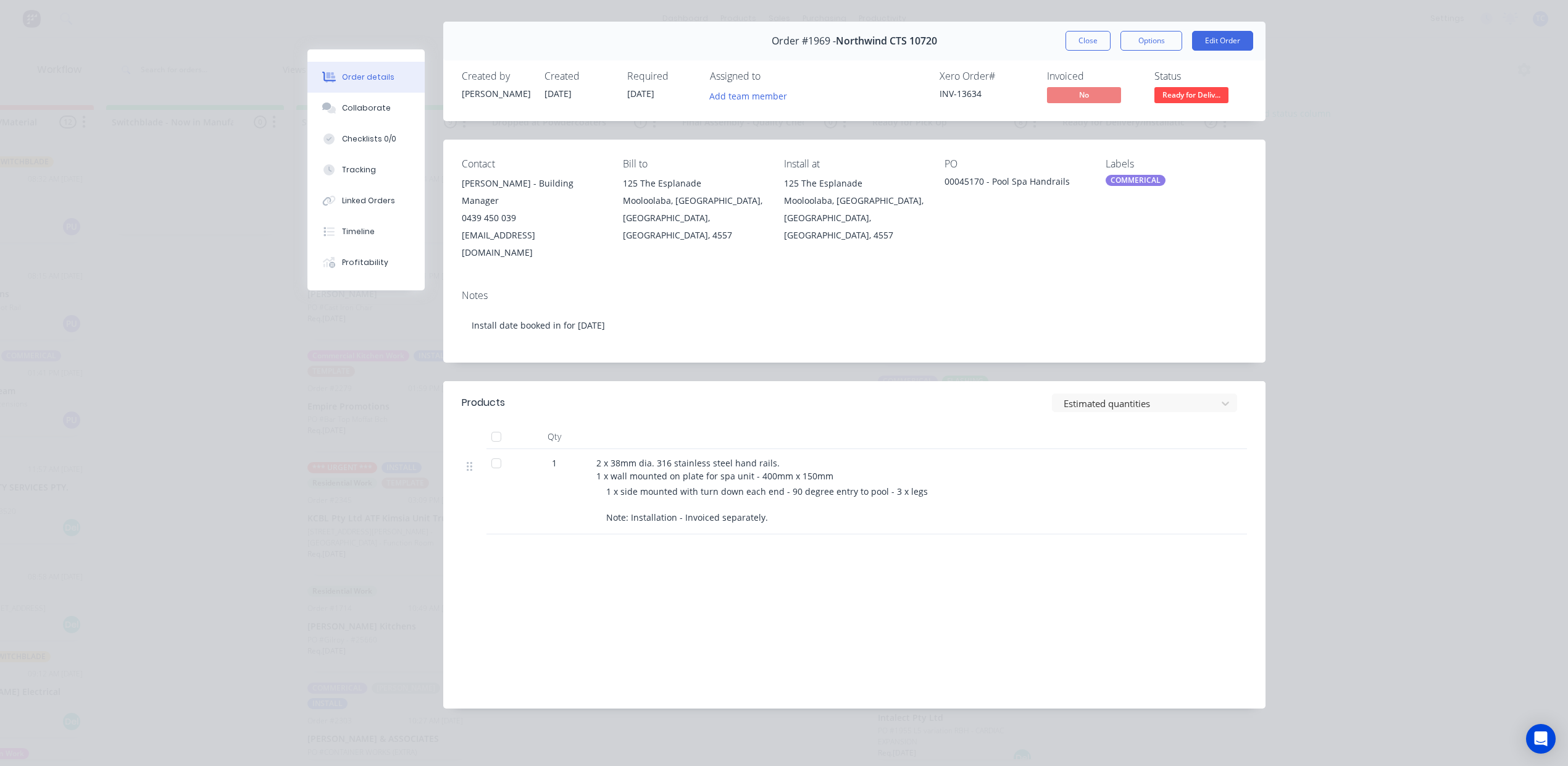
scroll to position [0, 0]
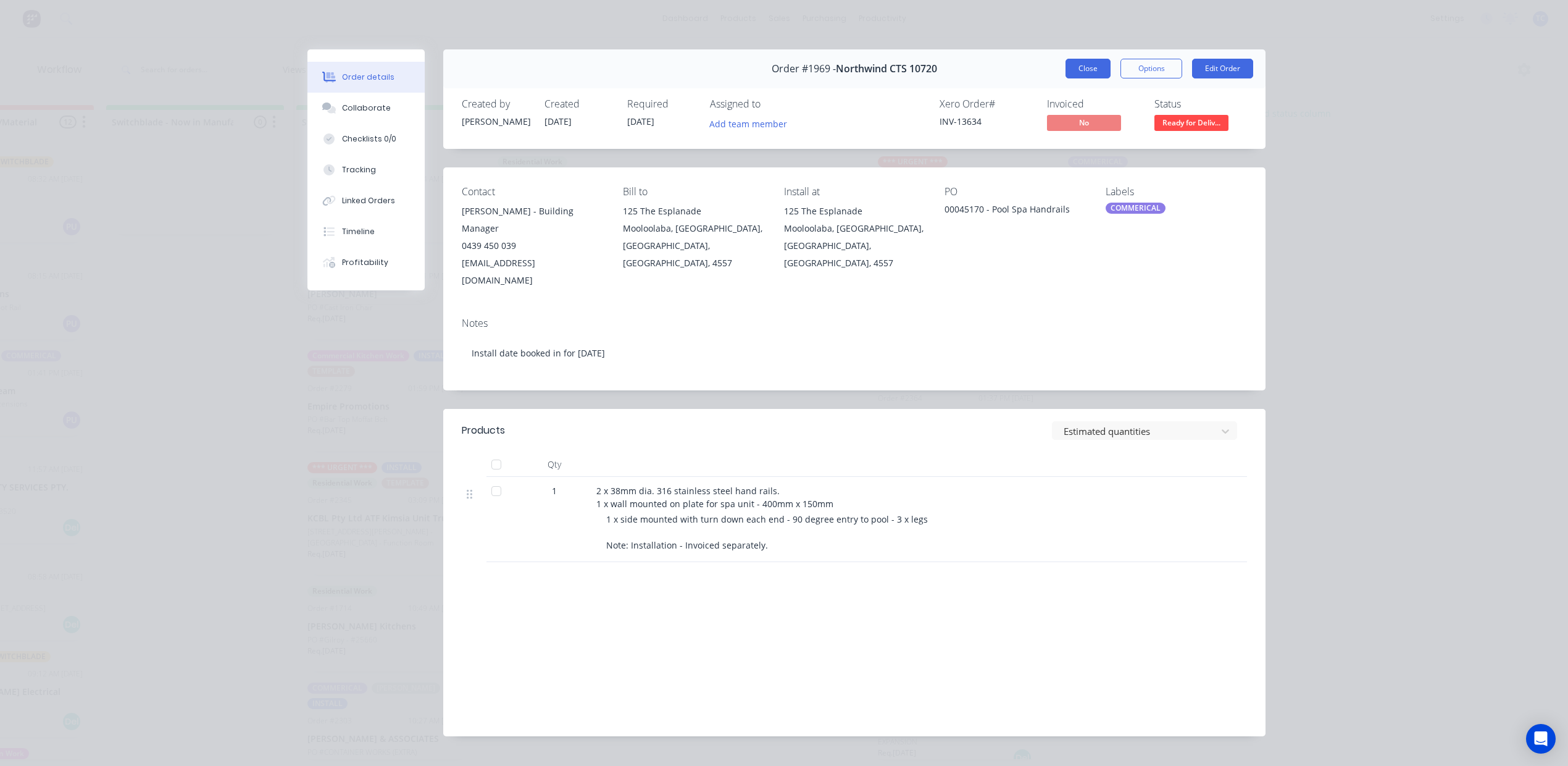
click at [1071, 77] on button "Close" at bounding box center [1088, 69] width 45 height 20
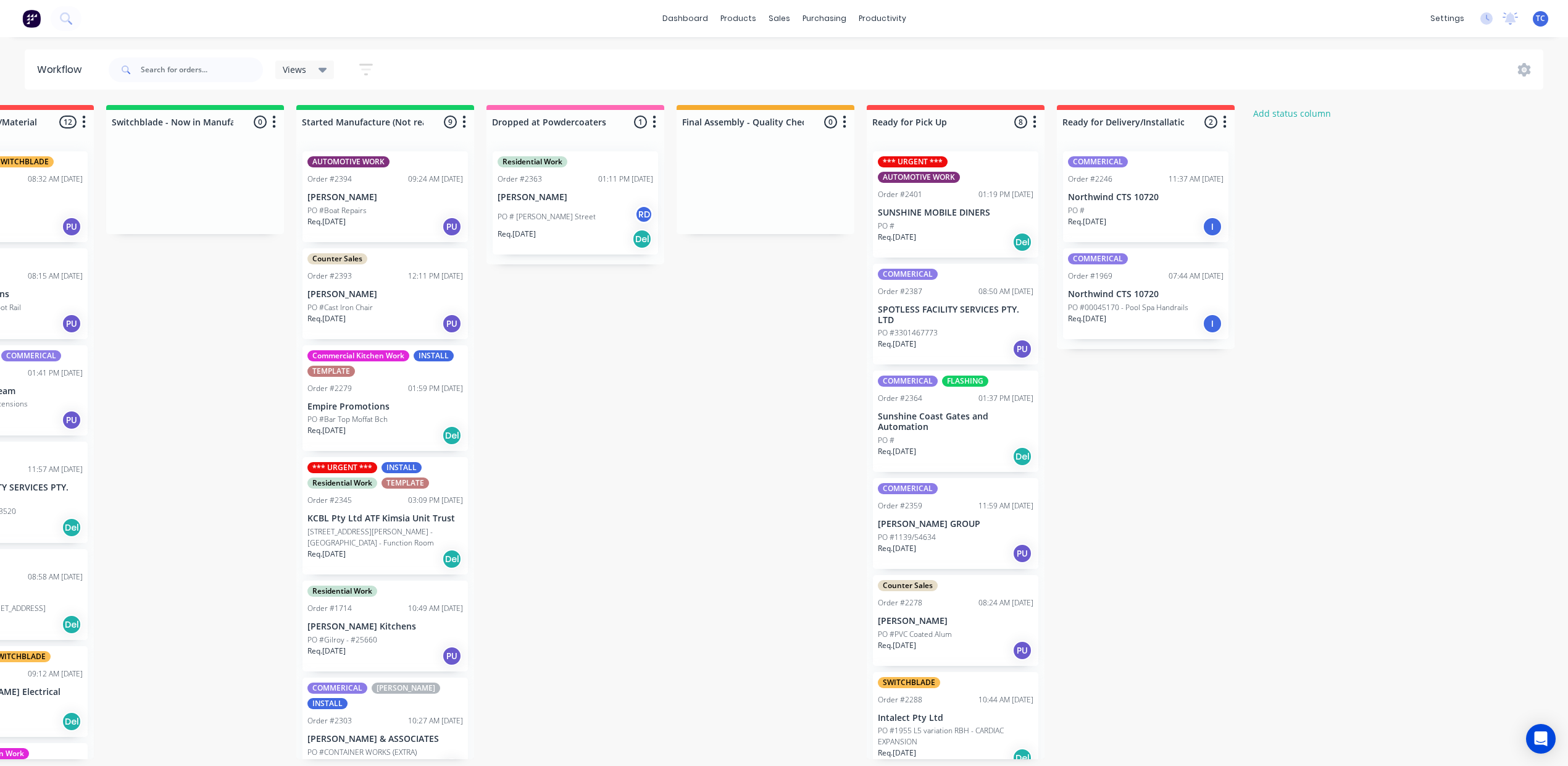
click at [1202, 217] on div "PO #" at bounding box center [1146, 210] width 155 height 11
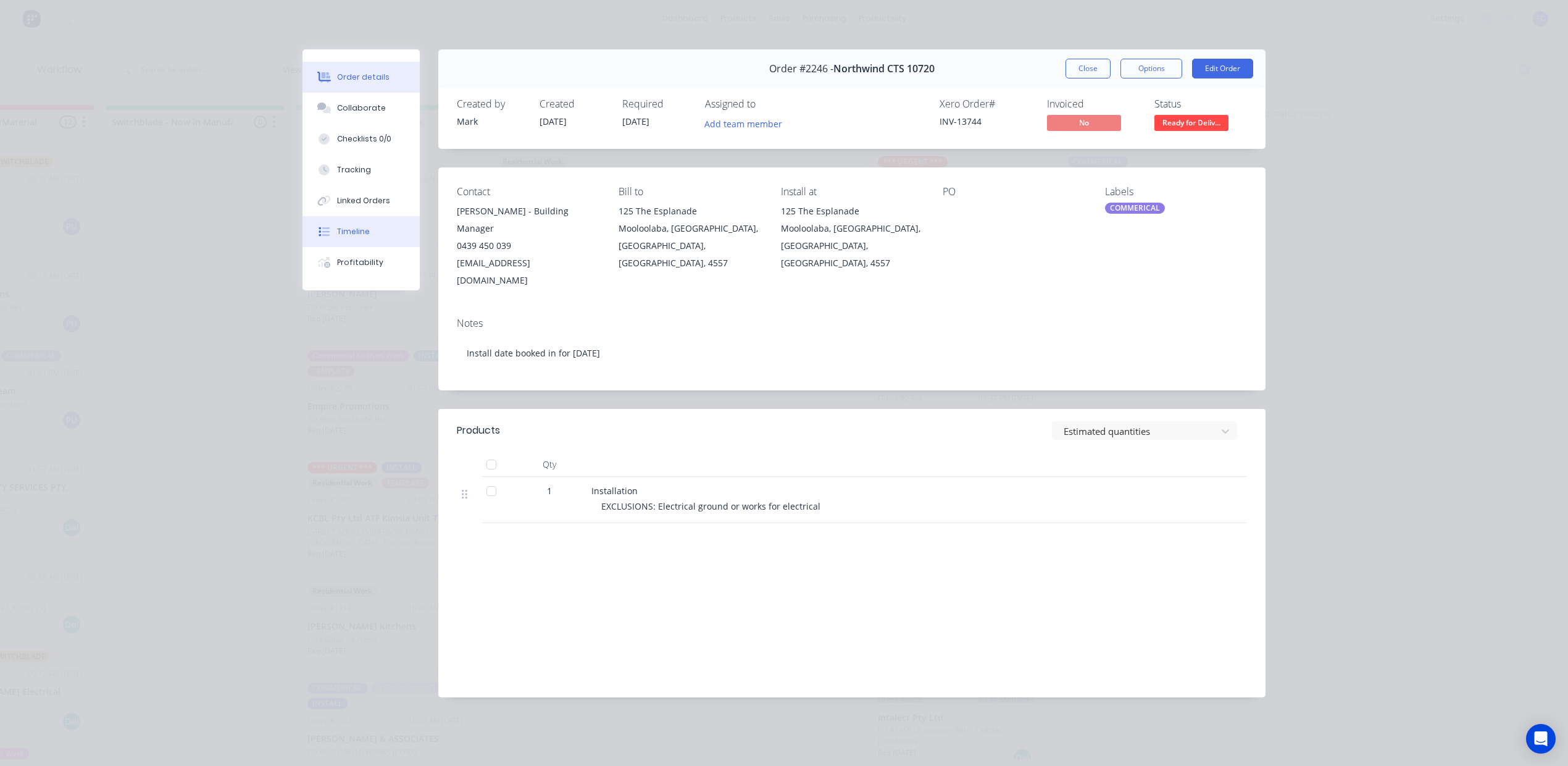
click at [351, 237] on div "Timeline" at bounding box center [353, 231] width 33 height 11
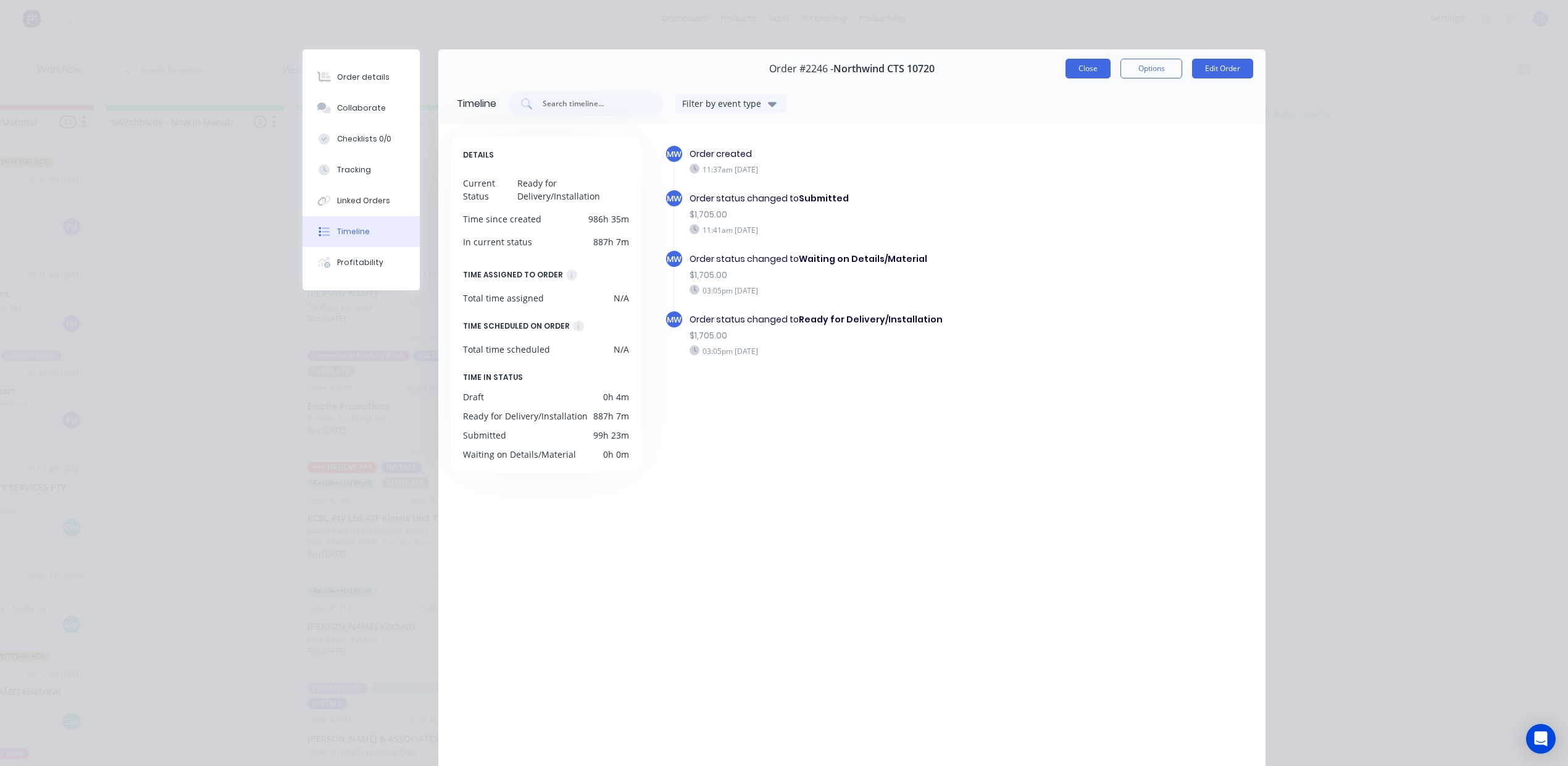
click at [1065, 77] on button "Close" at bounding box center [1088, 69] width 45 height 20
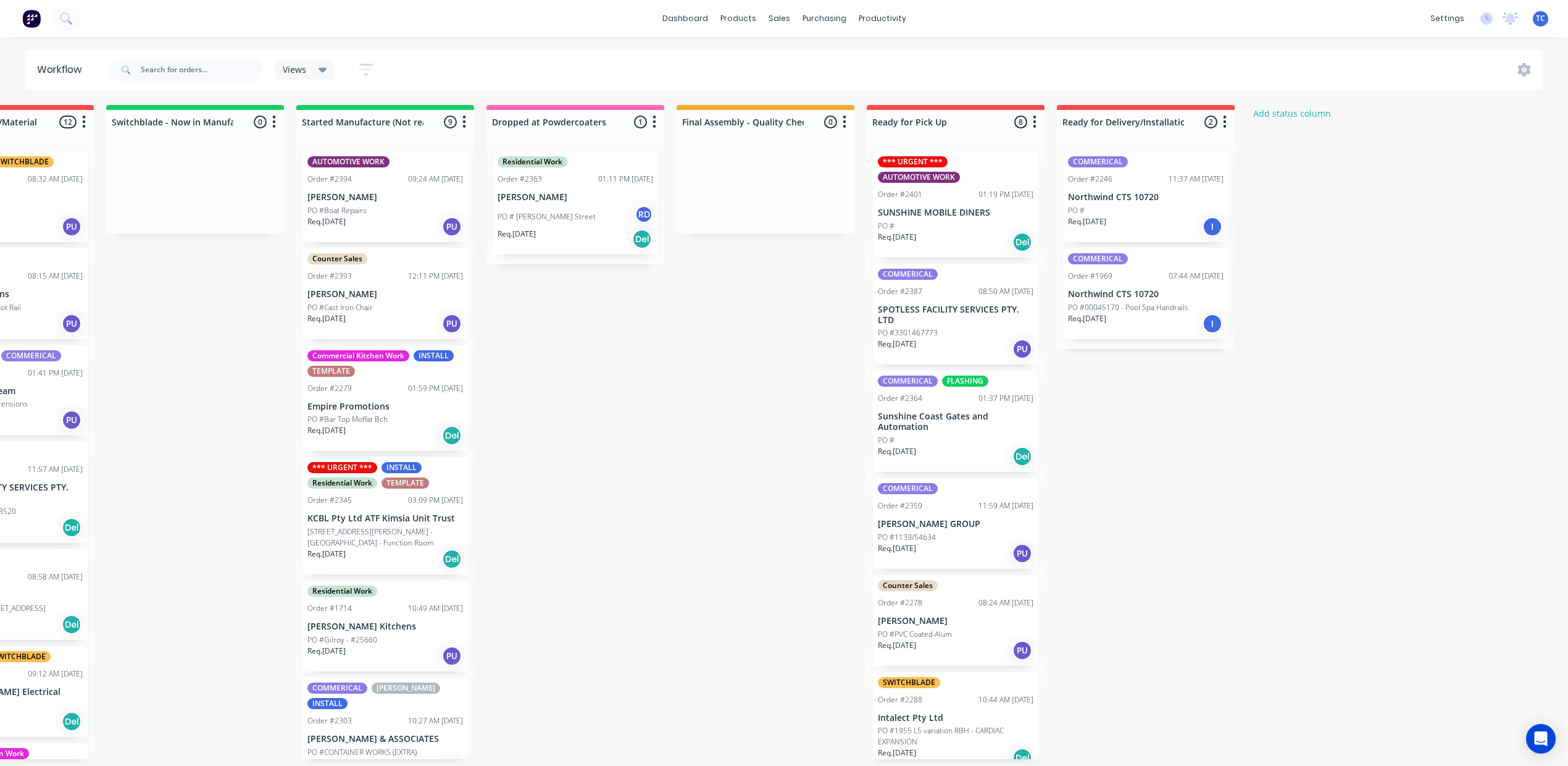
click at [1224, 203] on p "Northwind CTS 10720" at bounding box center [1146, 197] width 155 height 11
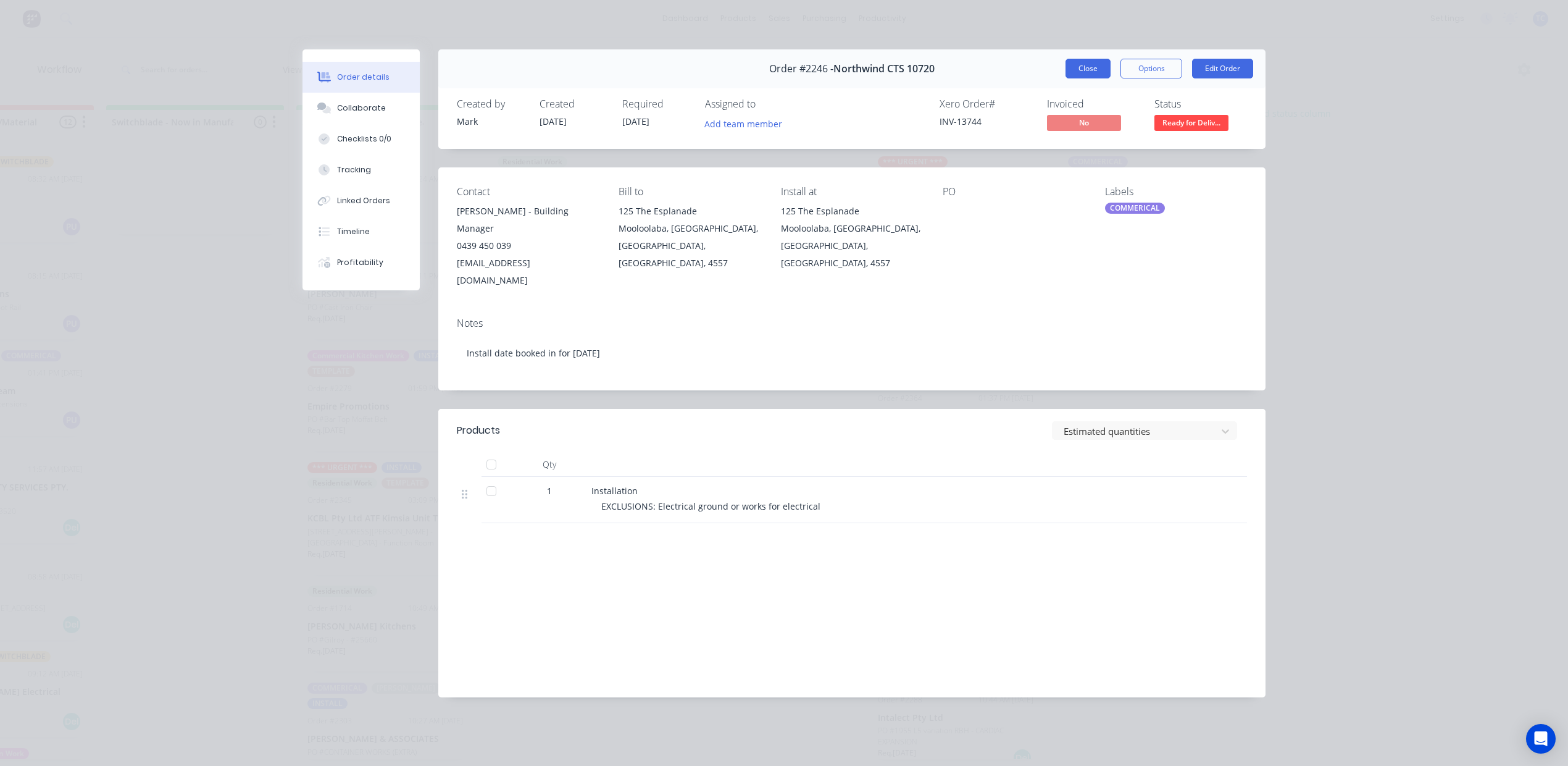
click at [1072, 79] on button "Close" at bounding box center [1088, 69] width 45 height 20
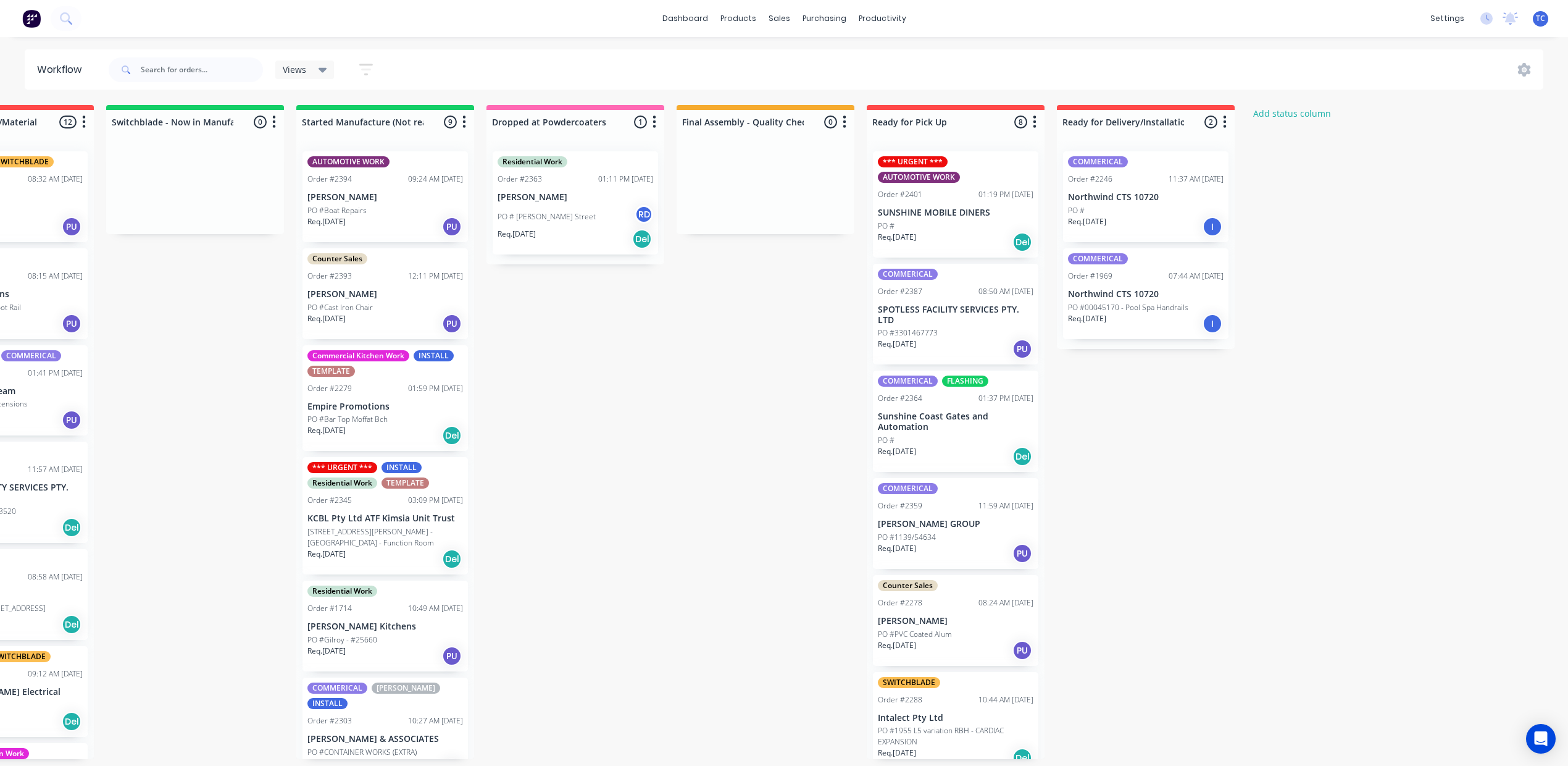
click at [1200, 334] on div "Req. [DATE] I" at bounding box center [1146, 323] width 155 height 21
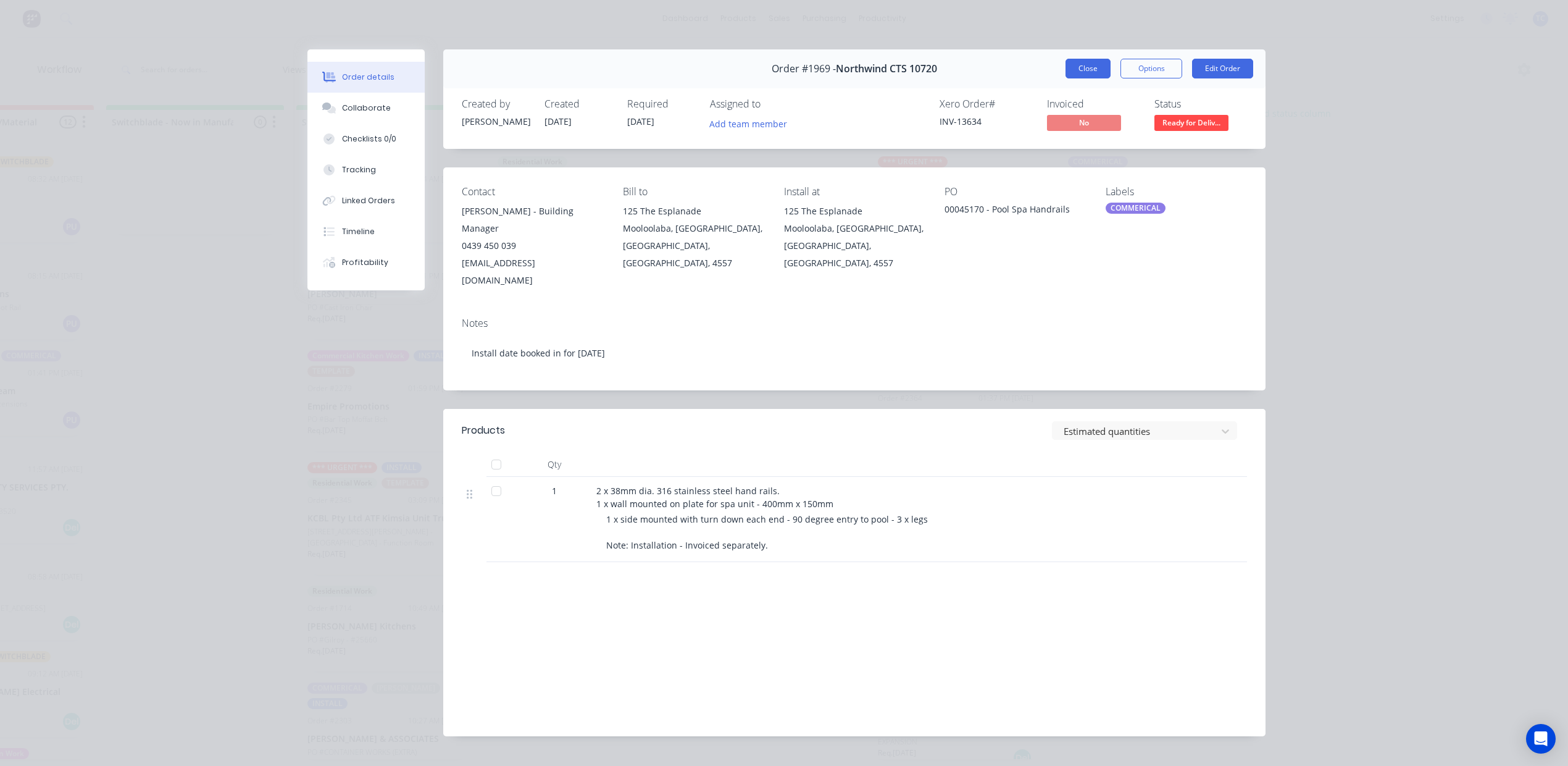
click at [1065, 79] on button "Close" at bounding box center [1088, 69] width 45 height 20
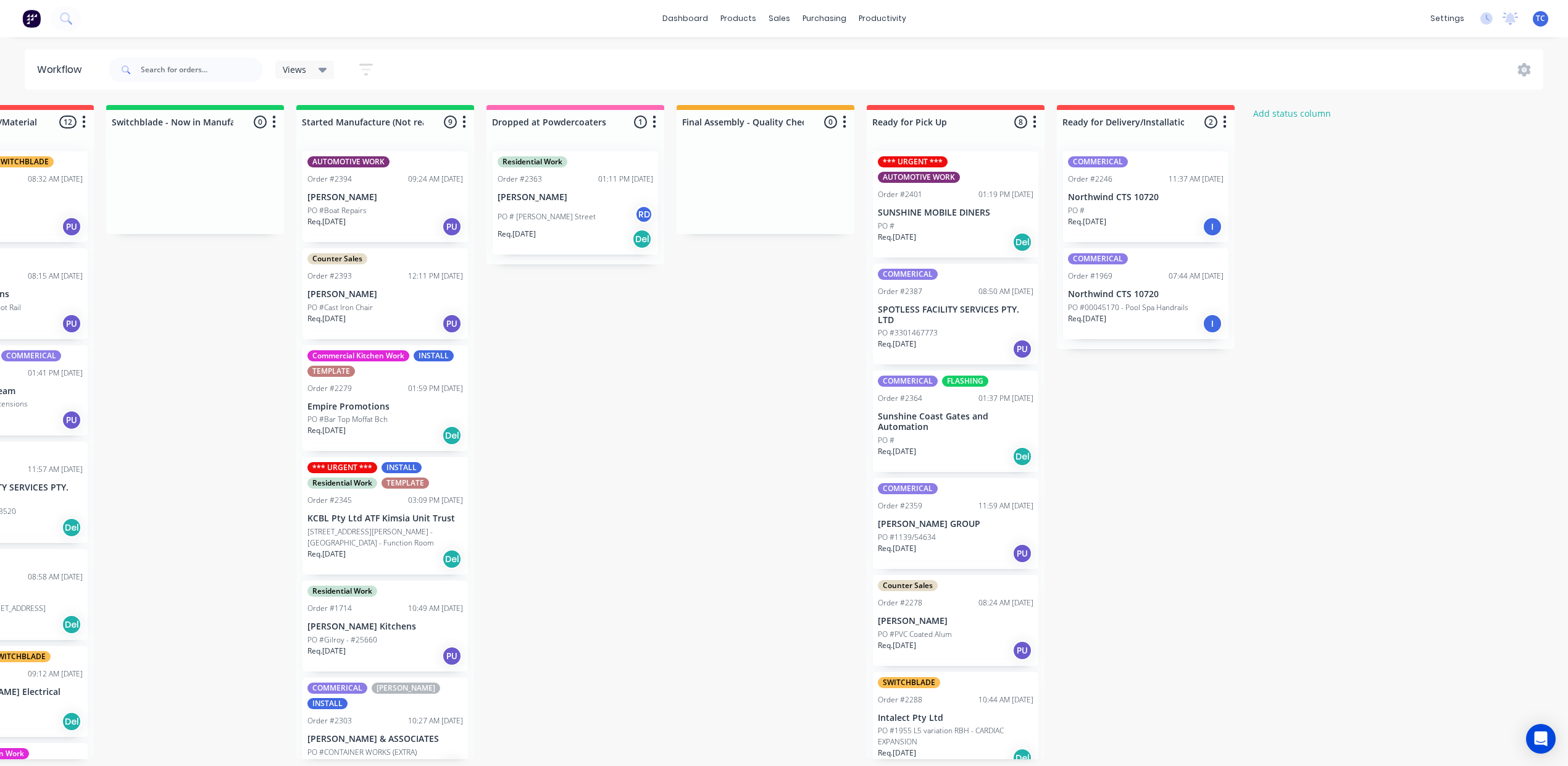
click at [1202, 217] on div "PO #" at bounding box center [1146, 210] width 155 height 11
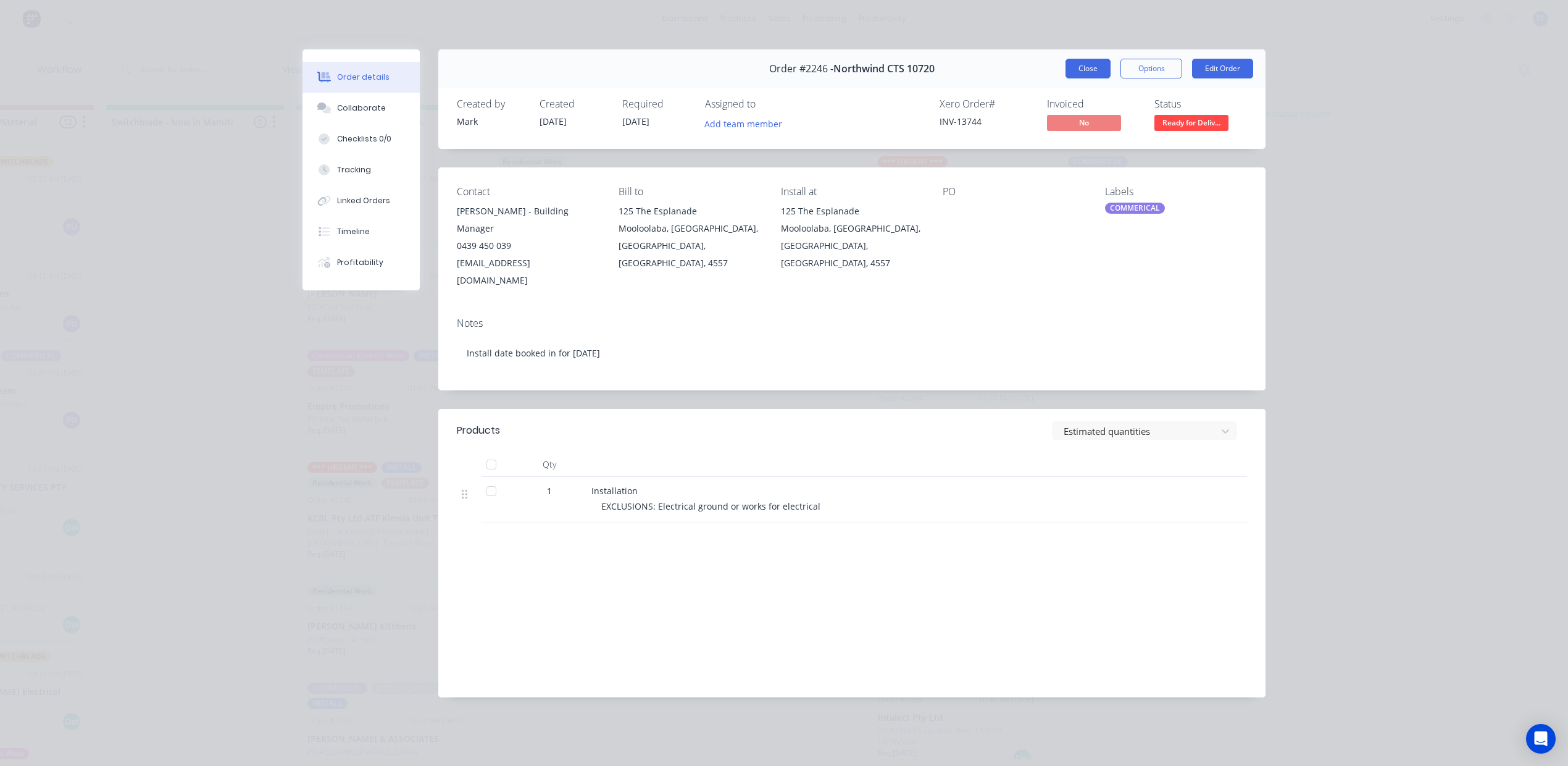
click at [1065, 79] on button "Close" at bounding box center [1088, 69] width 45 height 20
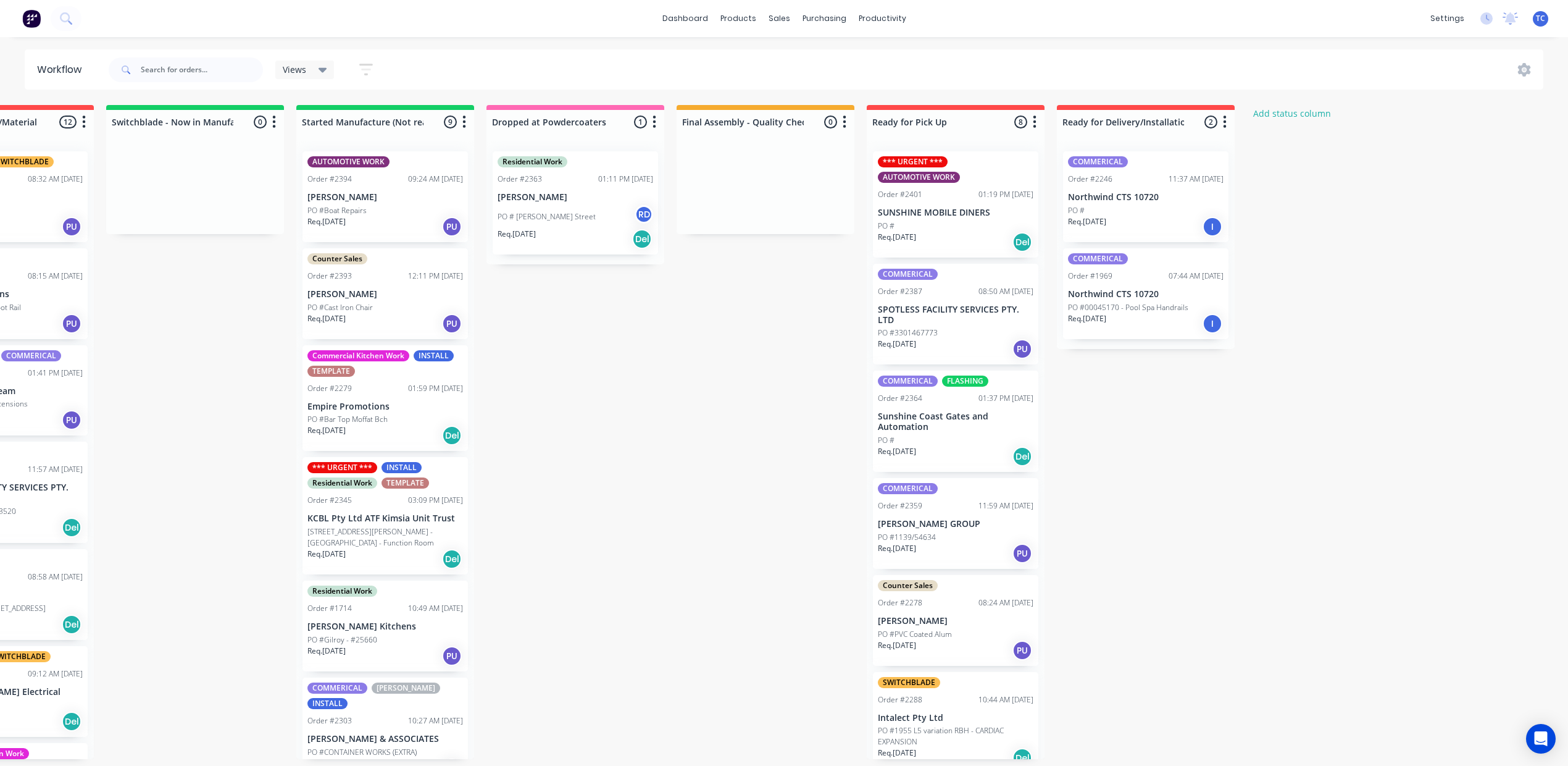
click at [1189, 313] on p "PO #00045170 - Pool Spa Handrails" at bounding box center [1128, 308] width 120 height 11
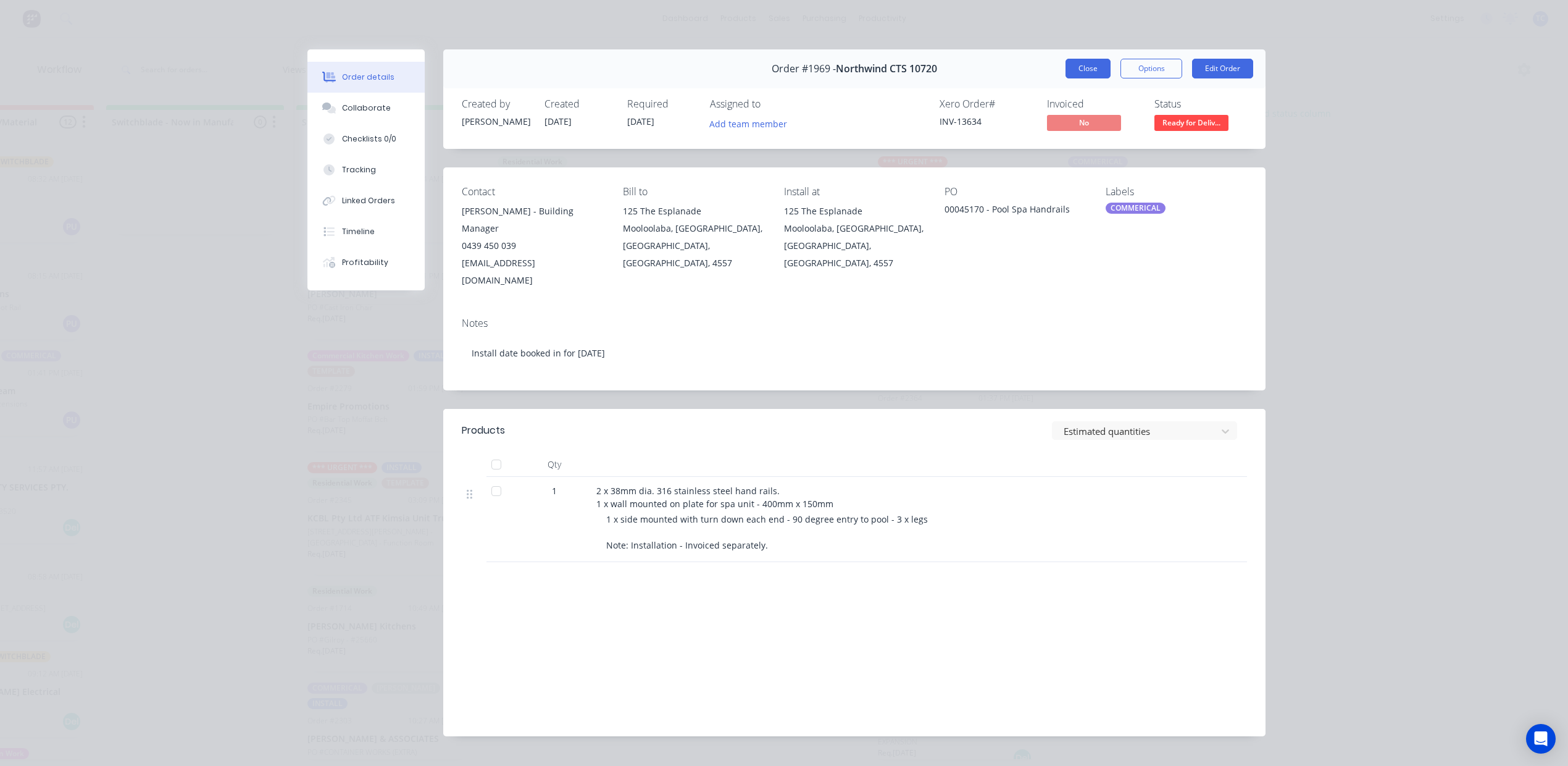
click at [1067, 79] on button "Close" at bounding box center [1088, 69] width 45 height 20
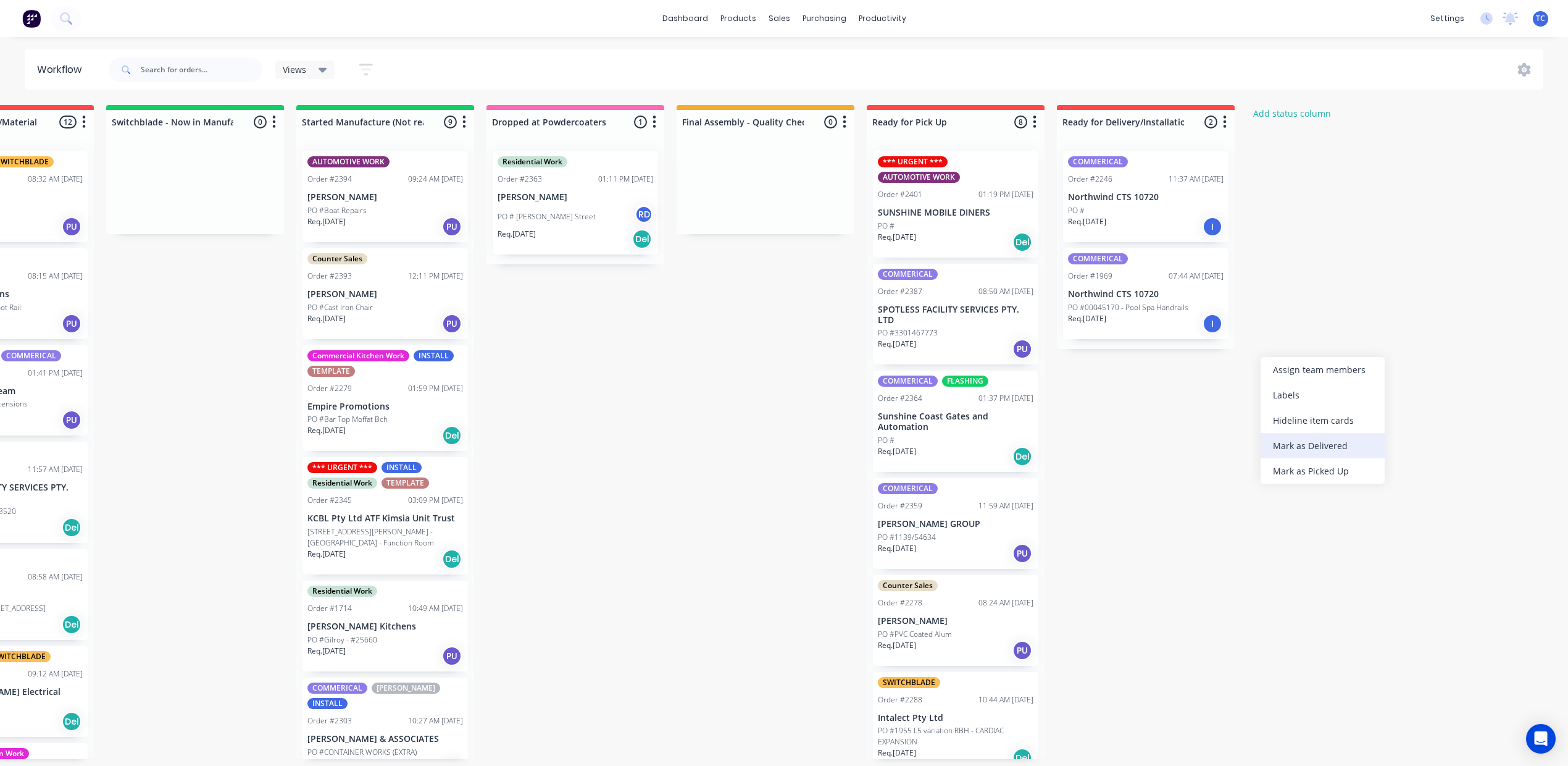
click at [1287, 458] on div "Mark as Delivered" at bounding box center [1322, 445] width 124 height 25
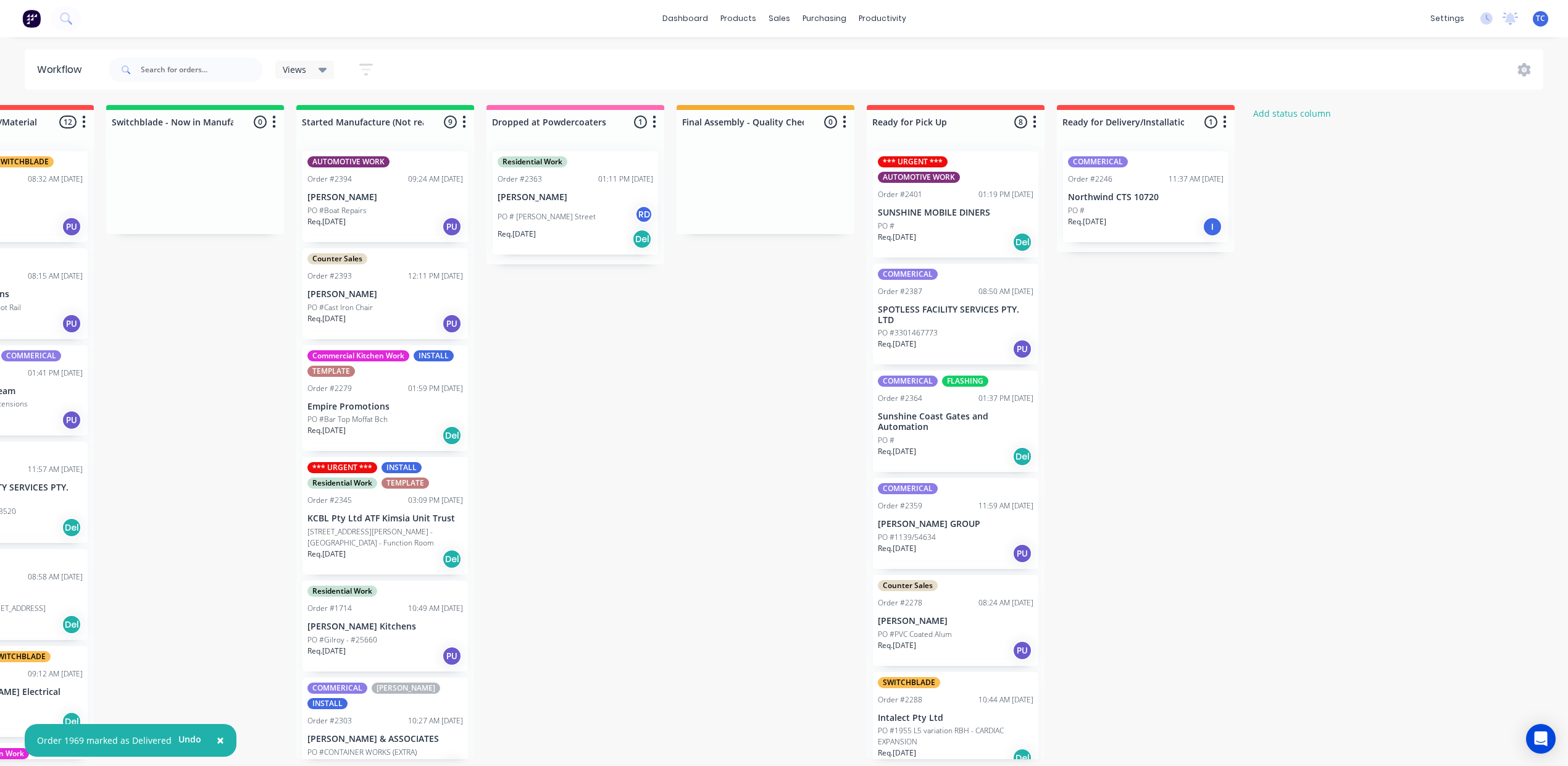
click at [1211, 203] on p "Northwind CTS 10720" at bounding box center [1146, 197] width 155 height 11
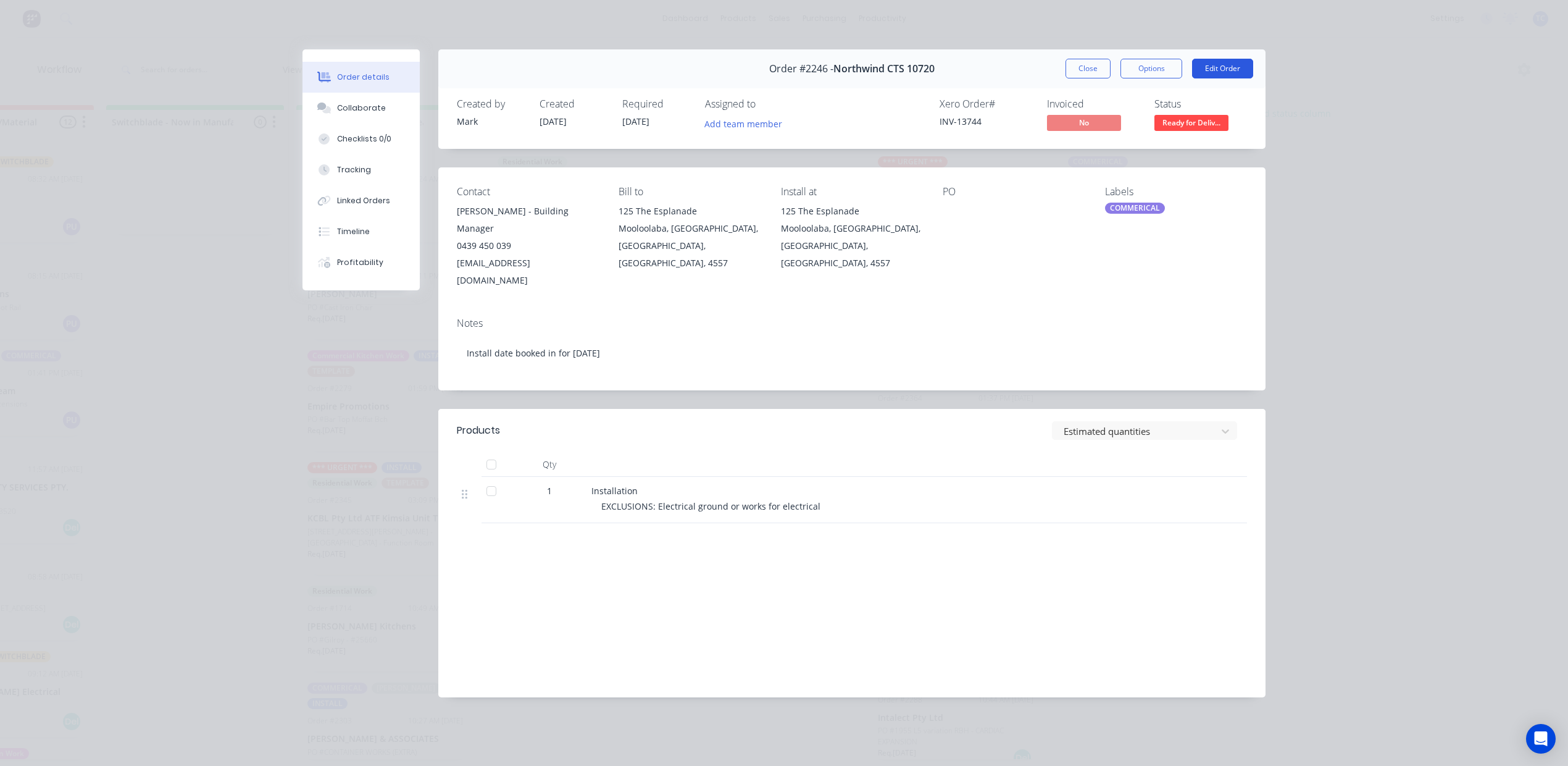
click at [1202, 79] on button "Edit Order" at bounding box center [1223, 69] width 61 height 20
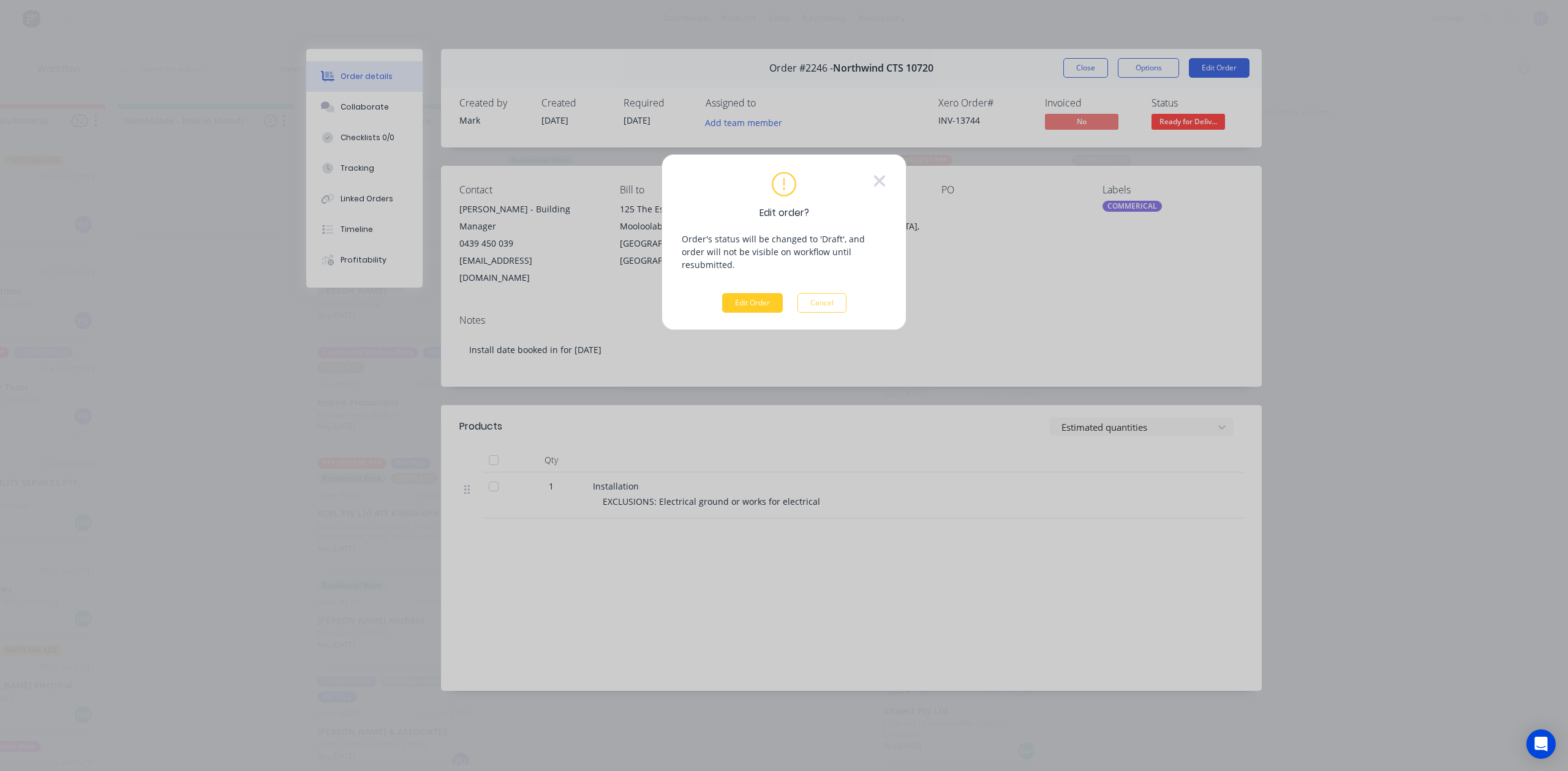
click at [764, 312] on button "Edit Order" at bounding box center [753, 303] width 61 height 20
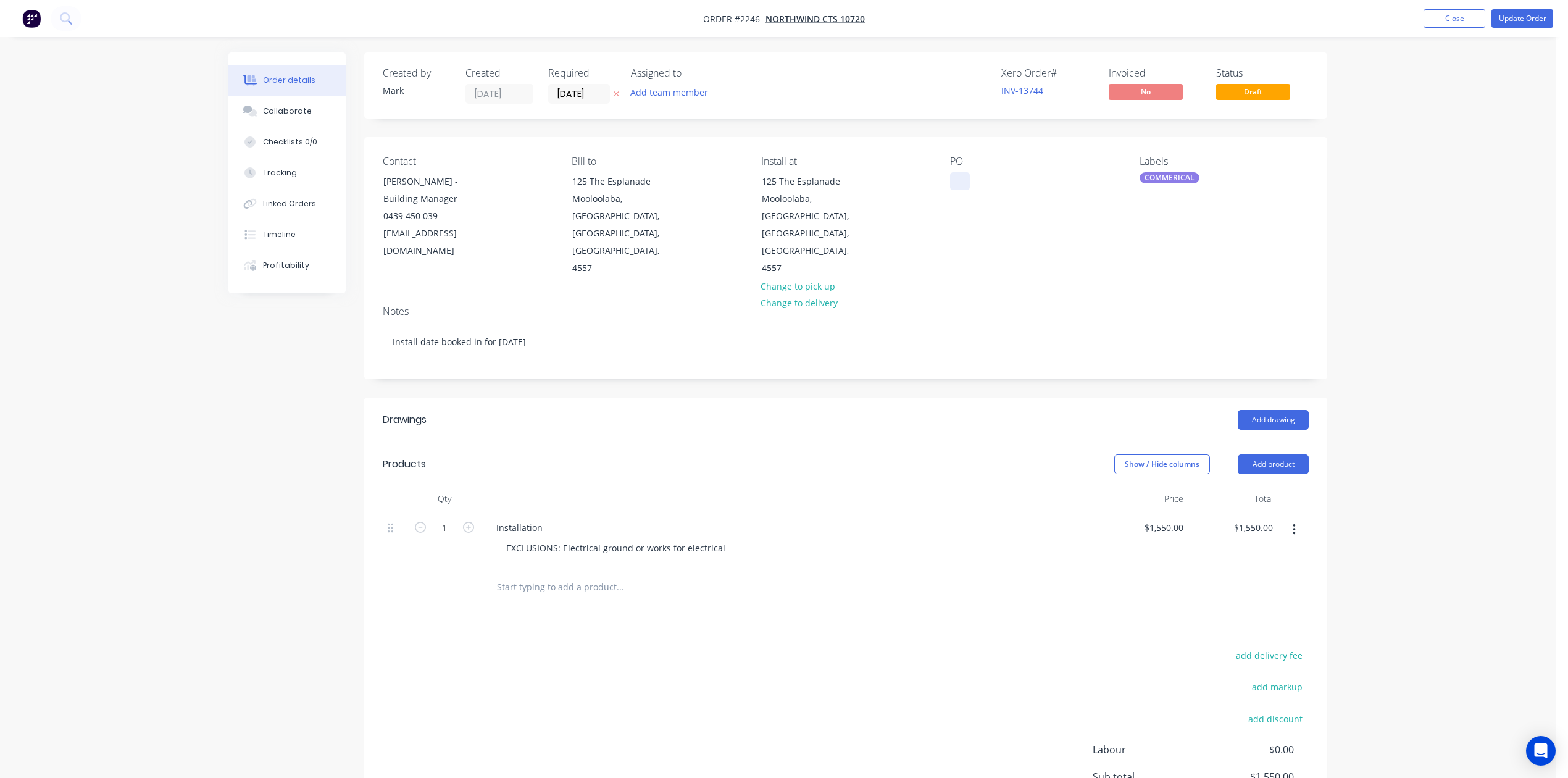
click at [956, 190] on div at bounding box center [960, 181] width 20 height 18
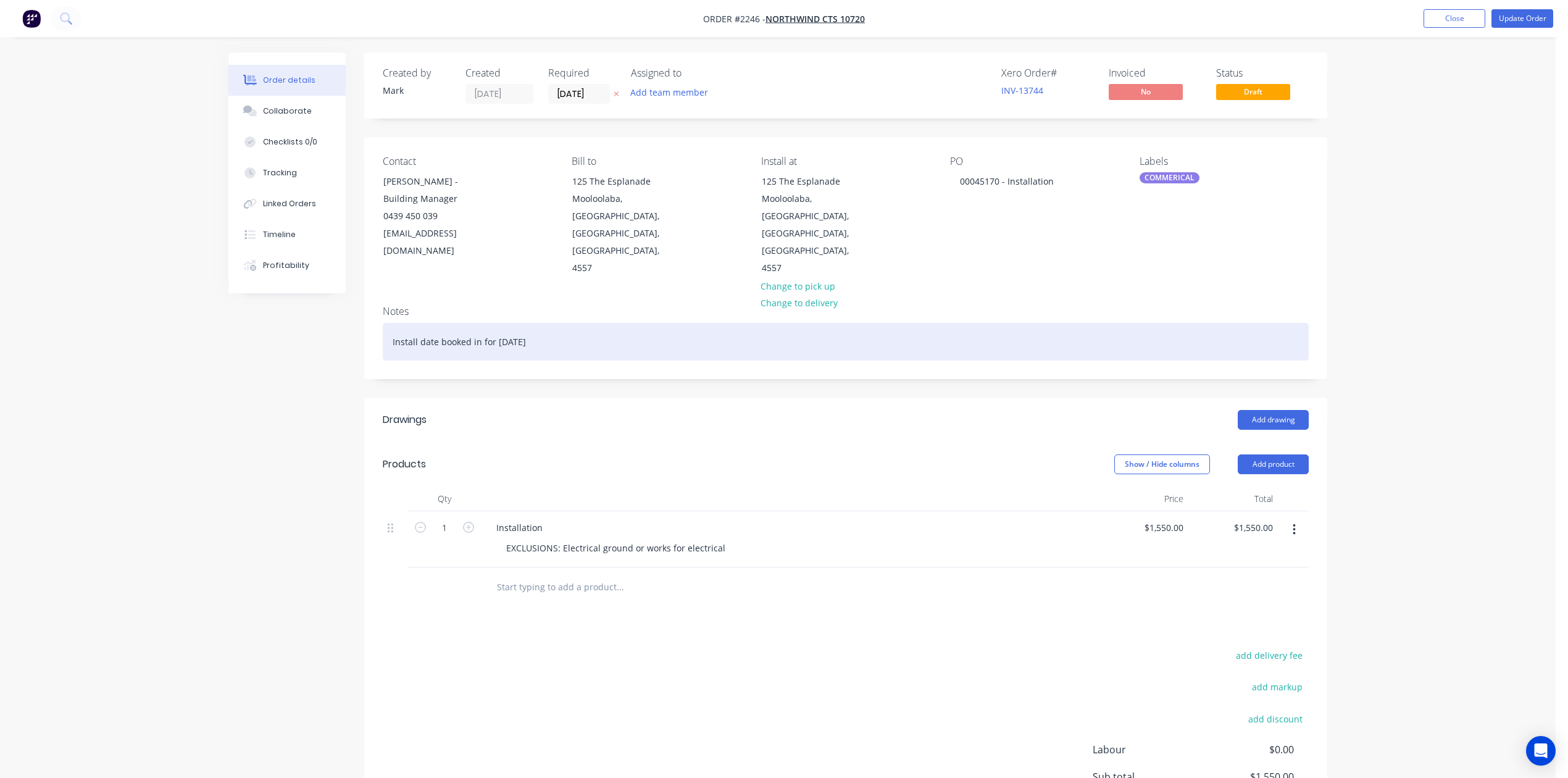
click at [535, 360] on div "Install date booked in for [DATE]" at bounding box center [845, 341] width 926 height 37
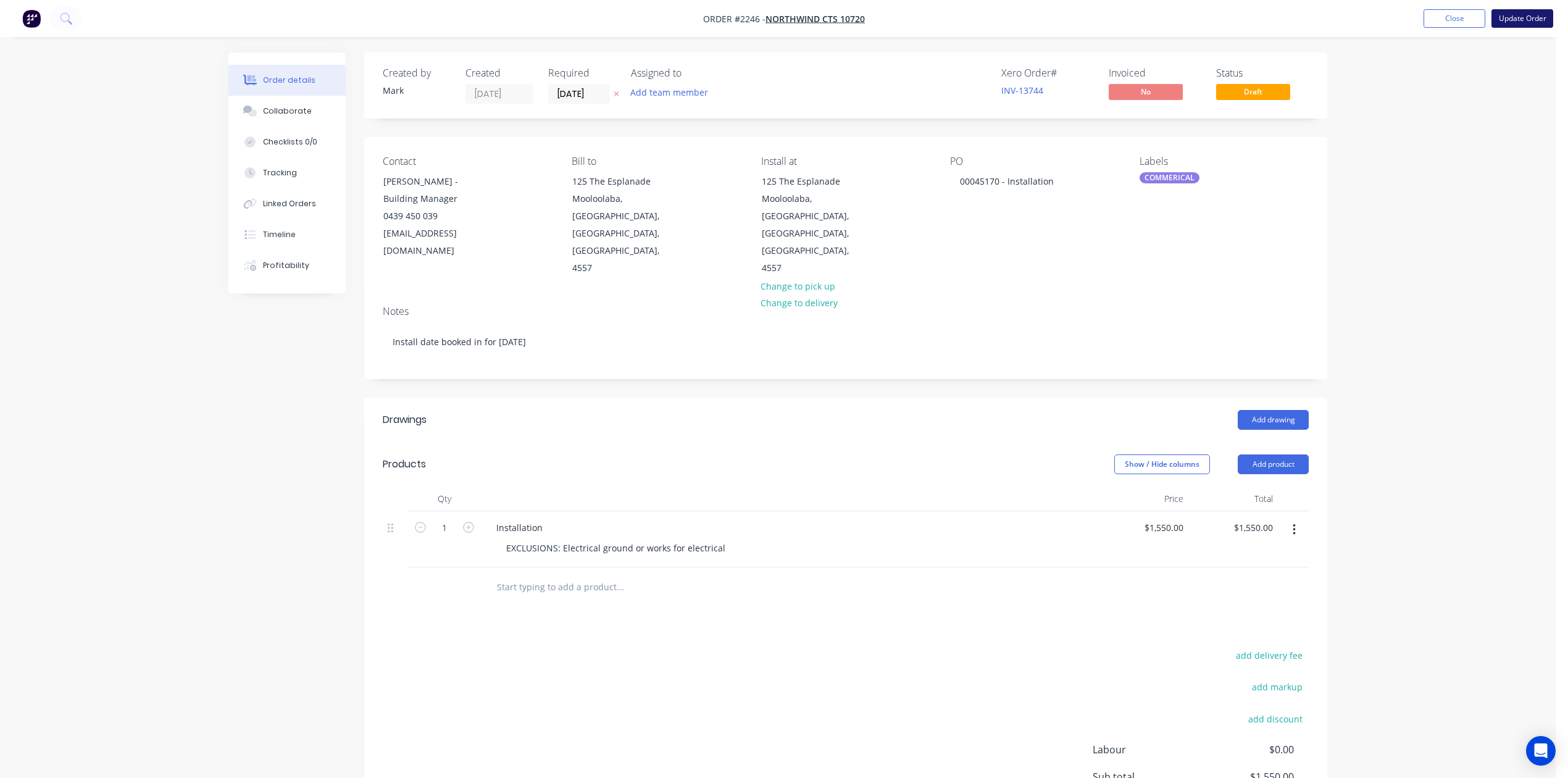
click at [1529, 20] on button "Update Order" at bounding box center [1522, 18] width 62 height 18
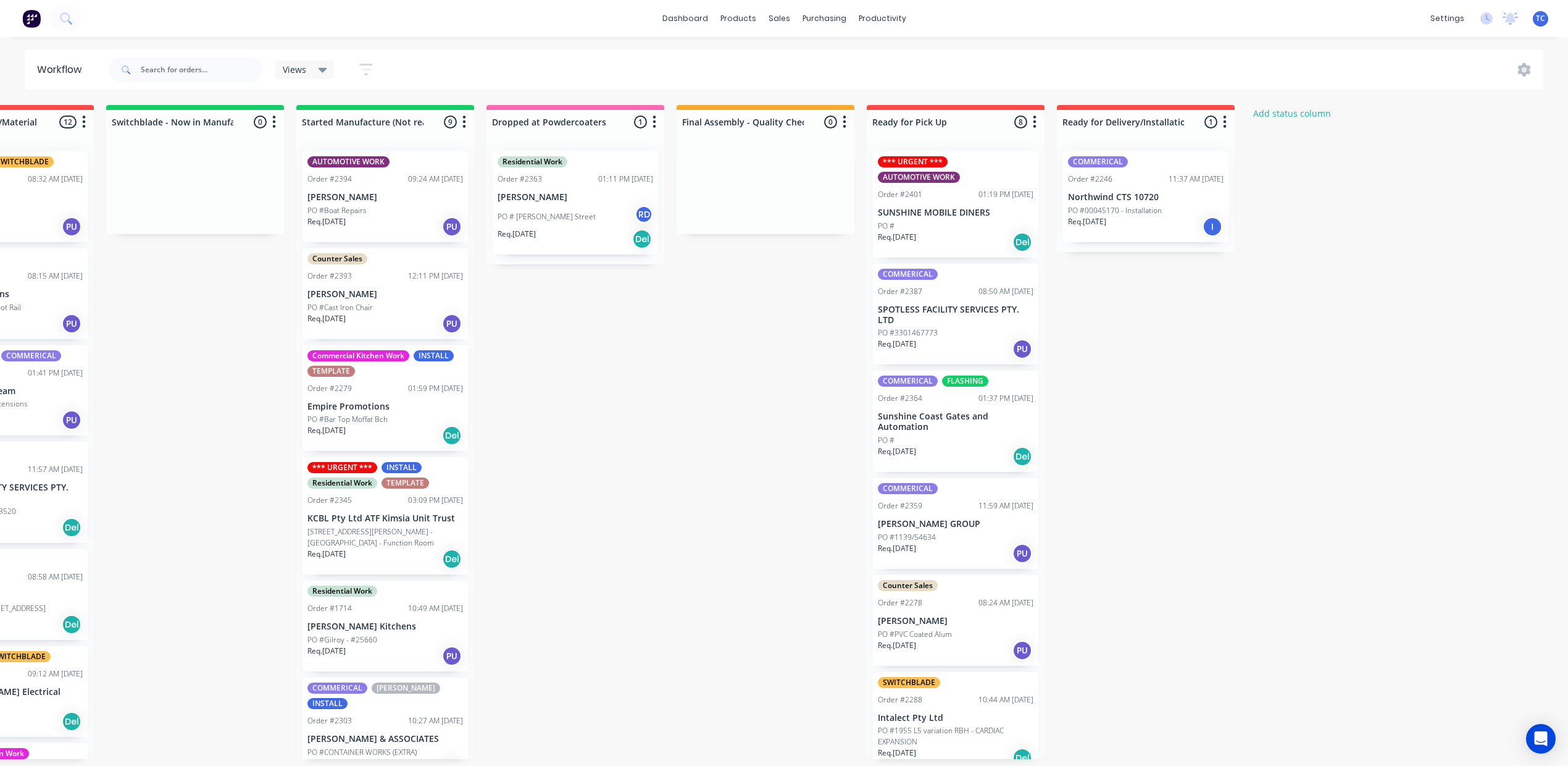
scroll to position [0, 760]
click at [1300, 315] on div "Mark as Delivered" at bounding box center [1340, 302] width 124 height 25
click at [258, 72] on input "text" at bounding box center [202, 70] width 122 height 24
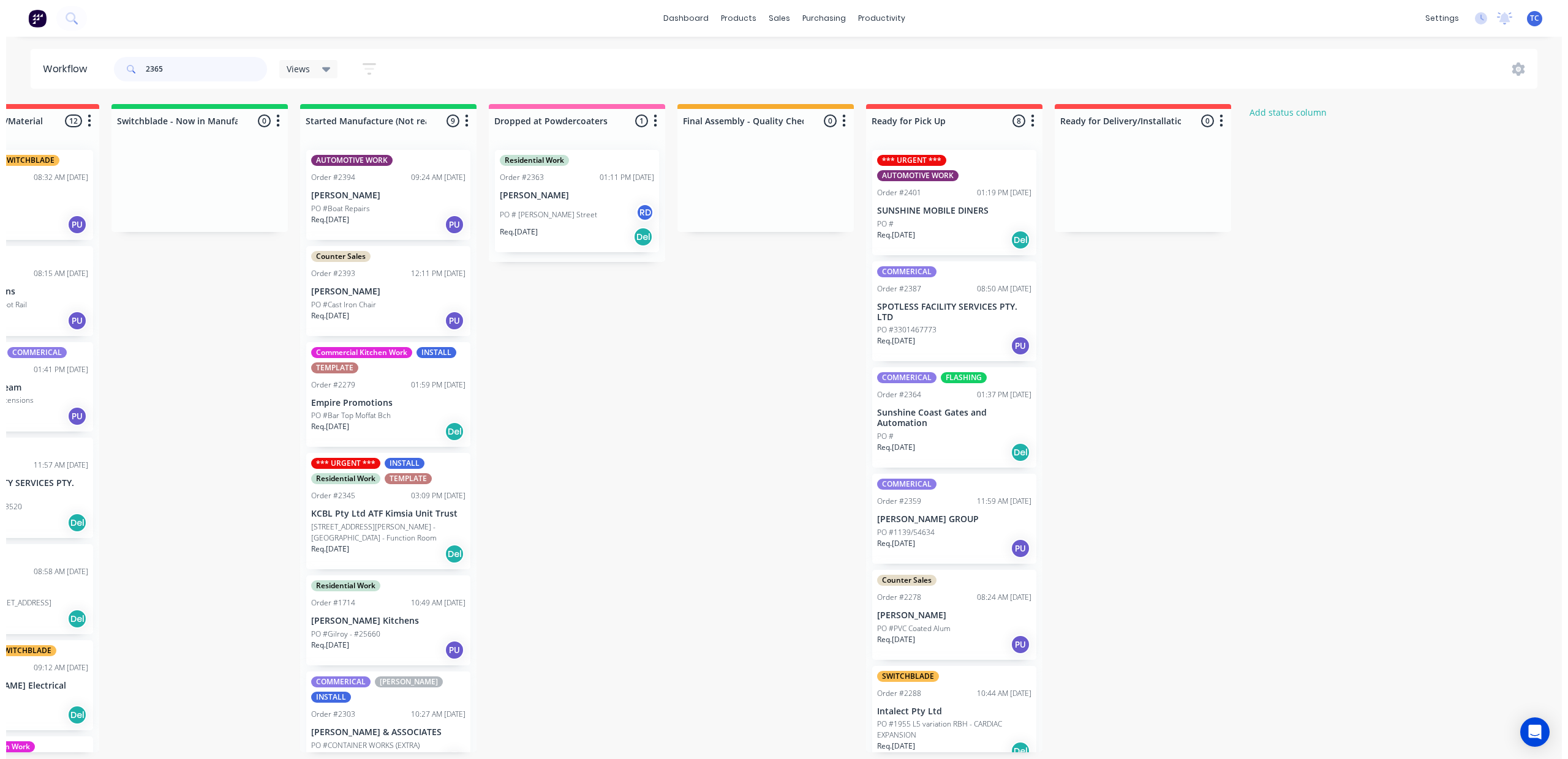
scroll to position [0, 0]
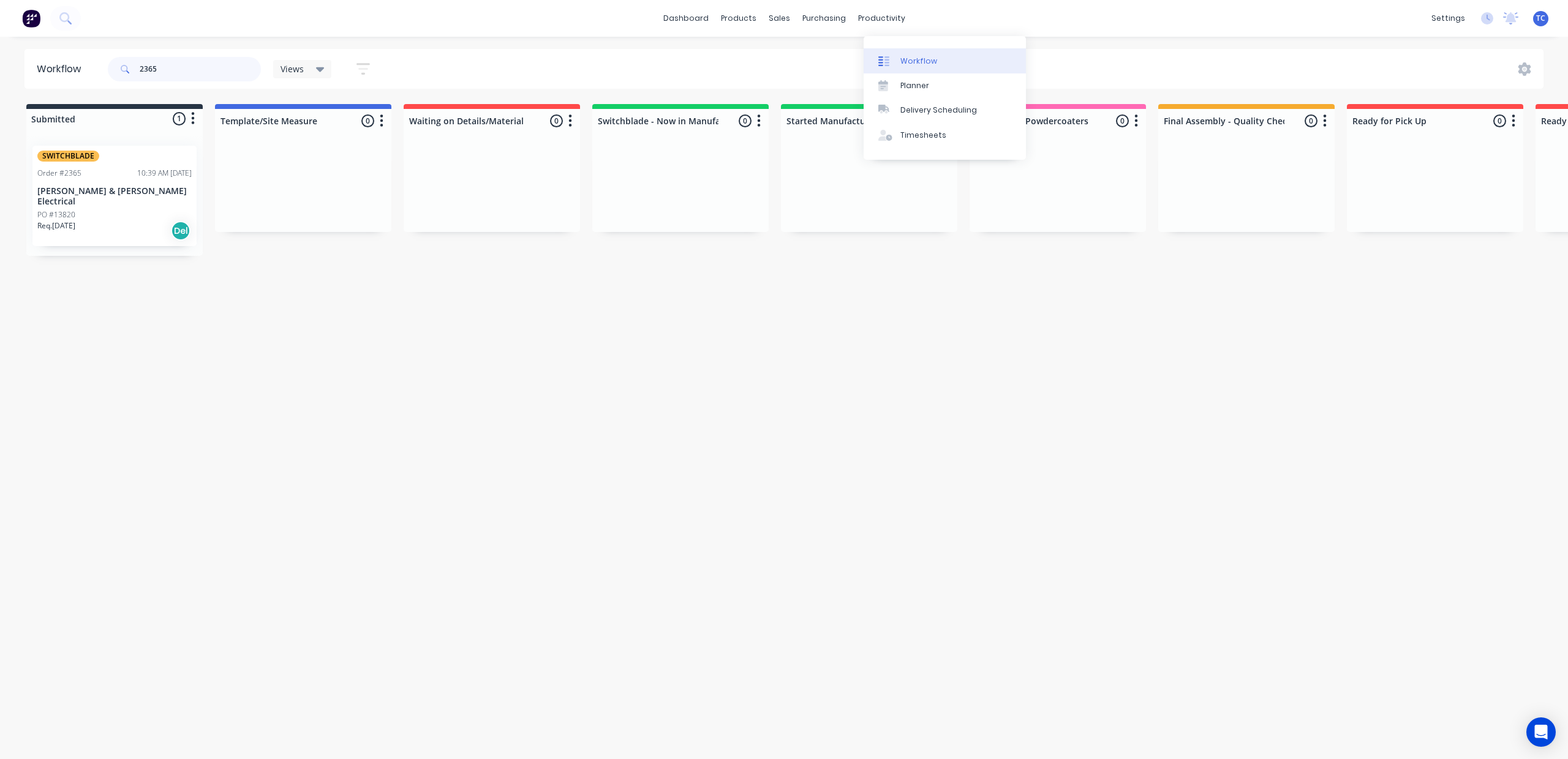
type input "2365"
click at [917, 65] on div "Workflow" at bounding box center [919, 61] width 36 height 11
click at [683, 14] on link "dashboard" at bounding box center [686, 18] width 58 height 18
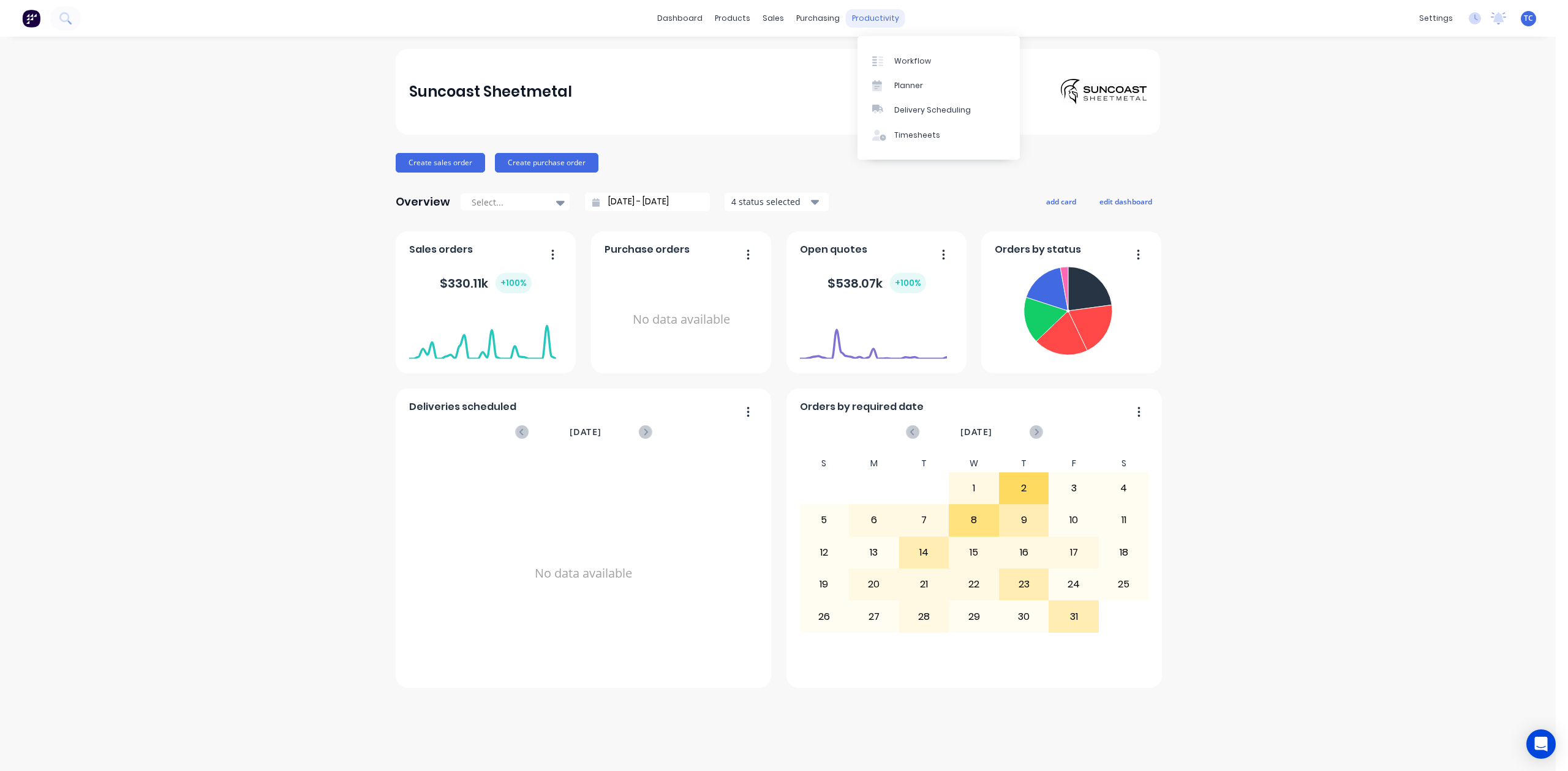
click at [900, 15] on div "productivity" at bounding box center [875, 18] width 59 height 18
click at [914, 61] on div "Workflow" at bounding box center [913, 61] width 36 height 11
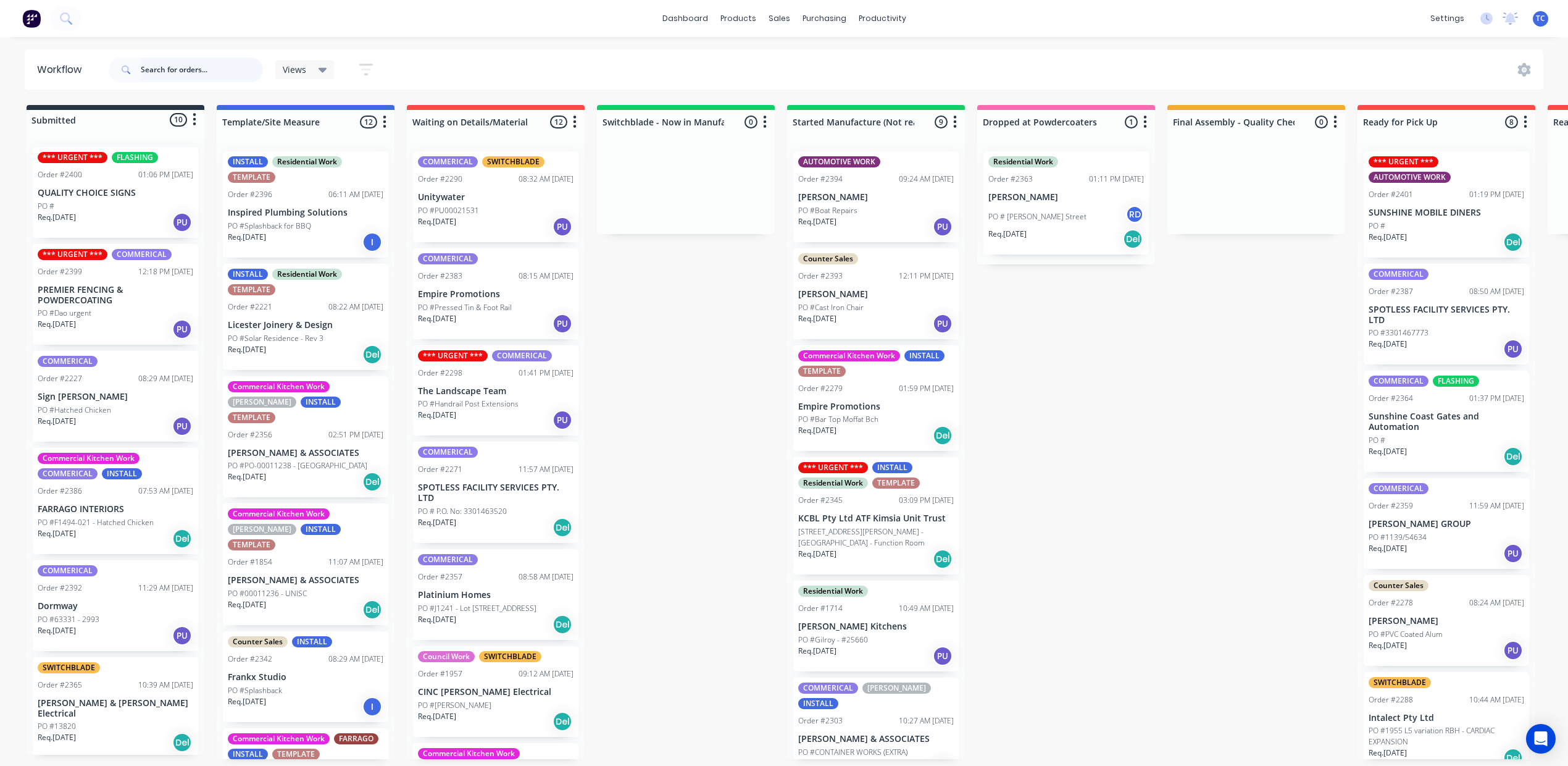
click at [200, 60] on input "text" at bounding box center [202, 70] width 122 height 24
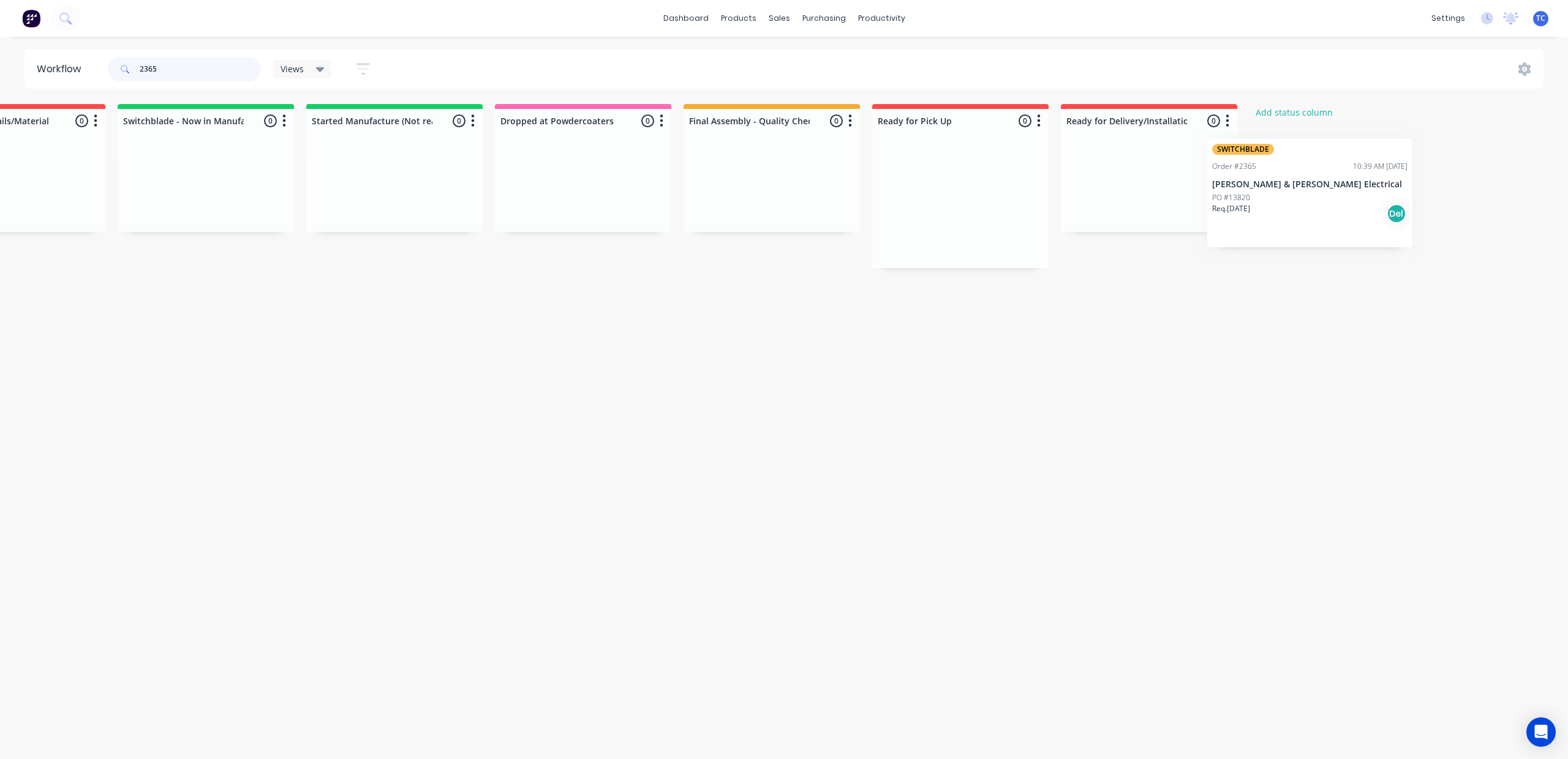
drag, startPoint x: 138, startPoint y: 172, endPoint x: 1306, endPoint y: 153, distance: 1168.2
click at [1306, 154] on div "Submitted 1 Status colour #273444 hex #273444 Save Cancel Summaries Total order…" at bounding box center [537, 186] width 2042 height 164
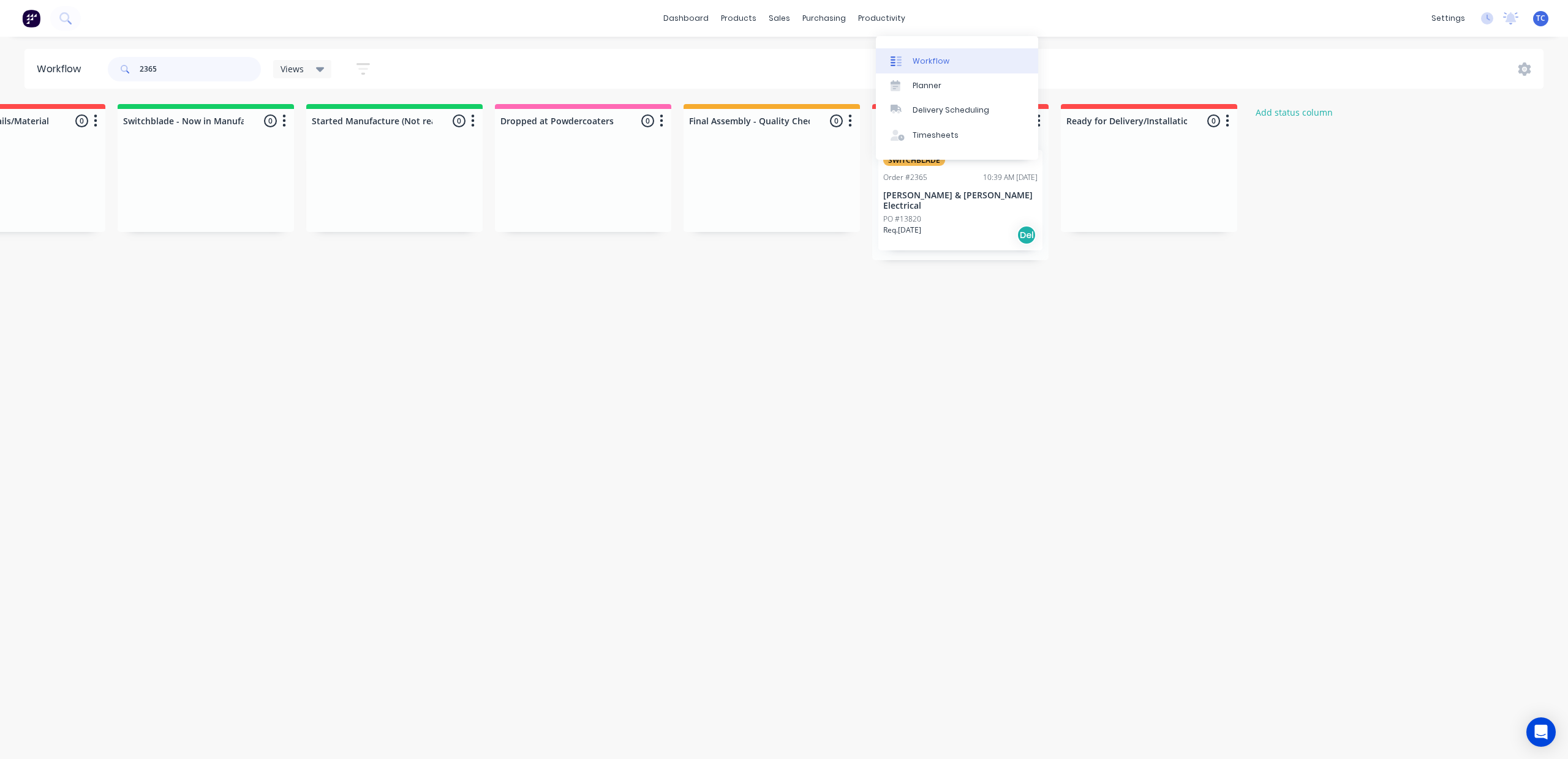
type input "2365"
click at [932, 62] on div "Workflow" at bounding box center [931, 61] width 36 height 11
click at [665, 17] on link "dashboard" at bounding box center [686, 18] width 58 height 18
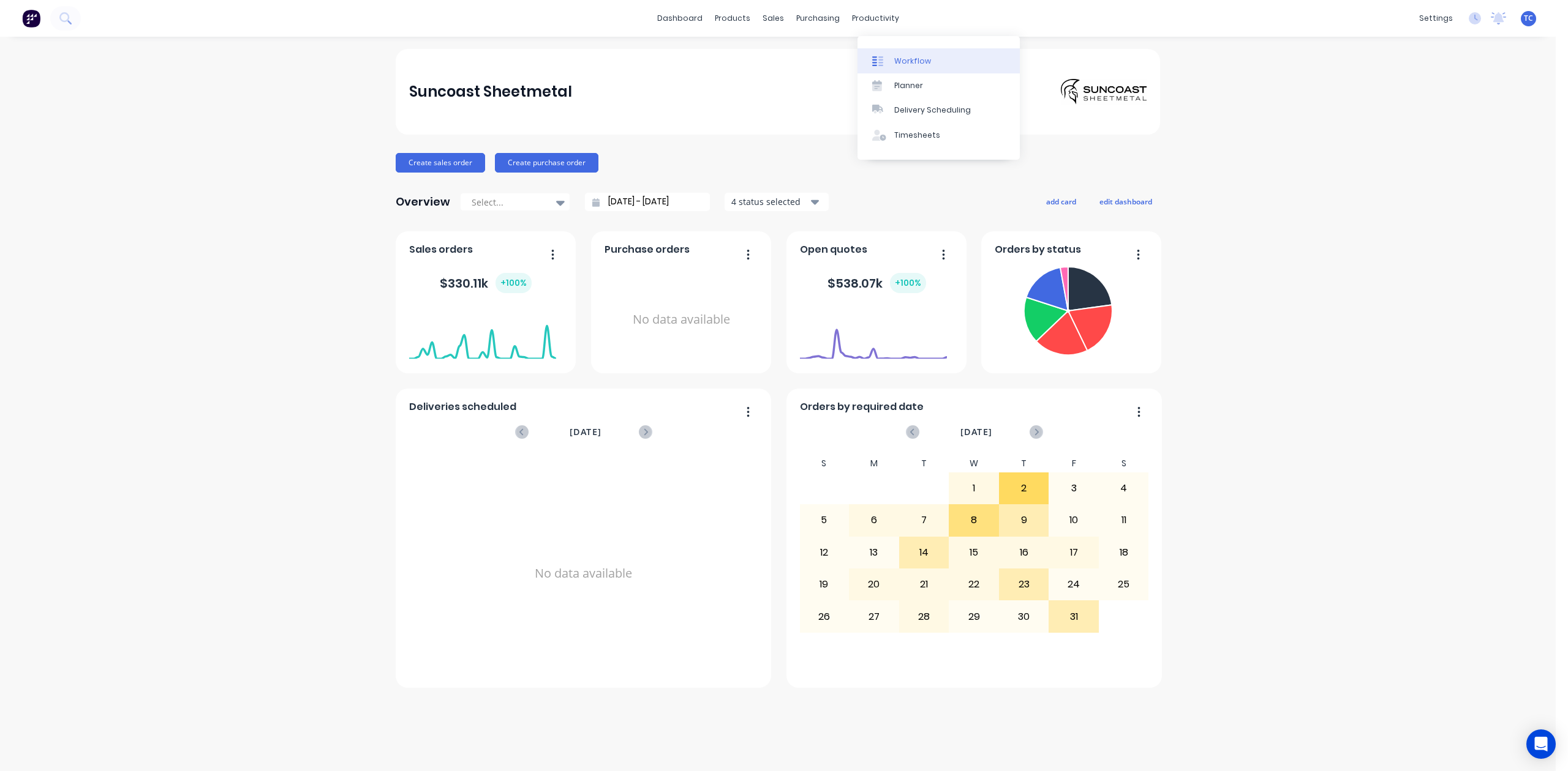
click at [912, 66] on div "Workflow" at bounding box center [913, 61] width 36 height 11
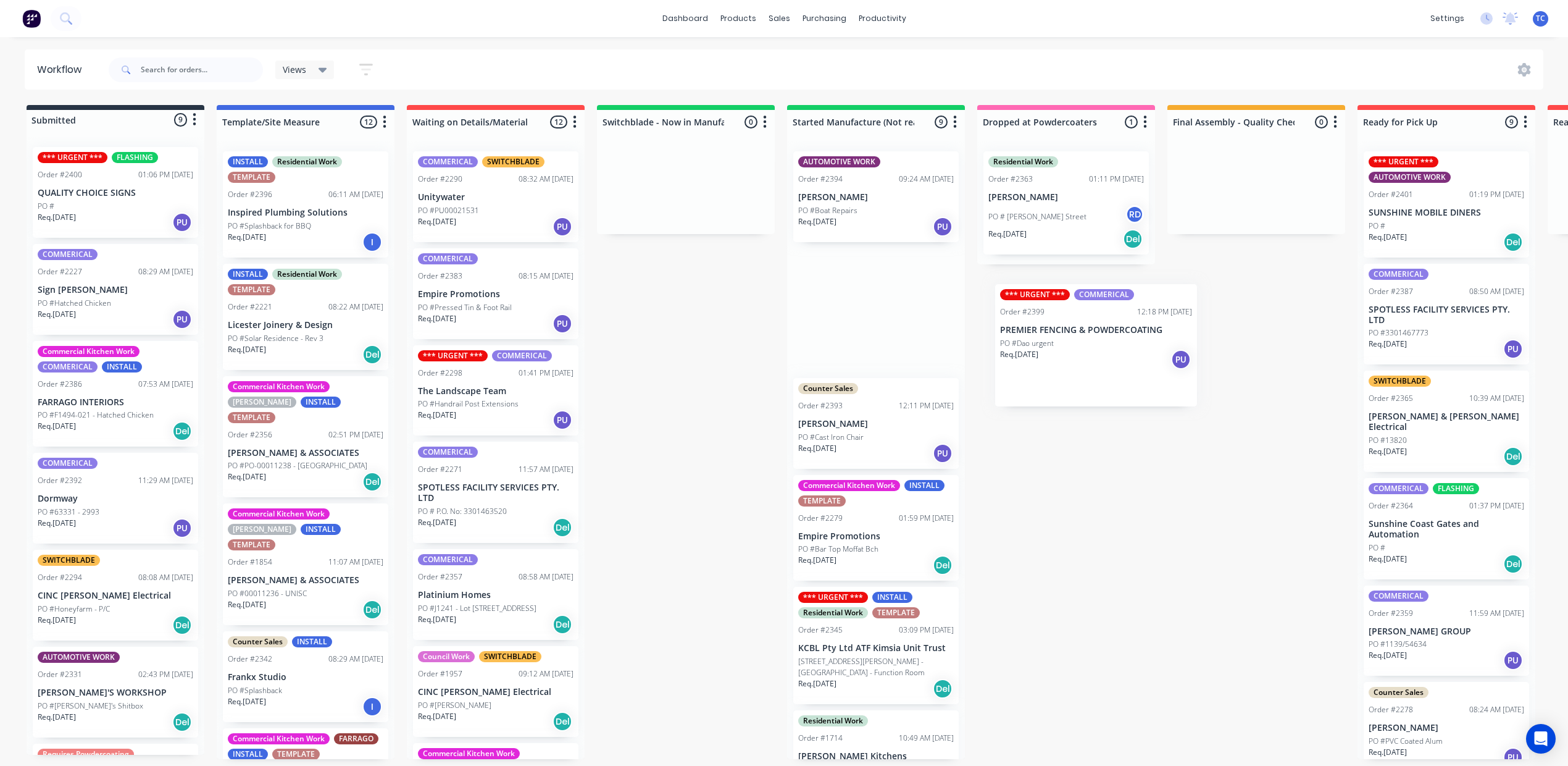
drag, startPoint x: 168, startPoint y: 328, endPoint x: 1124, endPoint y: 341, distance: 956.1
click at [1124, 341] on div "Submitted 9 Status colour #273444 hex #273444 Save Cancel Summaries Total order…" at bounding box center [1020, 432] width 2059 height 654
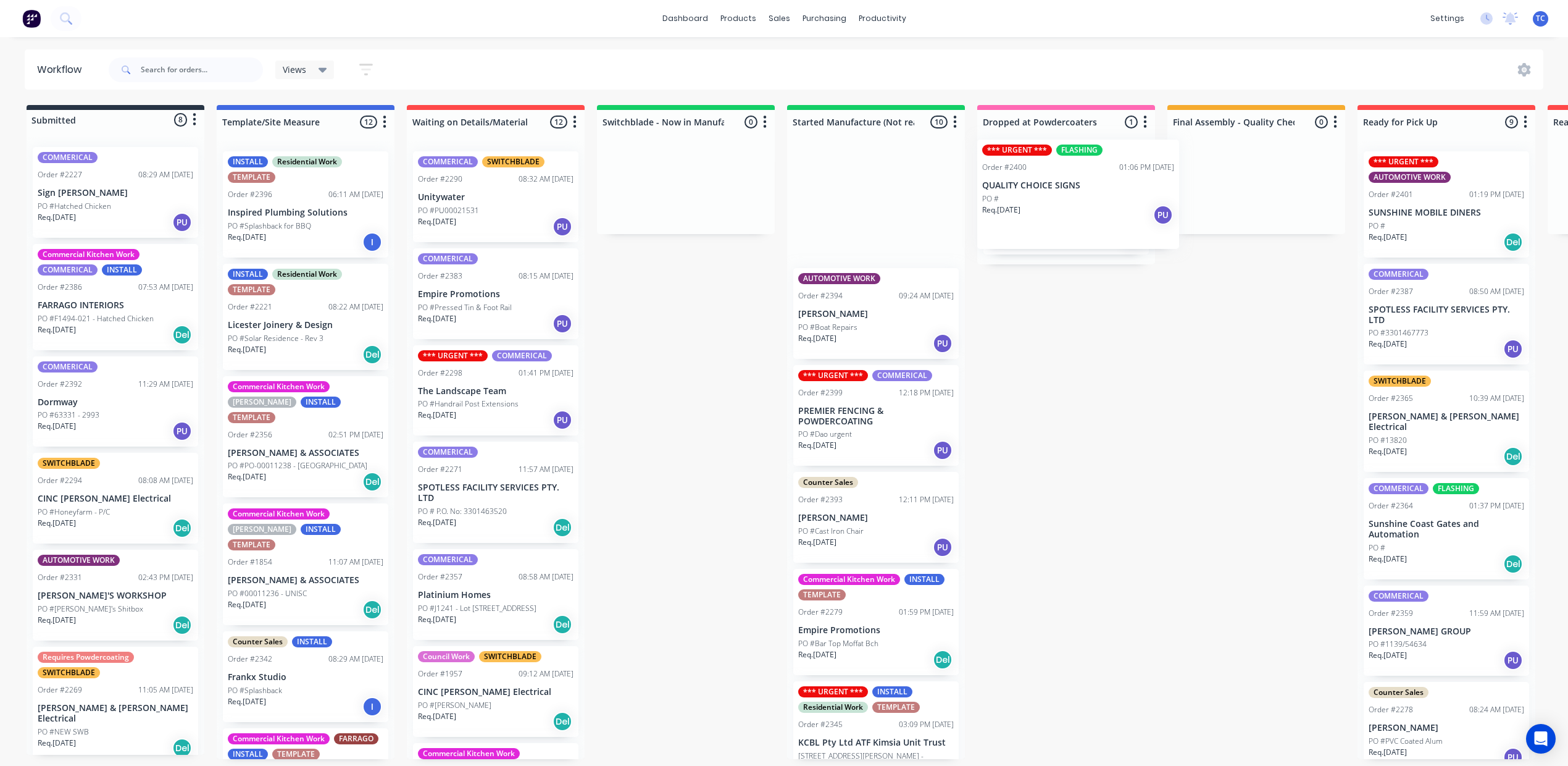
drag, startPoint x: 70, startPoint y: 210, endPoint x: 1010, endPoint y: 195, distance: 940.1
click at [1010, 195] on div "Submitted 8 Status colour #273444 hex #273444 Save Cancel Summaries Total order…" at bounding box center [1020, 432] width 2059 height 654
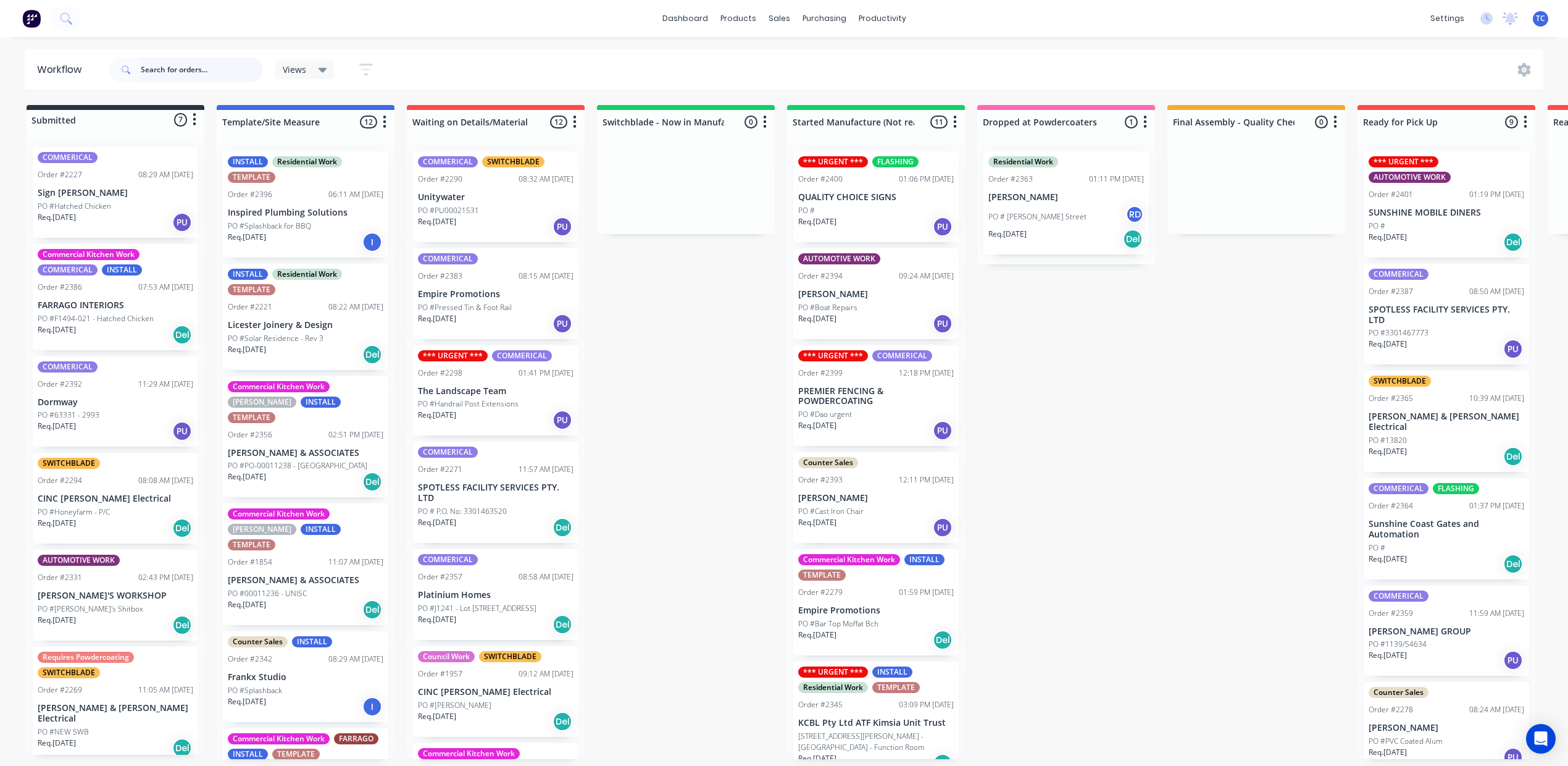
click at [227, 72] on input "text" at bounding box center [202, 70] width 122 height 24
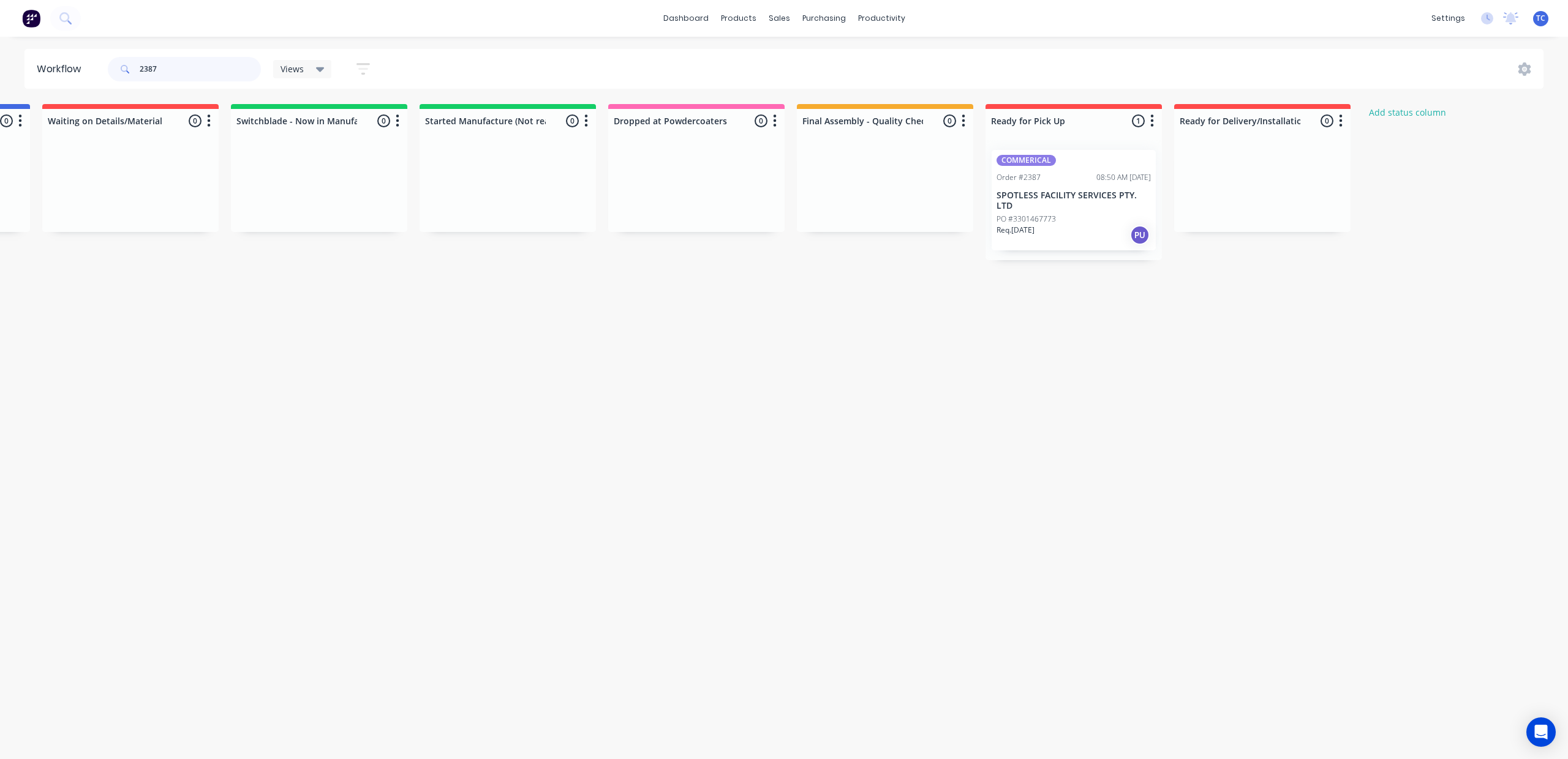
scroll to position [0, 131]
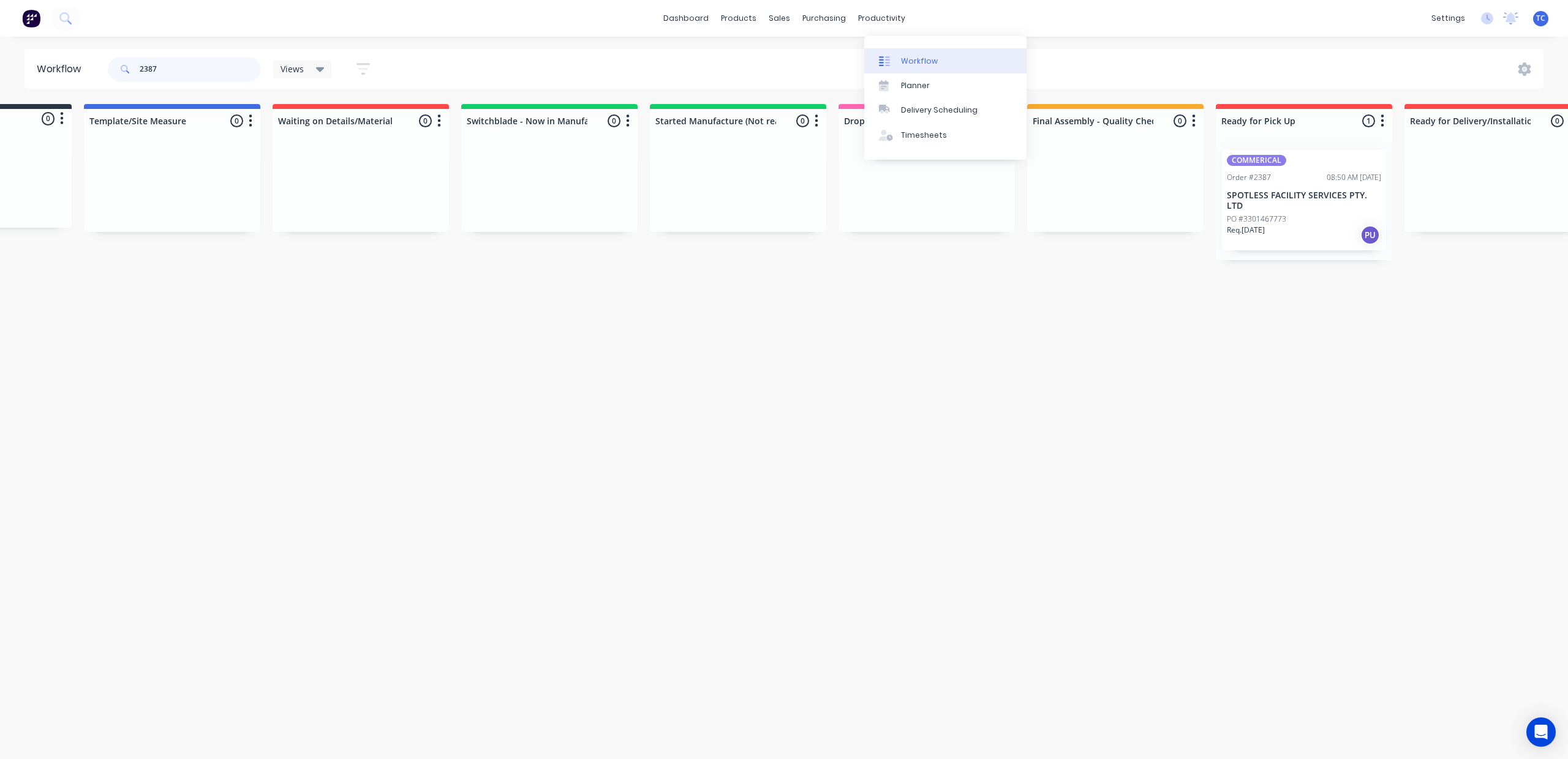
type input "2387"
click at [938, 64] on div "Workflow" at bounding box center [919, 61] width 36 height 11
click at [662, 16] on link "dashboard" at bounding box center [686, 18] width 58 height 18
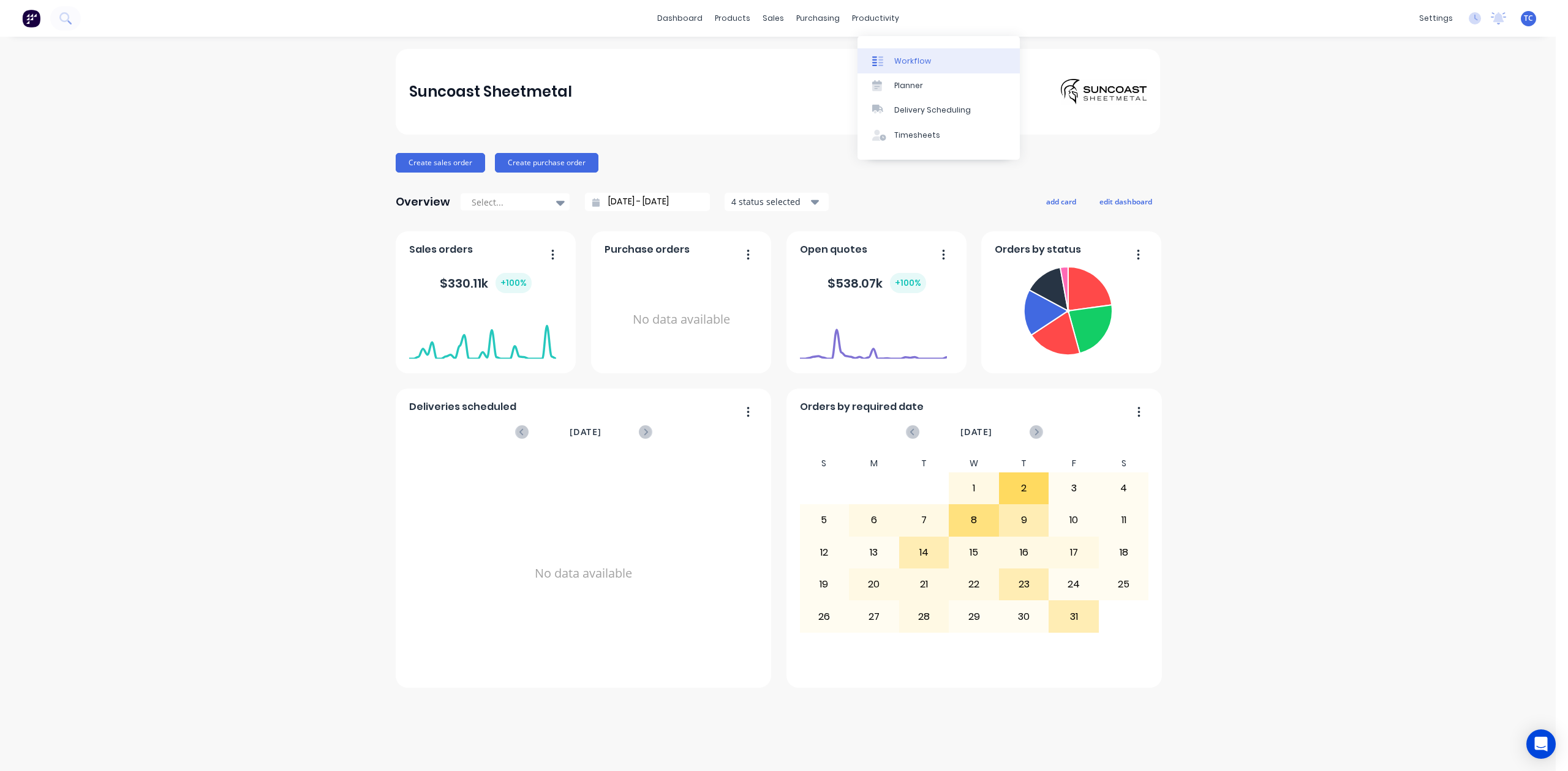
click at [912, 62] on div "Workflow" at bounding box center [913, 61] width 36 height 11
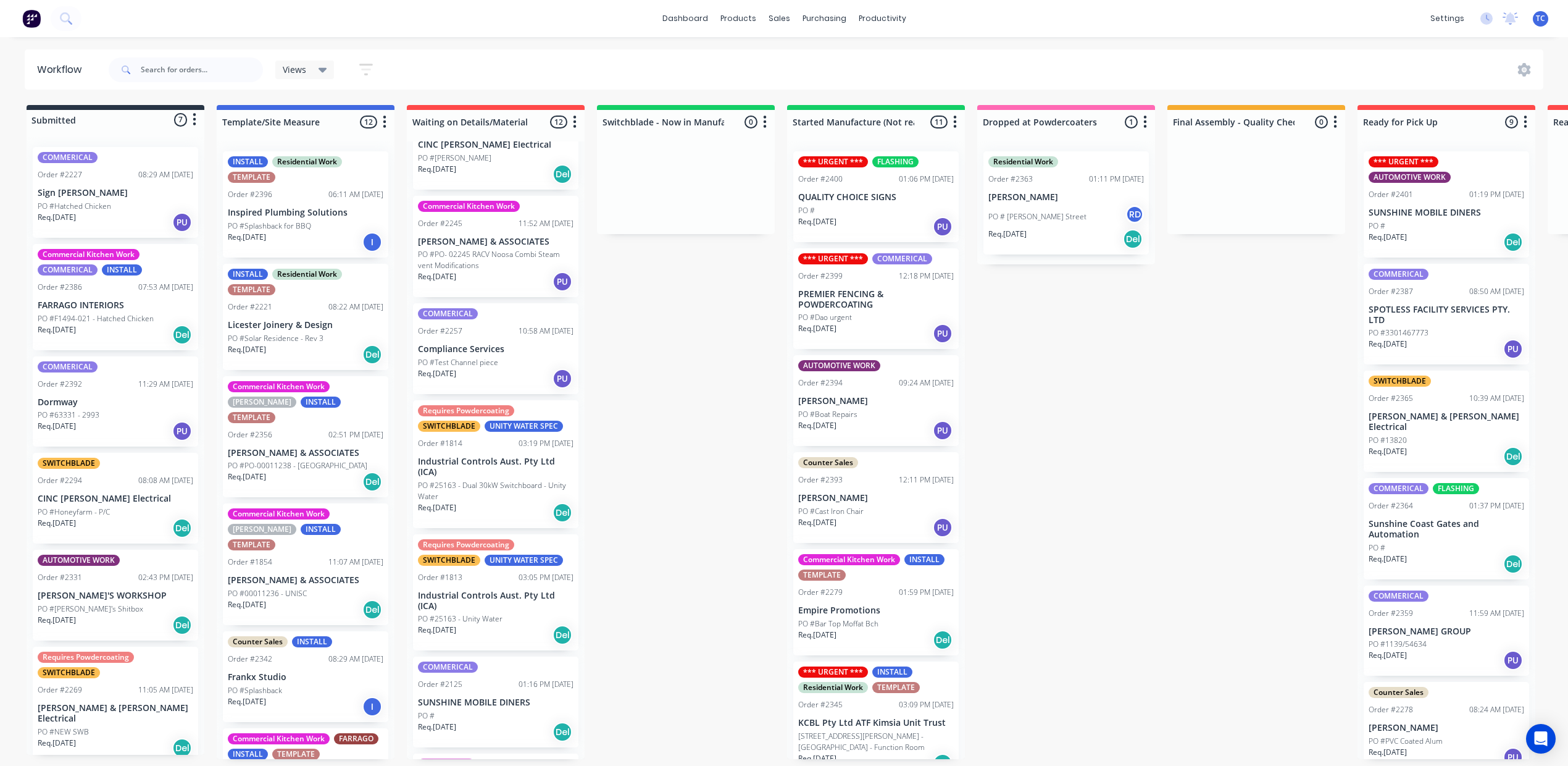
scroll to position [576, 0]
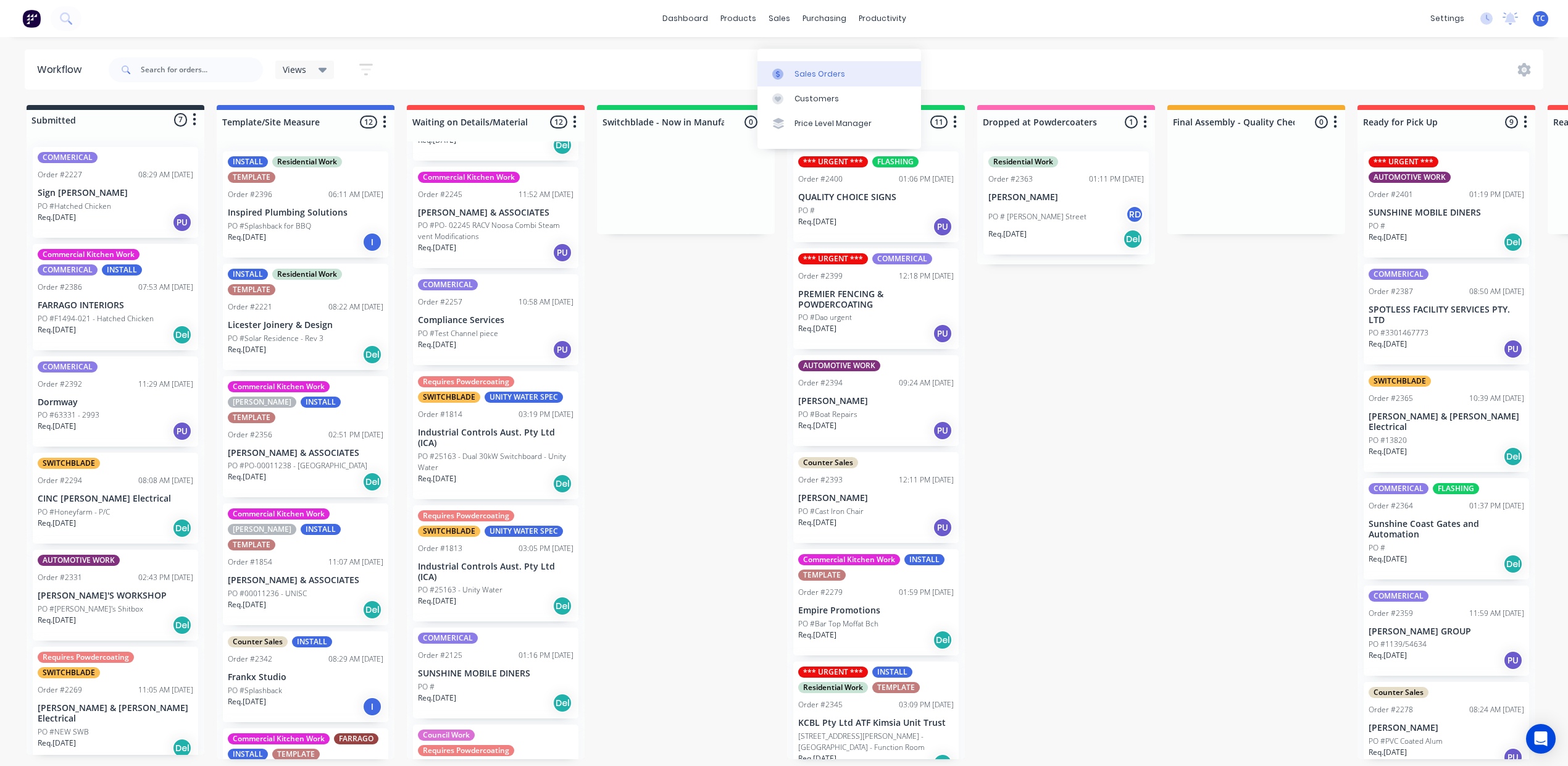
click at [815, 69] on div "Sales Orders" at bounding box center [820, 74] width 50 height 11
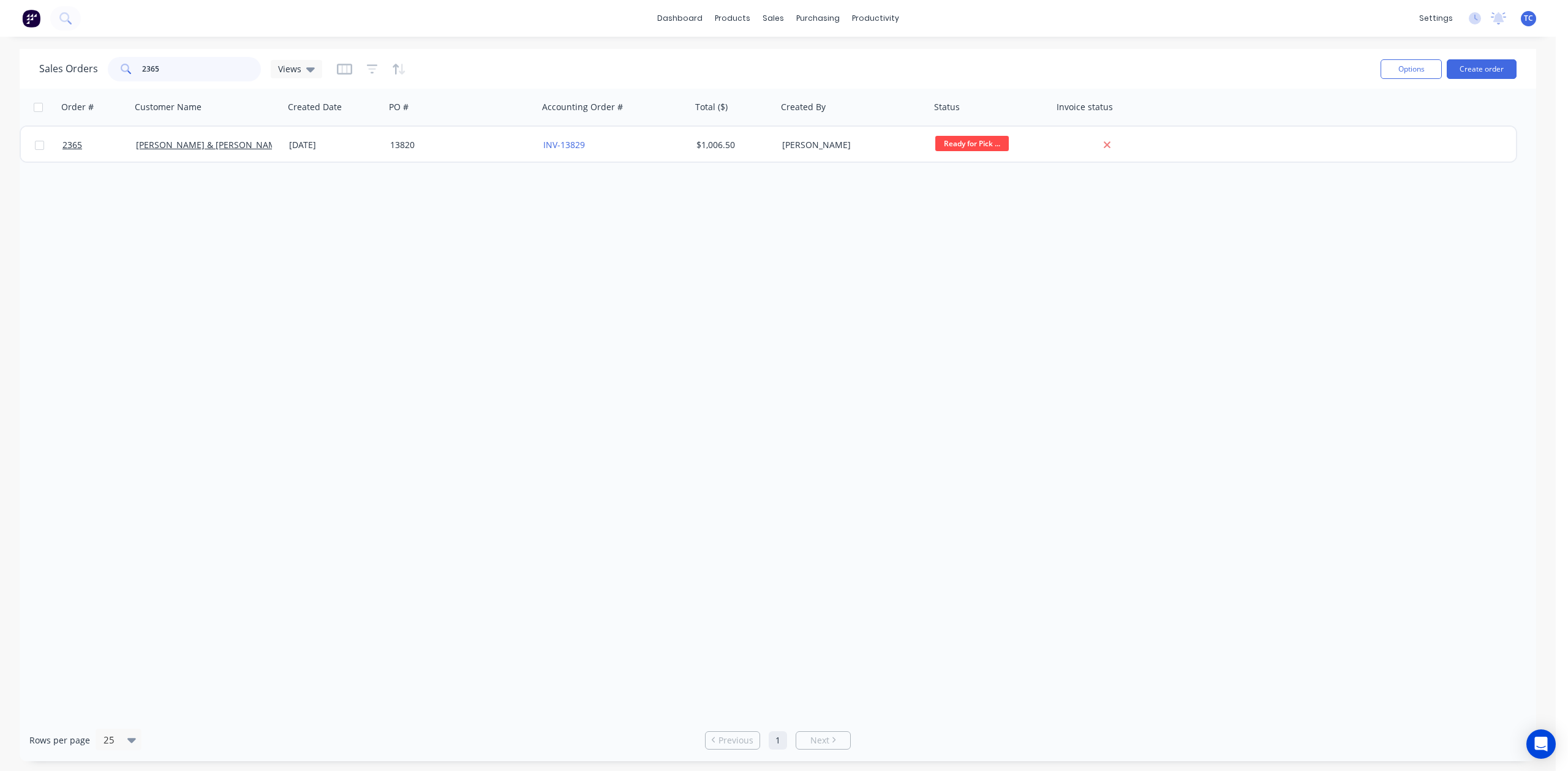
drag, startPoint x: 194, startPoint y: 71, endPoint x: 137, endPoint y: 60, distance: 58.1
click at [137, 60] on div "2365" at bounding box center [184, 69] width 153 height 24
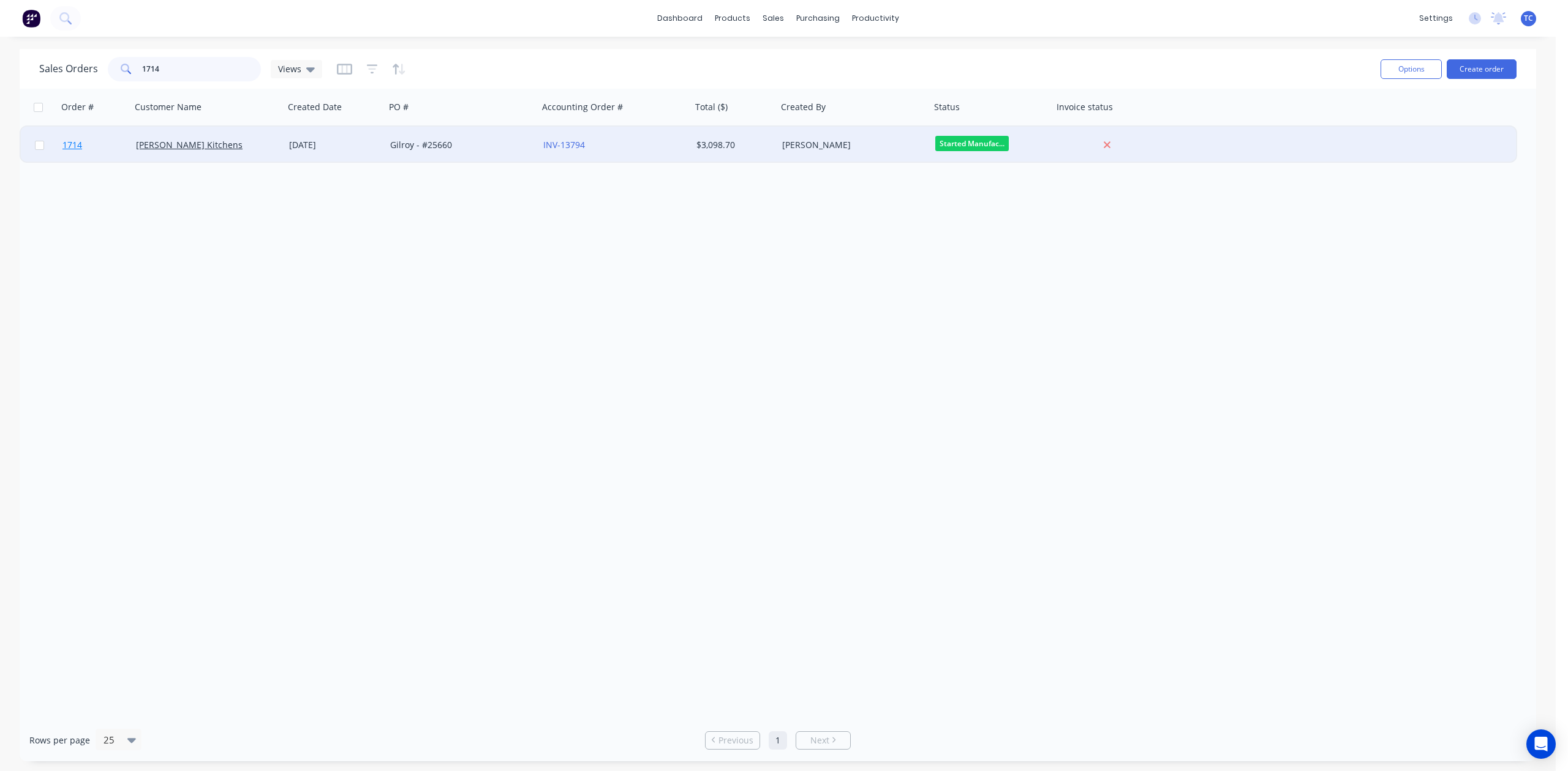
type input "1714"
click at [69, 145] on span "1714" at bounding box center [72, 145] width 20 height 12
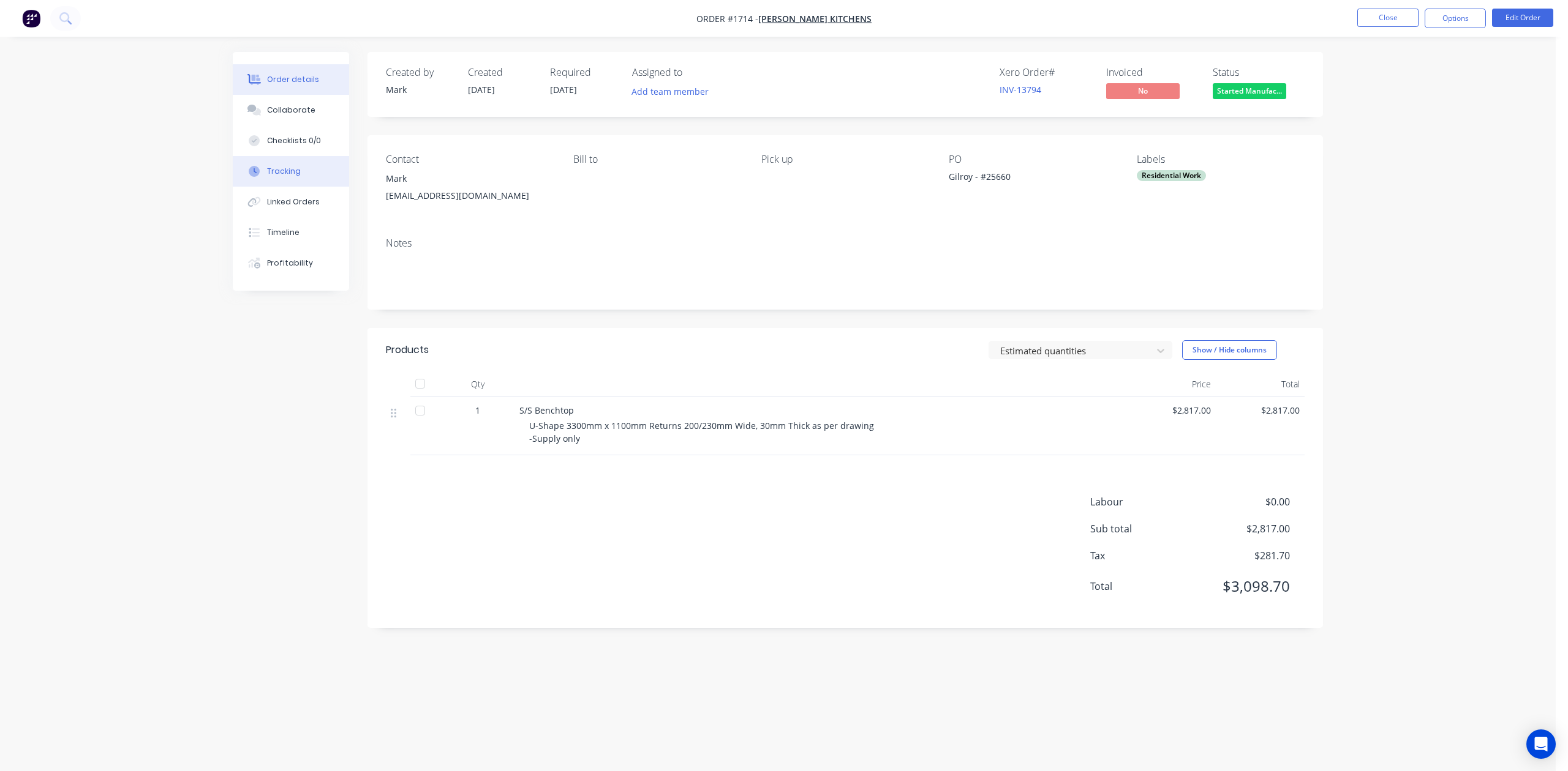
click at [281, 177] on div "Tracking" at bounding box center [284, 171] width 33 height 11
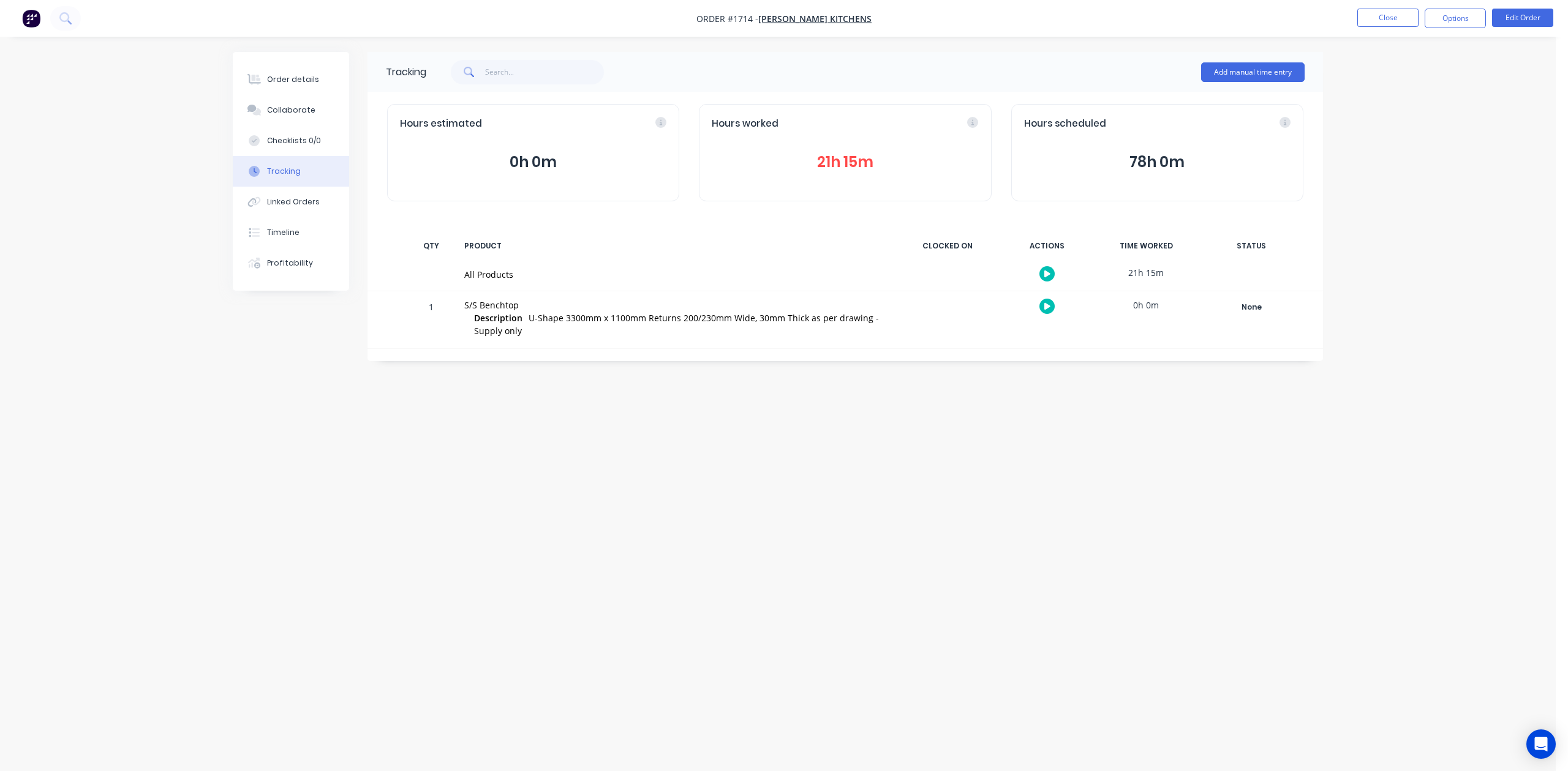
click at [841, 174] on button "21h 15m" at bounding box center [844, 162] width 266 height 24
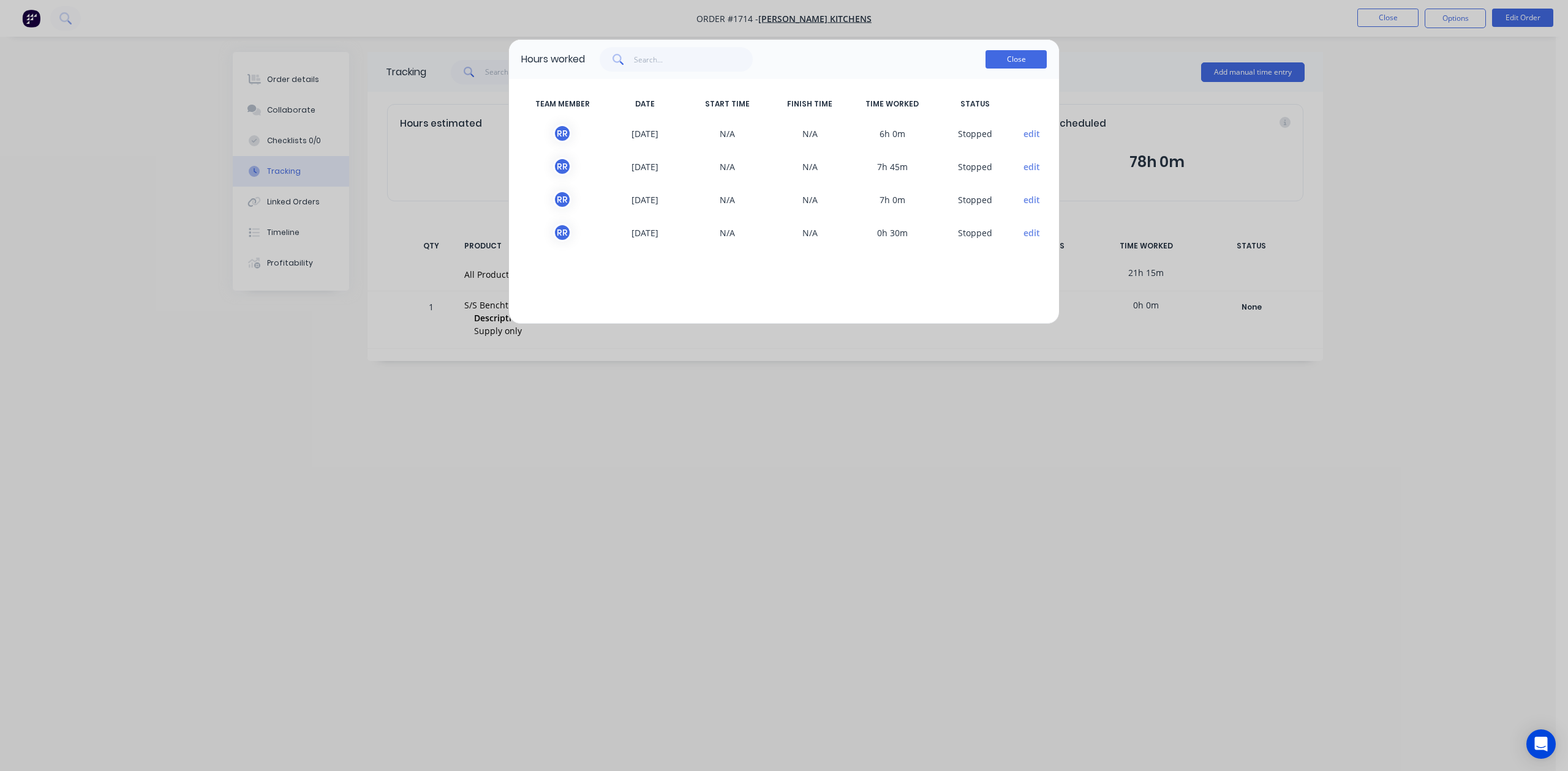
click at [1009, 68] on button "Close" at bounding box center [1016, 59] width 61 height 18
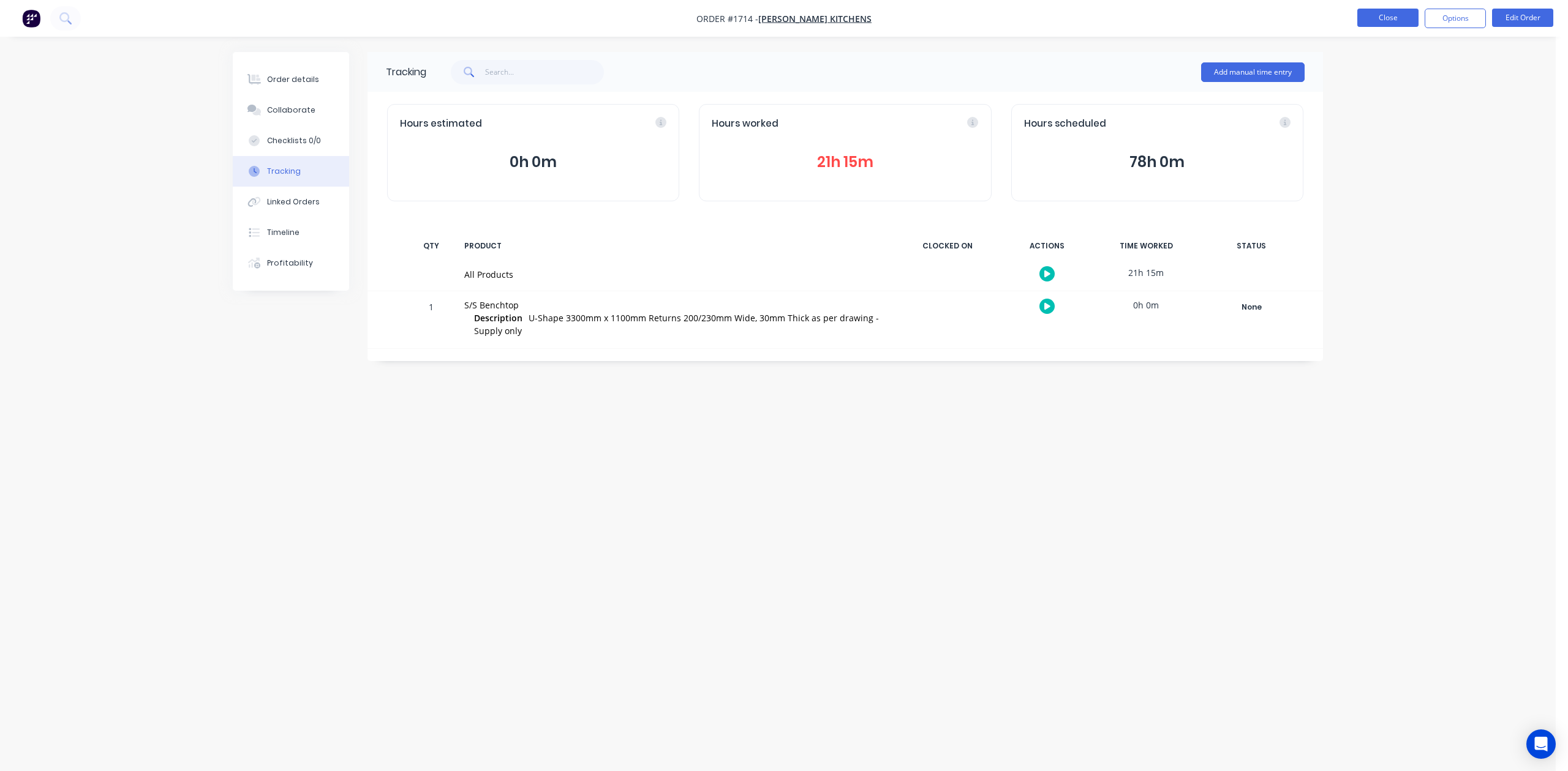
click at [1368, 14] on button "Close" at bounding box center [1387, 17] width 61 height 18
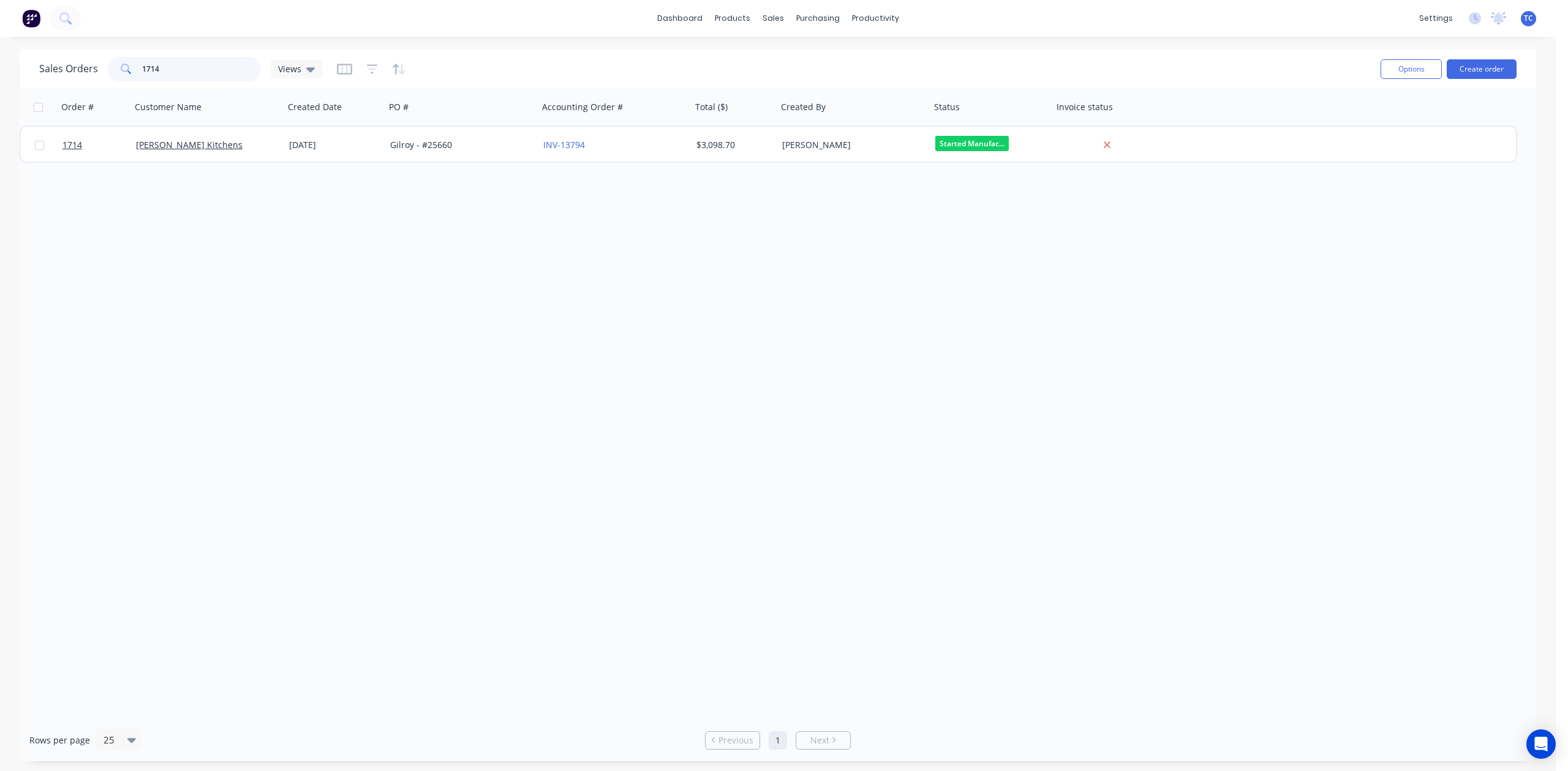
drag, startPoint x: 190, startPoint y: 72, endPoint x: 52, endPoint y: 71, distance: 138.0
click at [52, 71] on div "Sales Orders 1714 Views" at bounding box center [181, 69] width 283 height 24
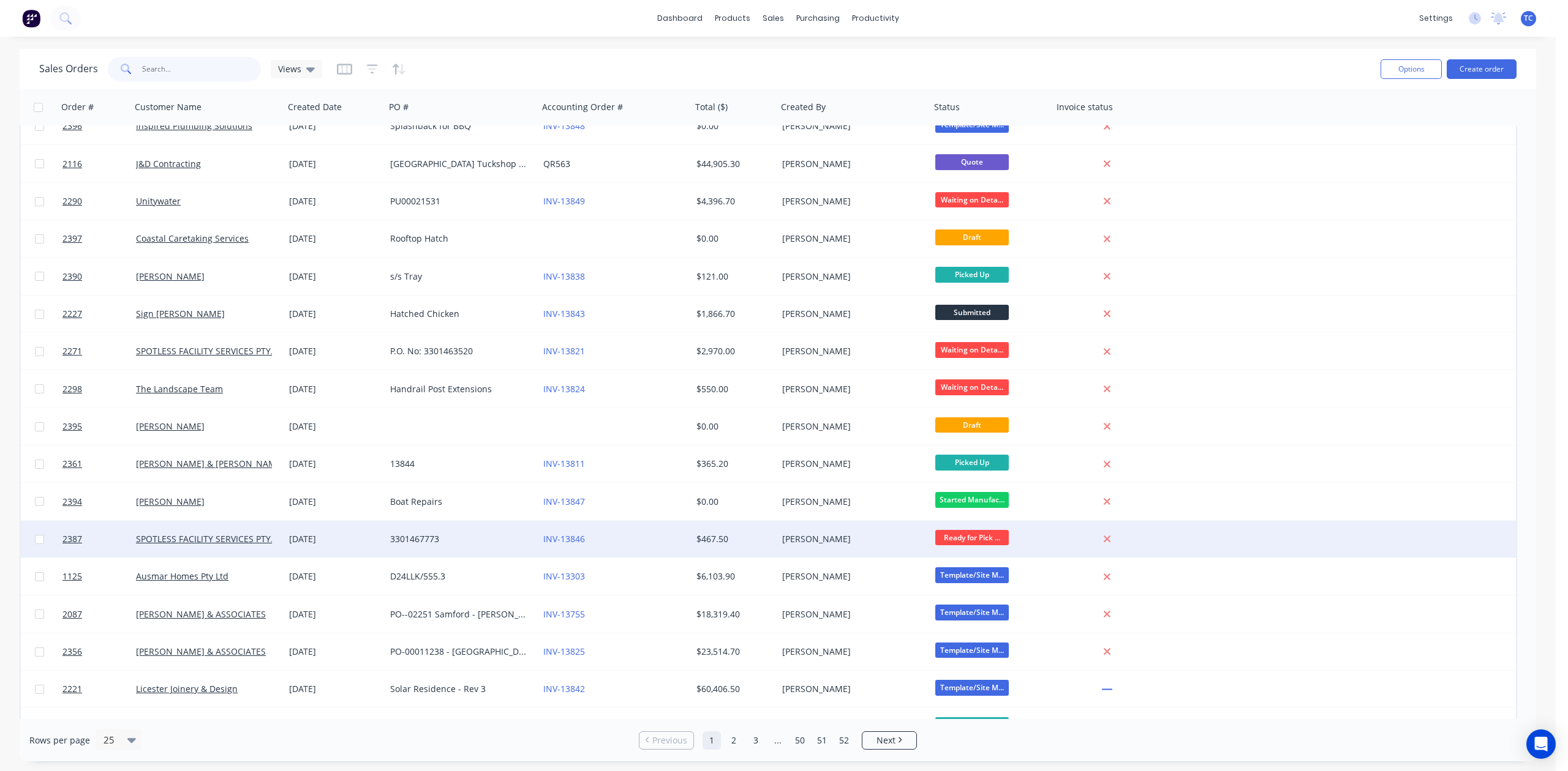
scroll to position [263, 0]
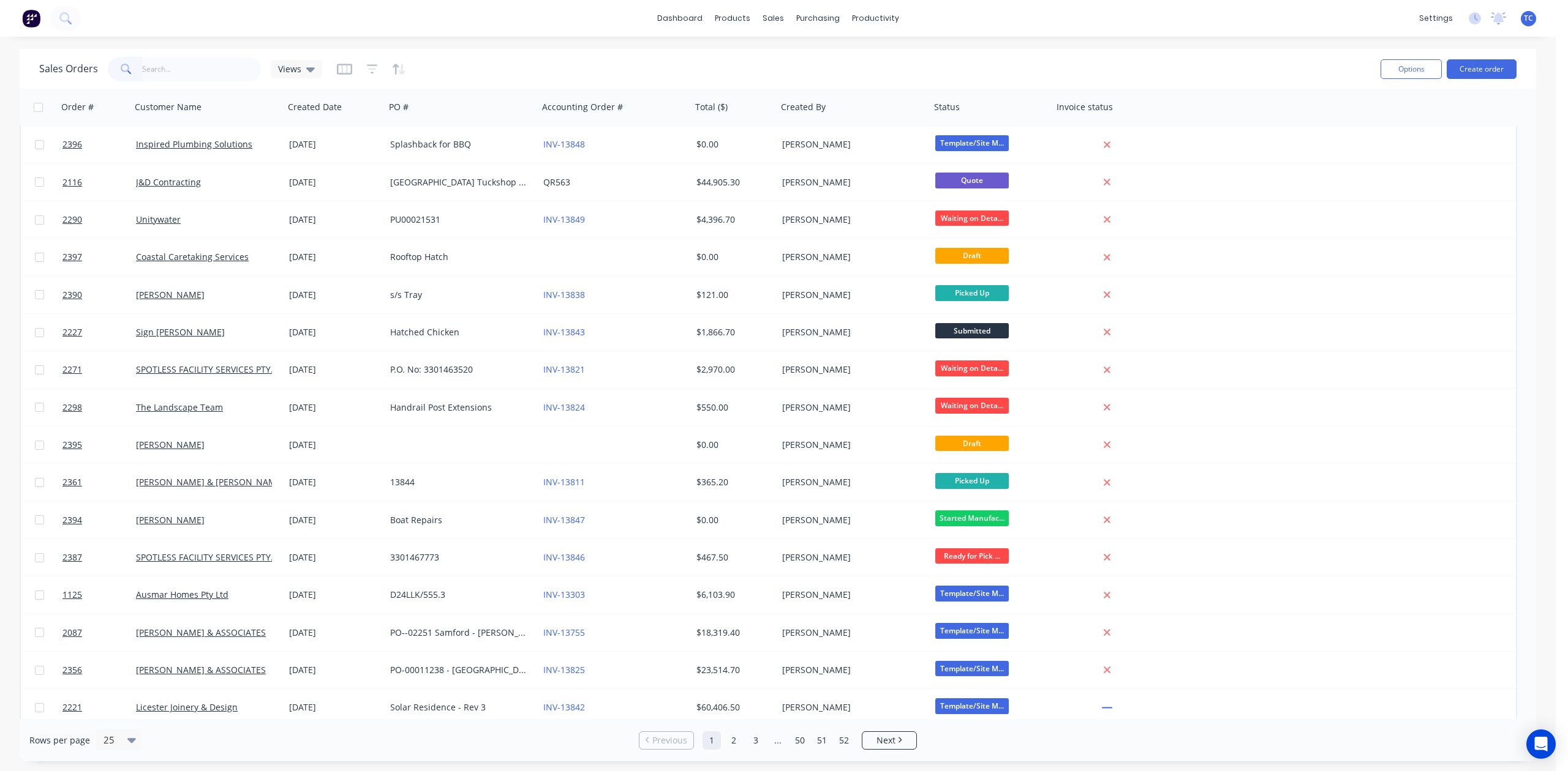
click at [1523, 15] on span "TC" at bounding box center [1528, 18] width 9 height 11
click at [1431, 159] on div "Sign out" at bounding box center [1424, 153] width 33 height 11
